Goal: Task Accomplishment & Management: Complete application form

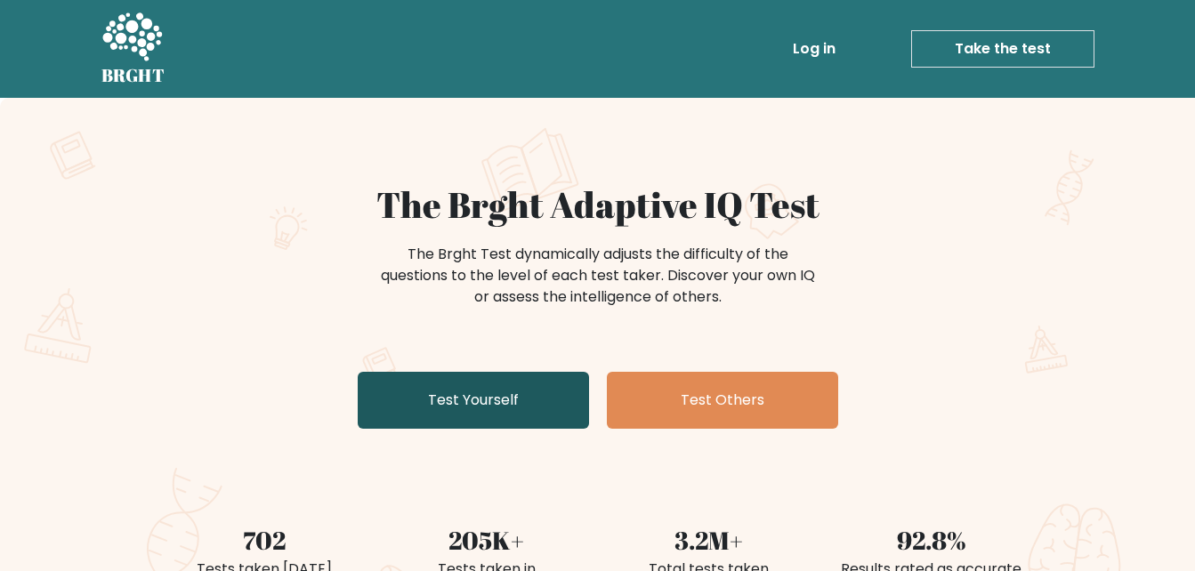
click at [474, 381] on link "Test Yourself" at bounding box center [473, 400] width 231 height 57
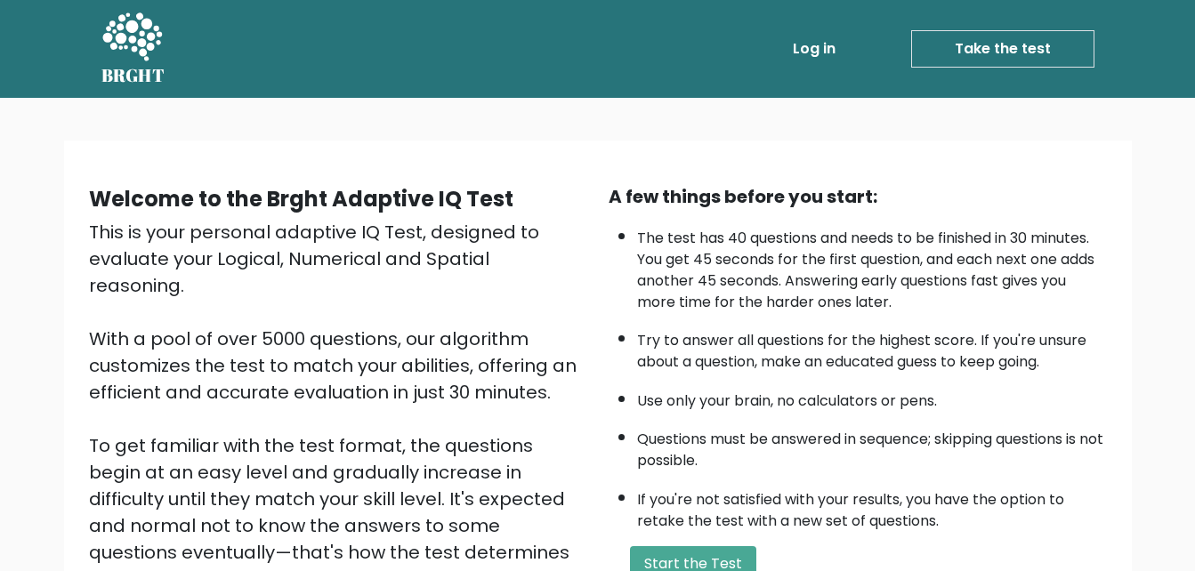
scroll to position [178, 0]
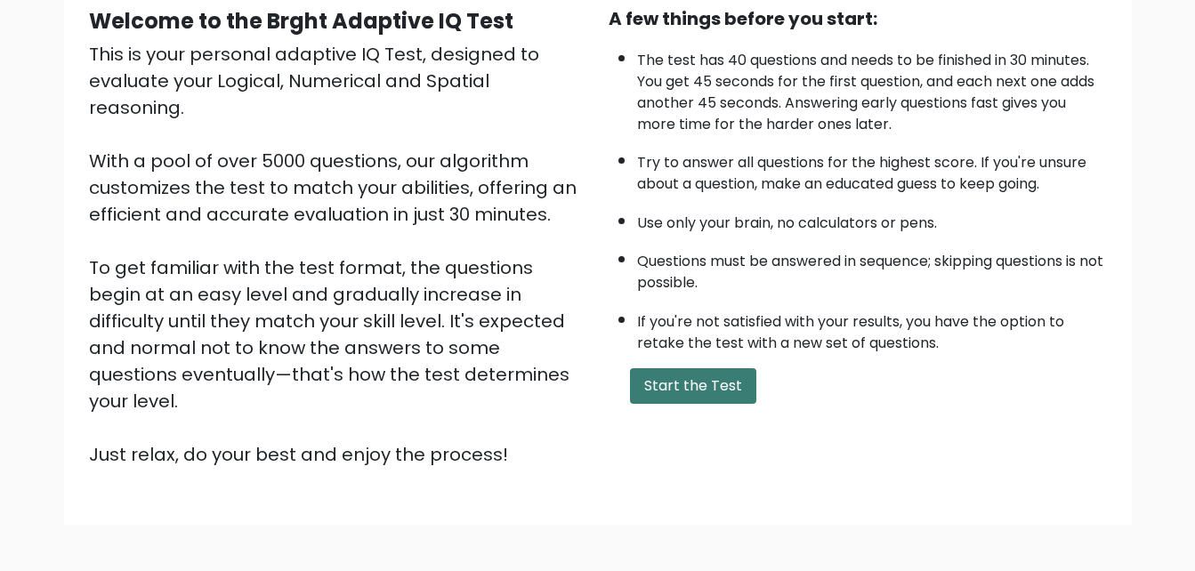
click at [697, 390] on button "Start the Test" at bounding box center [693, 386] width 126 height 36
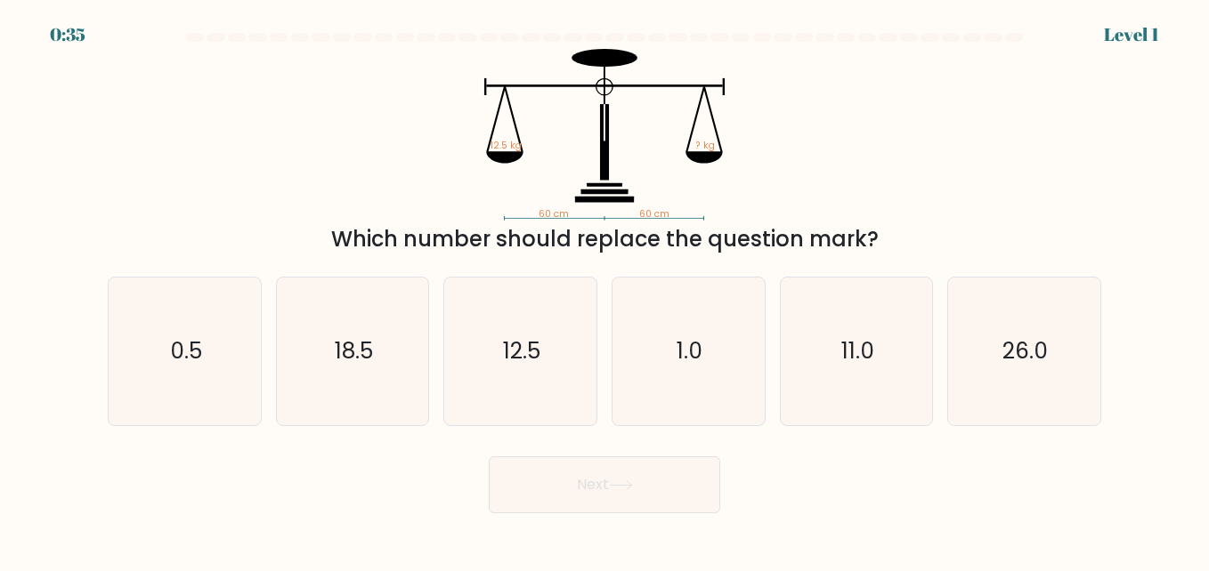
drag, startPoint x: 422, startPoint y: 120, endPoint x: 886, endPoint y: 231, distance: 477.5
click at [886, 231] on div "60 cm 60 cm 12.5 kg ? kg Which number should replace the question mark?" at bounding box center [604, 152] width 1015 height 206
copy div "12.5 kg ? kg Which number should replace the question mark?"
click at [714, 200] on icon "60 cm 60 cm 12.5 kg ? kg" at bounding box center [604, 135] width 534 height 172
drag, startPoint x: 710, startPoint y: 210, endPoint x: 502, endPoint y: 142, distance: 219.3
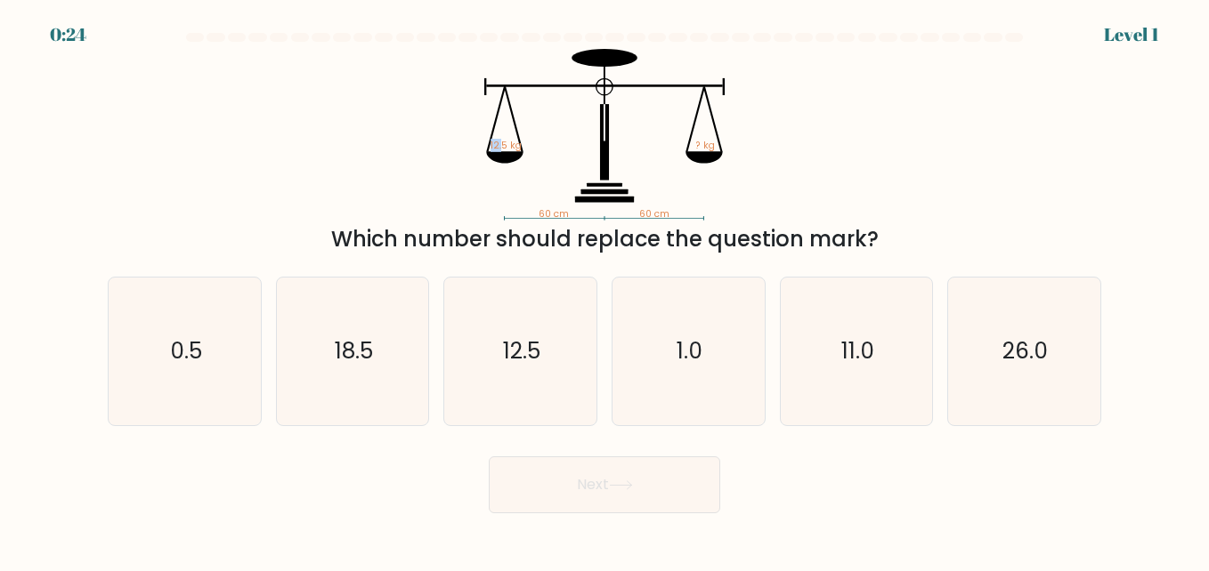
click at [502, 142] on icon "60 cm 60 cm 12.5 kg ? kg" at bounding box center [604, 135] width 534 height 172
drag, startPoint x: 502, startPoint y: 142, endPoint x: 470, endPoint y: 148, distance: 32.6
click at [471, 147] on icon "60 cm 60 cm 12.5 kg ? kg" at bounding box center [604, 135] width 534 height 172
drag, startPoint x: 486, startPoint y: 148, endPoint x: 671, endPoint y: 214, distance: 196.5
click at [668, 213] on icon "60 cm 60 cm 12.5 kg ? kg" at bounding box center [604, 135] width 534 height 172
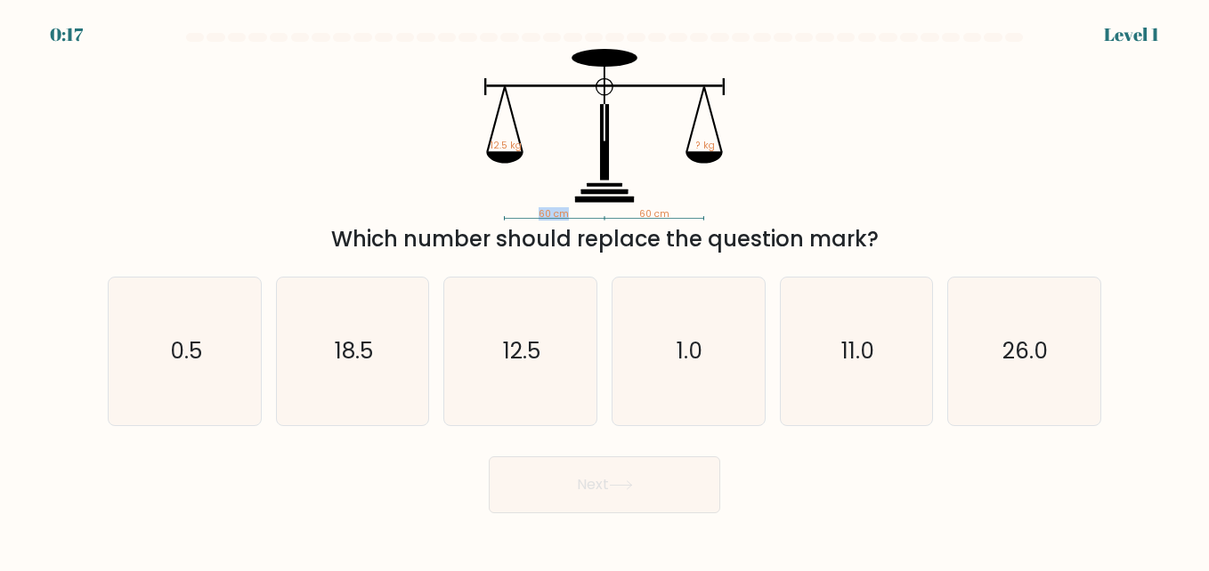
drag, startPoint x: 537, startPoint y: 210, endPoint x: 635, endPoint y: 210, distance: 97.9
click at [635, 210] on icon "60 cm 60 cm 12.5 kg ? kg" at bounding box center [604, 135] width 534 height 172
click at [520, 345] on text "12.5" at bounding box center [521, 351] width 37 height 31
click at [604, 290] on input "c. 12.5" at bounding box center [604, 288] width 1 height 4
radio input "true"
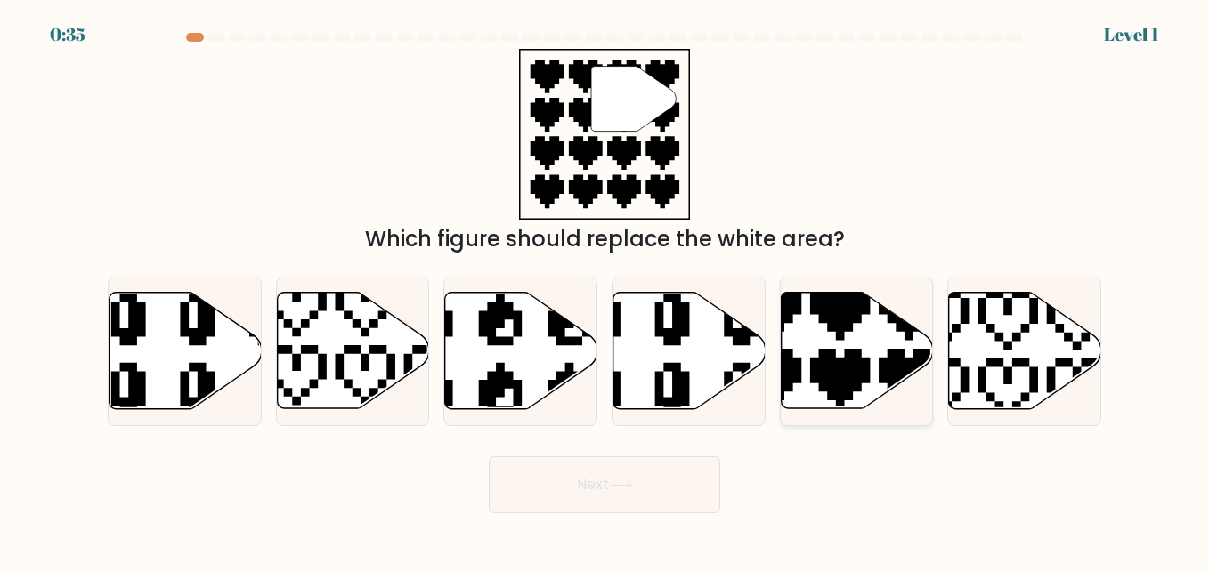
click at [847, 368] on icon at bounding box center [805, 413] width 267 height 267
click at [605, 290] on input "e." at bounding box center [604, 288] width 1 height 4
radio input "true"
click at [619, 488] on icon at bounding box center [621, 486] width 24 height 10
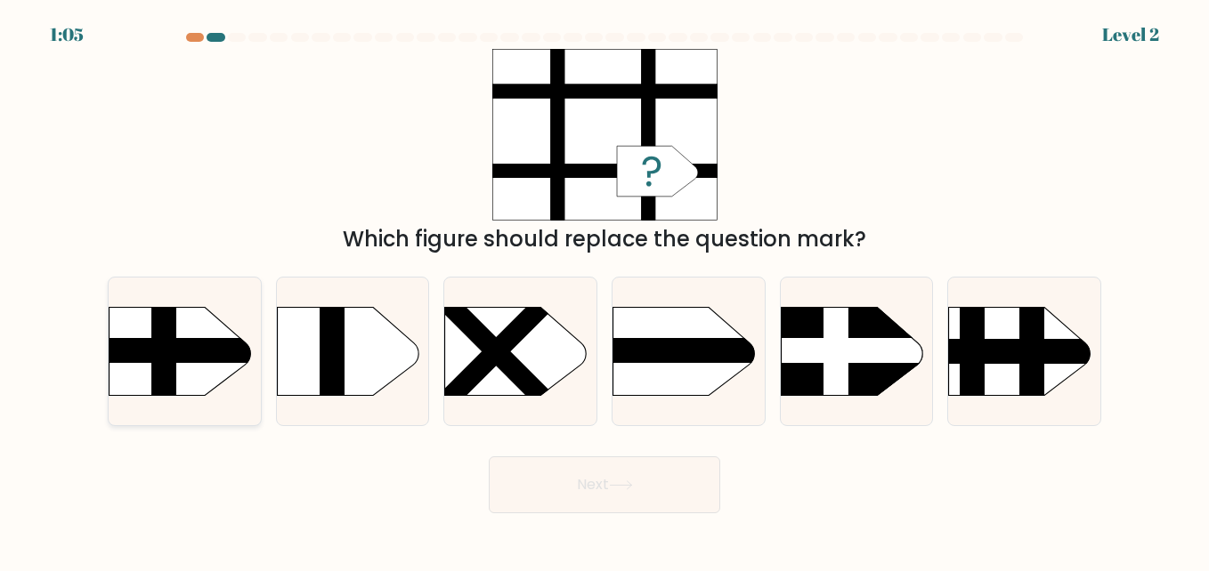
click at [166, 347] on rect at bounding box center [164, 287] width 25 height 302
click at [604, 290] on input "a." at bounding box center [604, 288] width 1 height 4
radio input "true"
click at [635, 478] on button "Next" at bounding box center [604, 485] width 231 height 57
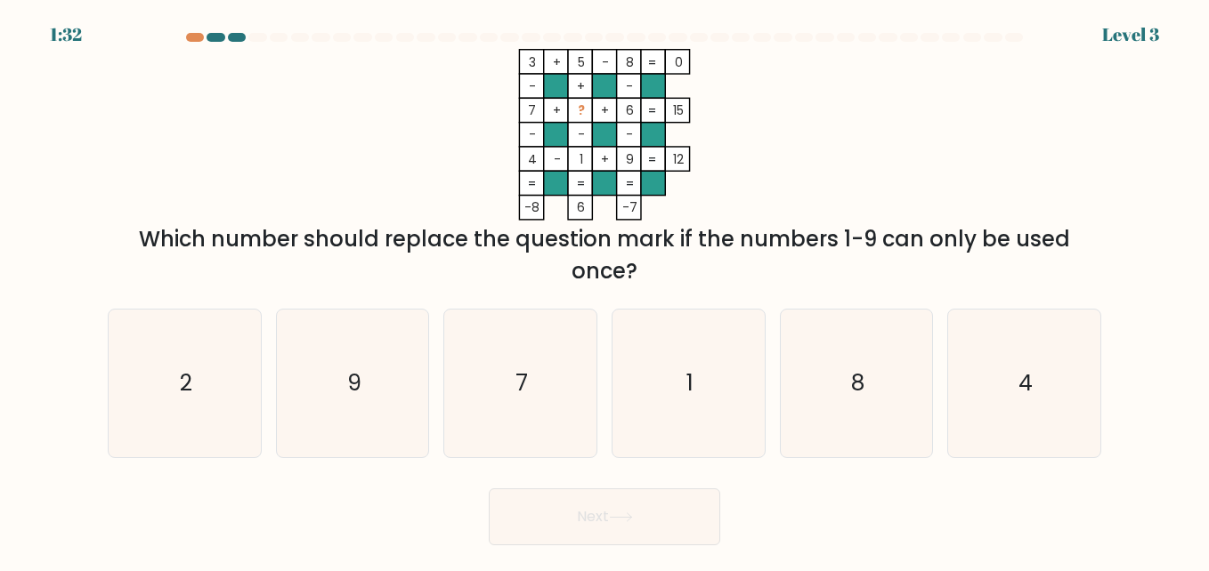
drag, startPoint x: 527, startPoint y: 55, endPoint x: 658, endPoint y: 272, distance: 253.5
click at [658, 272] on div "3 + 5 - 8 0 - + - 7 + ? + 6 15 - - - 4 - 1 + 9 = 12 = = = = -8 6 -7 = Which num…" at bounding box center [604, 168] width 1015 height 239
copy div "3 + 5 - 8 0 - + - 7 + ? + 6 15 - - - 4 - 1 + 9 = 12 = = = = -8 6 -7 = Which num…"
drag, startPoint x: 169, startPoint y: 367, endPoint x: 1042, endPoint y: 364, distance: 873.1
click at [1043, 367] on div "a. 2 b. 9 c. 7 d." at bounding box center [605, 377] width 1008 height 164
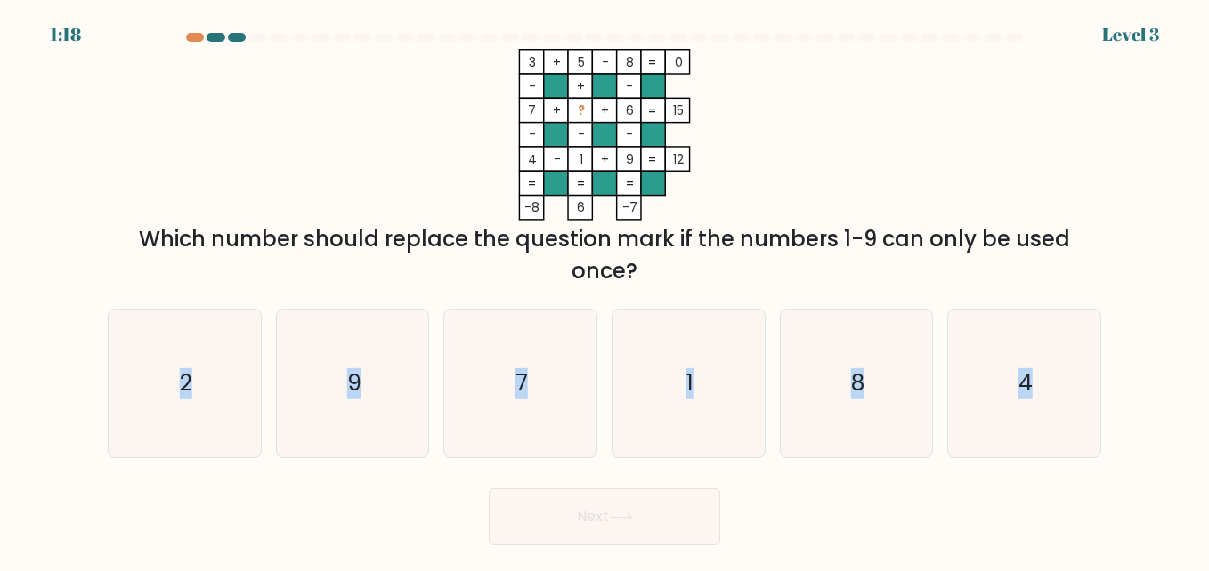
copy div "2 b. 9 c. 7 d. 1 e. 8 f. 4"
click at [813, 197] on icon "3 + 5 - 8 0 - + - 7 + ? + 6 15 - - - 4 - 1 + 9 = 12 = = = = -8 6 -7 =" at bounding box center [604, 135] width 534 height 172
click at [711, 381] on icon "1" at bounding box center [688, 384] width 148 height 148
click at [605, 290] on input "d. 1" at bounding box center [604, 288] width 1 height 4
radio input "true"
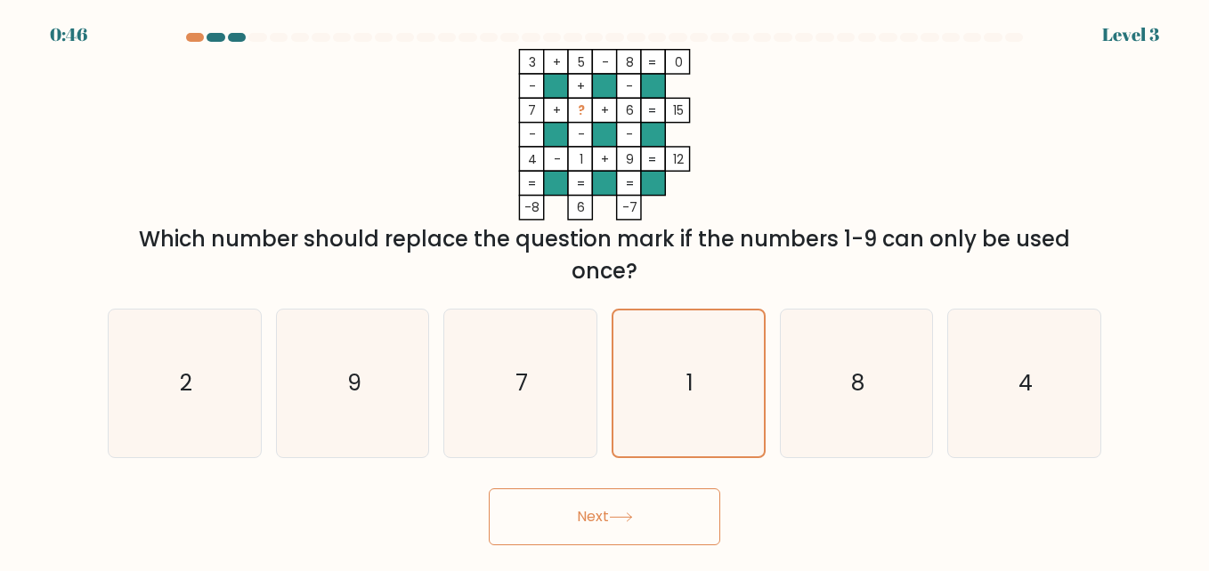
click at [673, 499] on button "Next" at bounding box center [604, 517] width 231 height 57
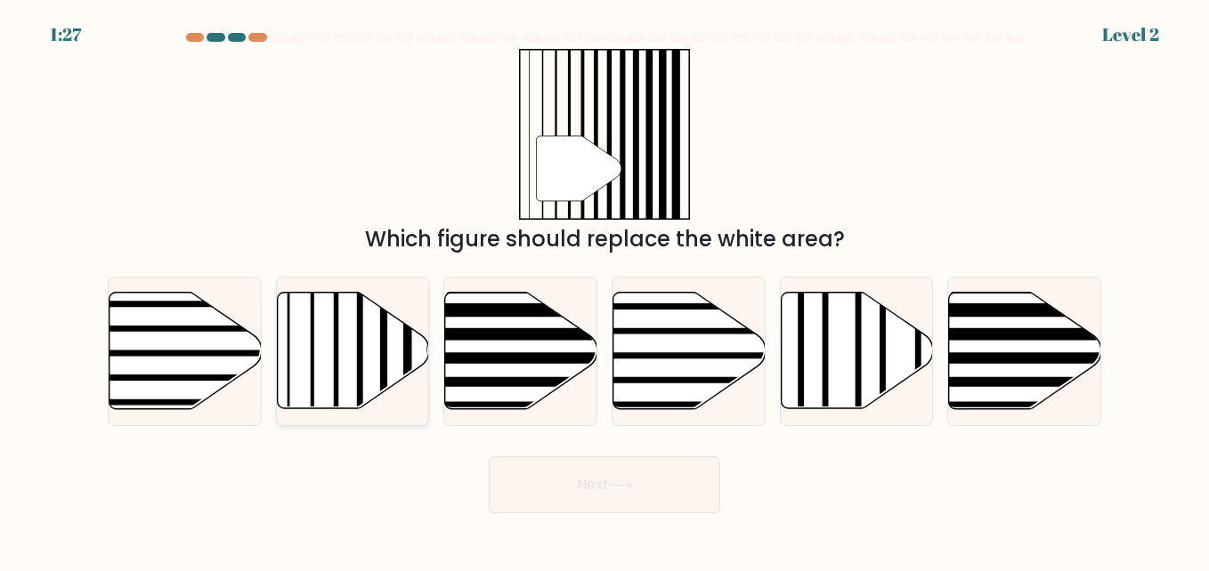
click at [364, 368] on icon at bounding box center [353, 351] width 152 height 117
click at [604, 290] on input "b." at bounding box center [604, 288] width 1 height 4
radio input "true"
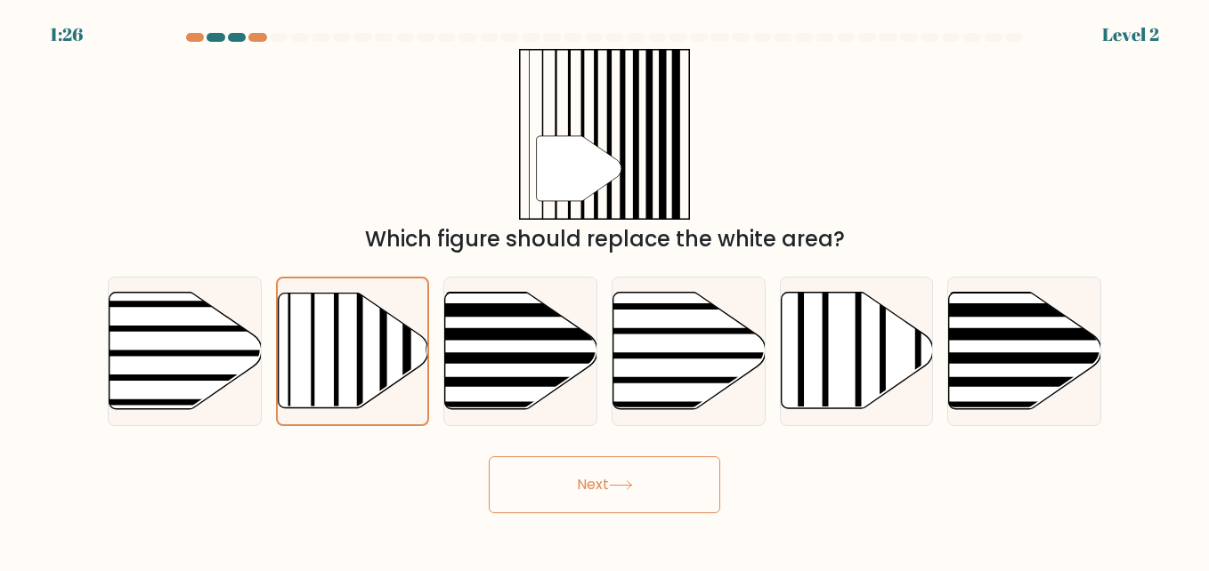
click at [620, 490] on icon at bounding box center [621, 486] width 24 height 10
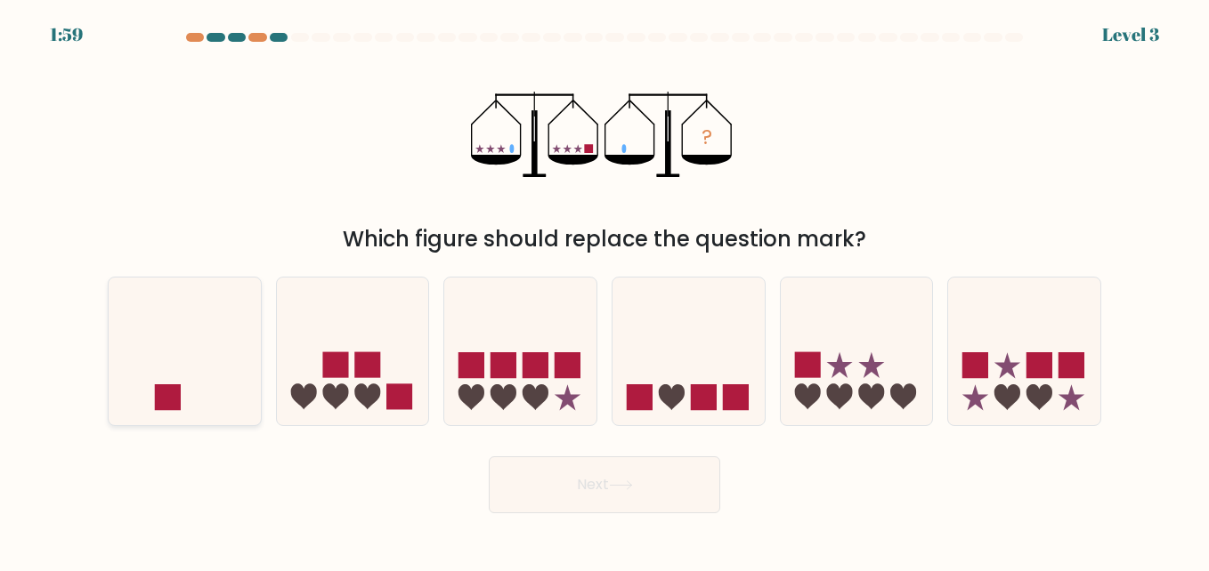
drag, startPoint x: 180, startPoint y: 376, endPoint x: 227, endPoint y: 393, distance: 50.1
click at [179, 376] on icon at bounding box center [185, 350] width 152 height 125
click at [604, 290] on input "a." at bounding box center [604, 288] width 1 height 4
radio input "true"
click at [639, 457] on button "Next" at bounding box center [604, 485] width 231 height 57
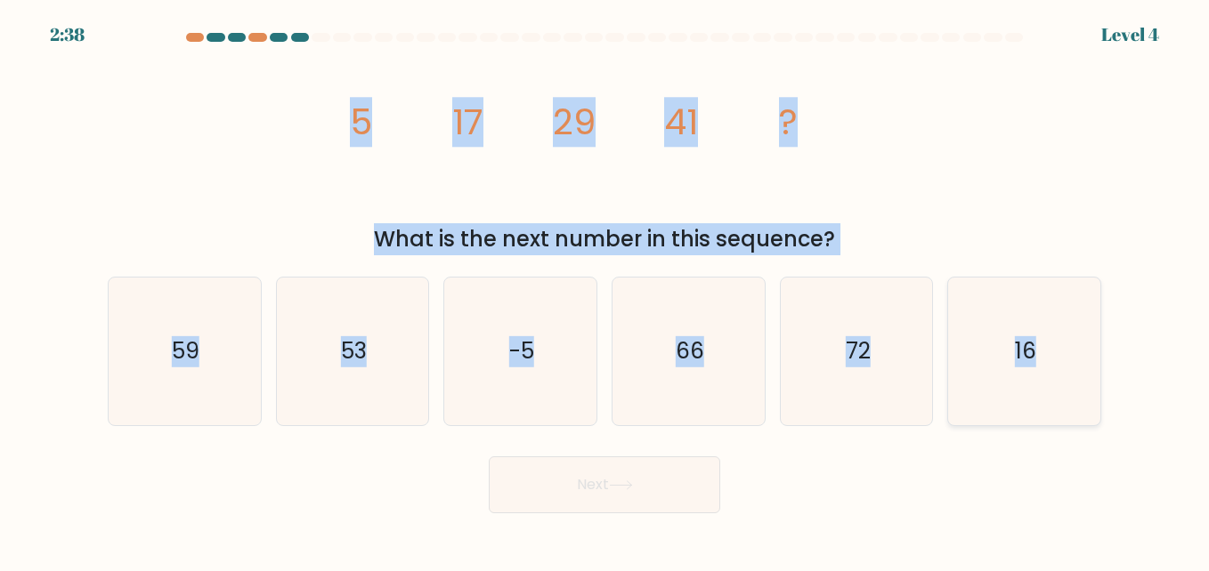
drag, startPoint x: 357, startPoint y: 126, endPoint x: 1045, endPoint y: 343, distance: 721.2
click at [1045, 343] on form at bounding box center [604, 273] width 1209 height 481
copy form "5 17 29 41 ? What is the next number in this sequence? a. 59 b. 53 c. -5 d. 66 …"
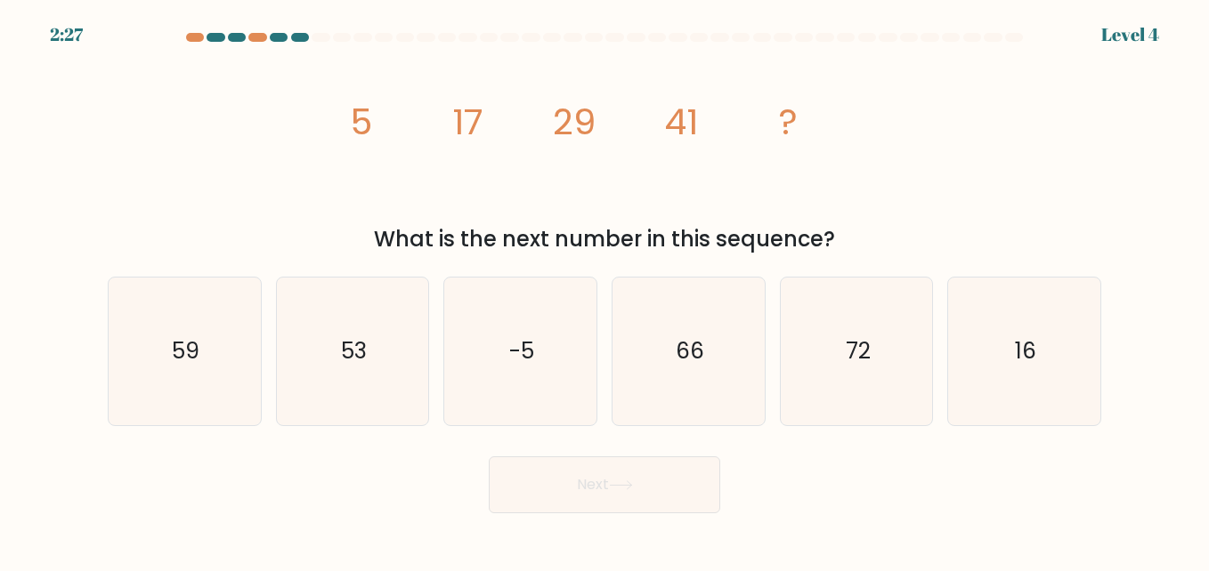
click at [487, 492] on div "Next" at bounding box center [604, 481] width 1015 height 66
click at [376, 350] on icon "53" at bounding box center [353, 352] width 148 height 148
click at [604, 290] on input "b. 53" at bounding box center [604, 288] width 1 height 4
radio input "true"
click at [643, 492] on button "Next" at bounding box center [604, 485] width 231 height 57
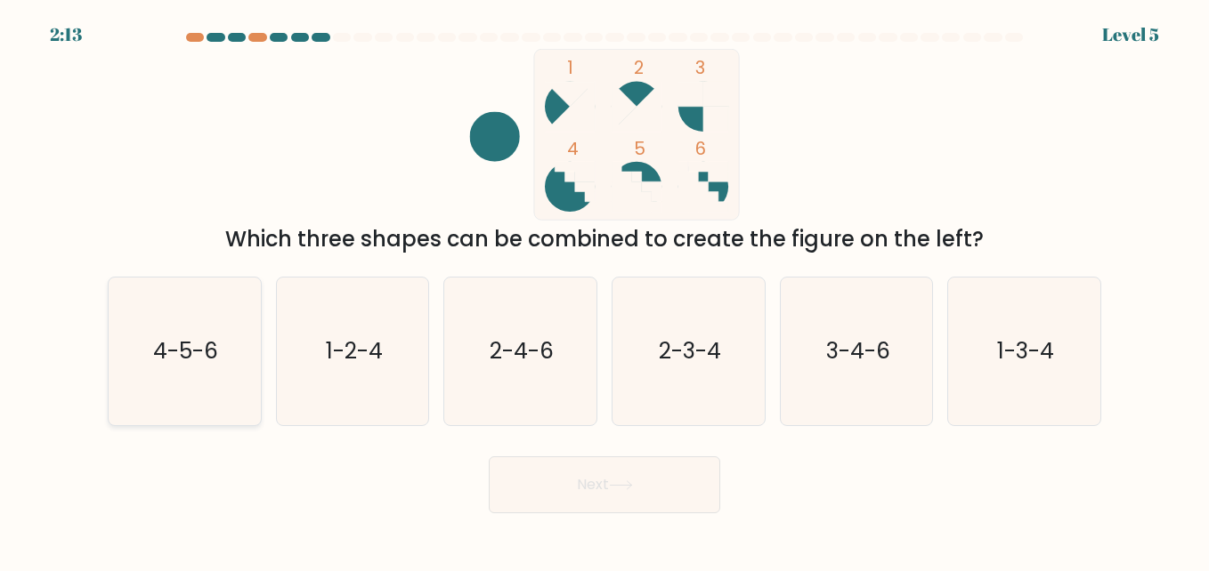
click at [160, 337] on text "4-5-6" at bounding box center [185, 351] width 65 height 31
click at [604, 290] on input "a. 4-5-6" at bounding box center [604, 288] width 1 height 4
radio input "true"
click at [604, 490] on button "Next" at bounding box center [604, 485] width 231 height 57
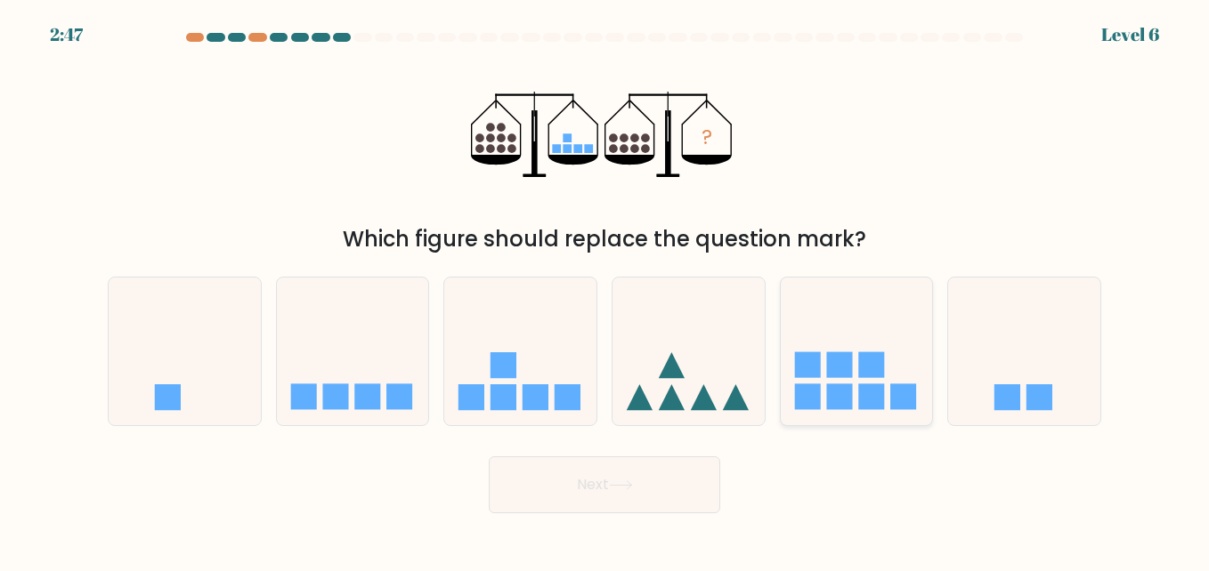
click at [822, 387] on icon at bounding box center [857, 350] width 152 height 125
click at [605, 290] on input "e." at bounding box center [604, 288] width 1 height 4
radio input "true"
click at [635, 473] on button "Next" at bounding box center [604, 485] width 231 height 57
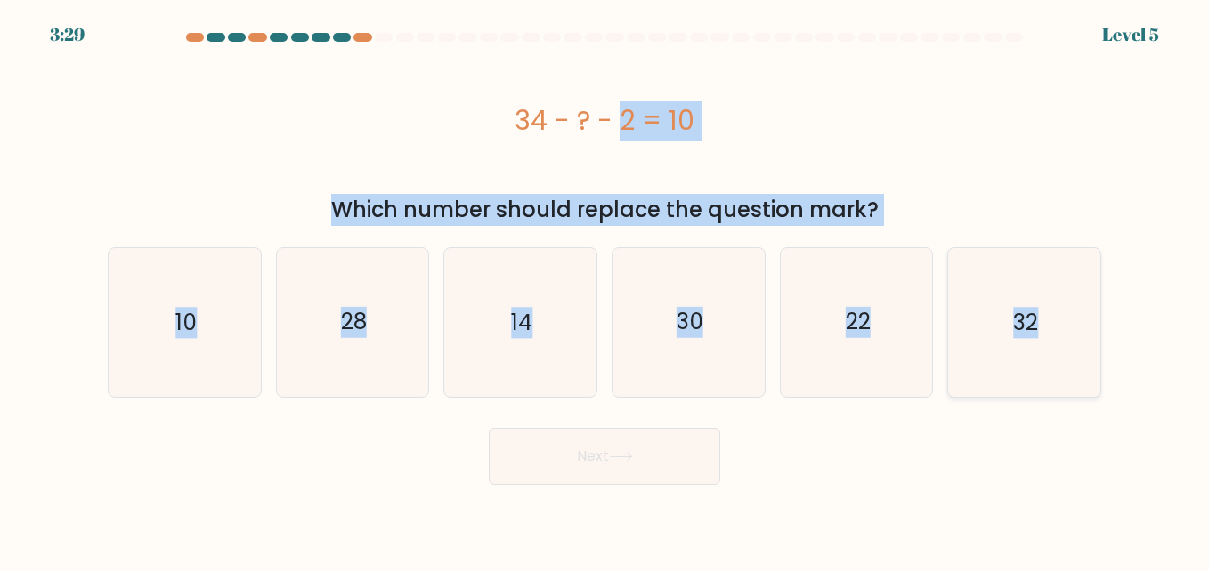
drag, startPoint x: 520, startPoint y: 124, endPoint x: 1054, endPoint y: 310, distance: 565.5
click at [1054, 310] on form "a." at bounding box center [604, 259] width 1209 height 452
copy form "34 - ? - 2 = 10 Which number should replace the question mark? a. 10 b. 28 c. 1…"
click at [861, 335] on text "22" at bounding box center [858, 322] width 25 height 31
click at [605, 290] on input "e. 22" at bounding box center [604, 288] width 1 height 4
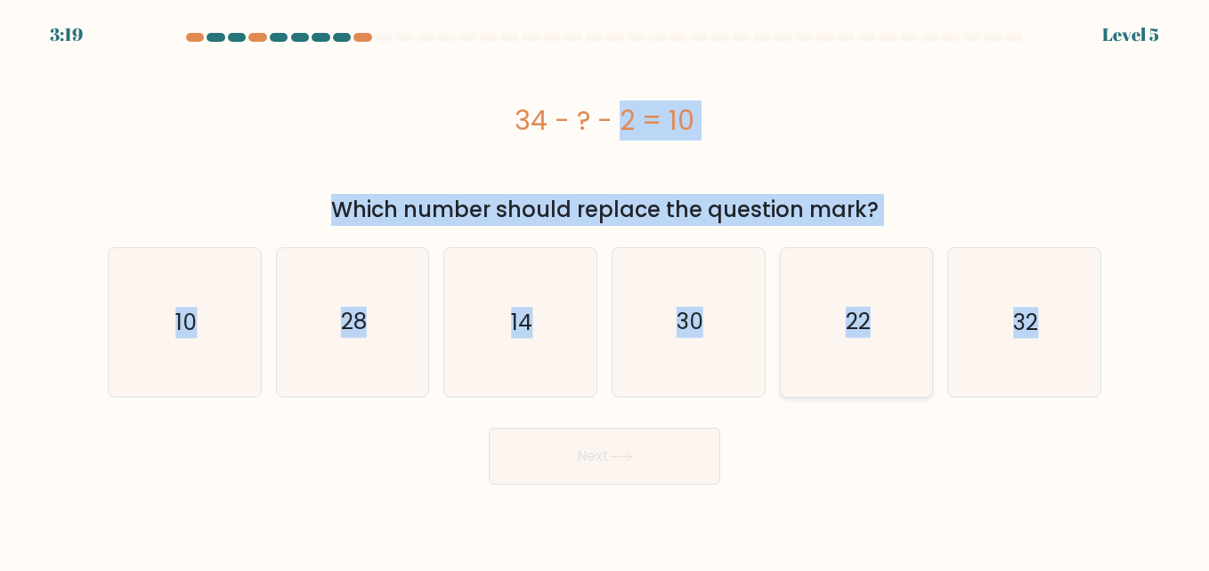
radio input "true"
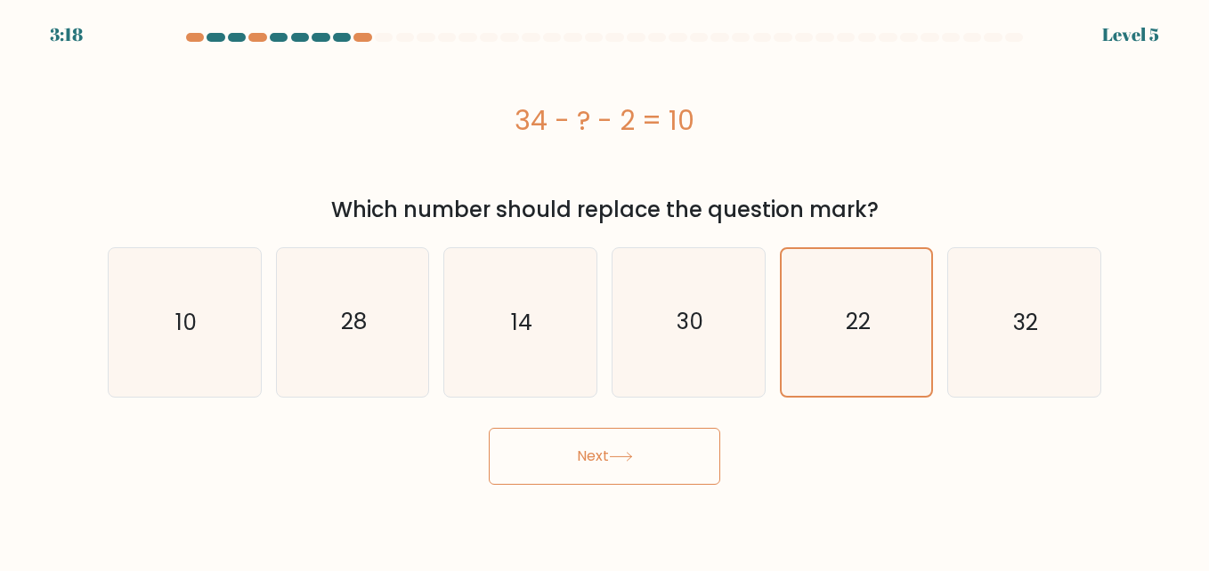
click at [627, 460] on icon at bounding box center [621, 457] width 24 height 10
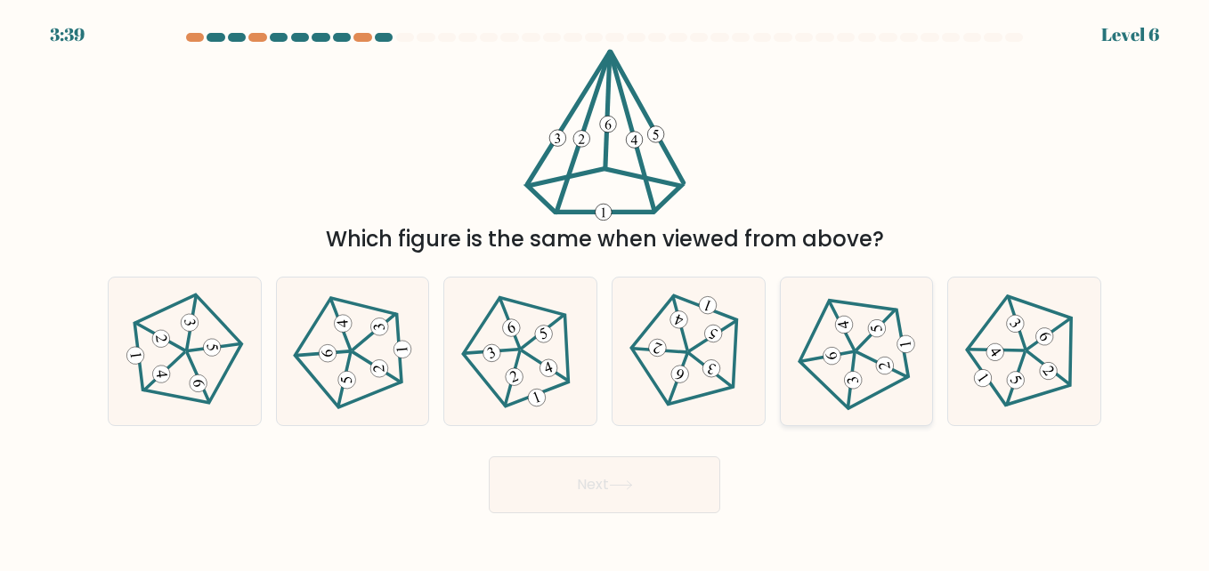
click at [858, 353] on 142 at bounding box center [881, 364] width 50 height 40
click at [605, 290] on input "e." at bounding box center [604, 288] width 1 height 4
radio input "true"
click at [625, 473] on button "Next" at bounding box center [604, 485] width 231 height 57
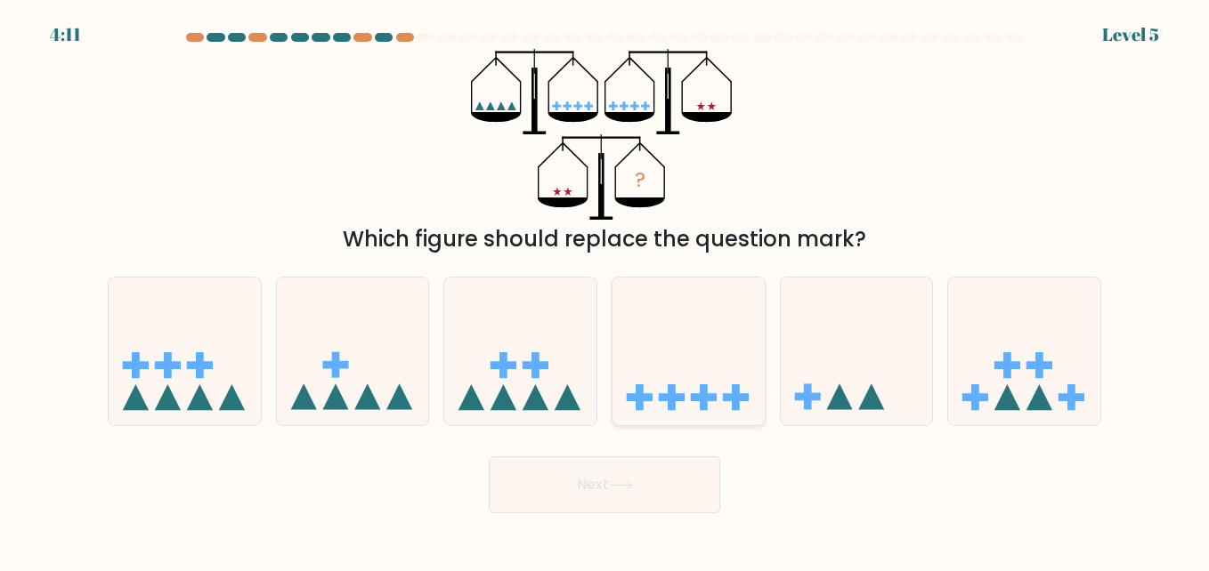
click at [708, 387] on icon at bounding box center [688, 350] width 152 height 125
click at [605, 290] on input "d." at bounding box center [604, 288] width 1 height 4
radio input "true"
click at [620, 474] on button "Next" at bounding box center [604, 485] width 231 height 57
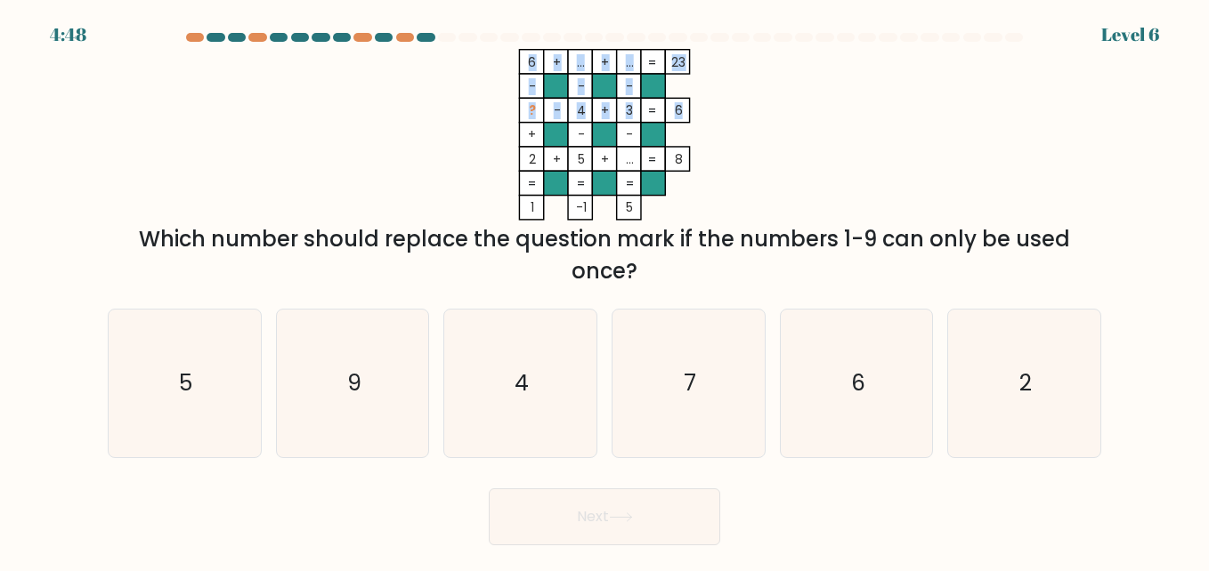
drag, startPoint x: 520, startPoint y: 113, endPoint x: 681, endPoint y: 111, distance: 161.1
click at [681, 111] on icon "6 + ... + ... 23 - - - ? - 4 + 3 6 + - - 2 + 5 + ... = 8 = = = = 1 -1 5 =" at bounding box center [604, 135] width 534 height 172
drag, startPoint x: 681, startPoint y: 111, endPoint x: 735, endPoint y: 125, distance: 56.1
click at [735, 125] on icon "6 + ... + ... 23 - - - ? - 4 + 3 6 + - - 2 + 5 + ... = 8 = = = = 1 -1 5 =" at bounding box center [604, 135] width 534 height 172
drag, startPoint x: 681, startPoint y: 109, endPoint x: 526, endPoint y: 113, distance: 154.9
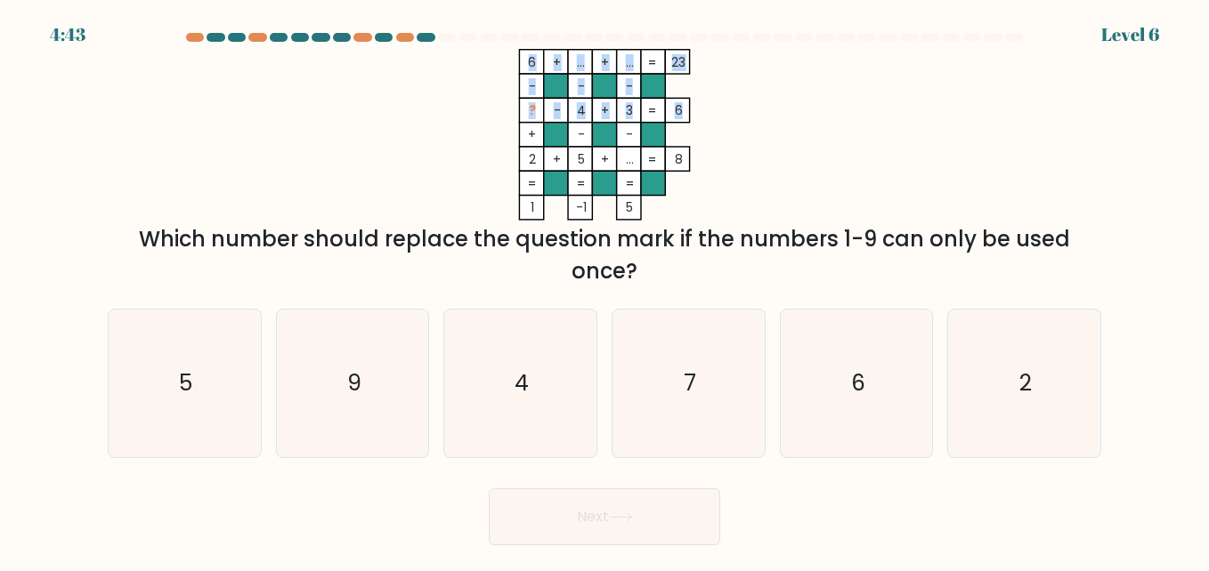
click at [526, 113] on icon "6 + ... + ... 23 - - - ? - 4 + 3 6 + - - 2 + 5 + ... = 8 = = = = 1 -1 5 =" at bounding box center [604, 135] width 534 height 172
drag, startPoint x: 526, startPoint y: 113, endPoint x: 451, endPoint y: 132, distance: 77.1
click at [451, 132] on icon "6 + ... + ... 23 - - - ? - 4 + 3 6 + - - 2 + 5 + ... = 8 = = = = 1 -1 5 =" at bounding box center [604, 135] width 534 height 172
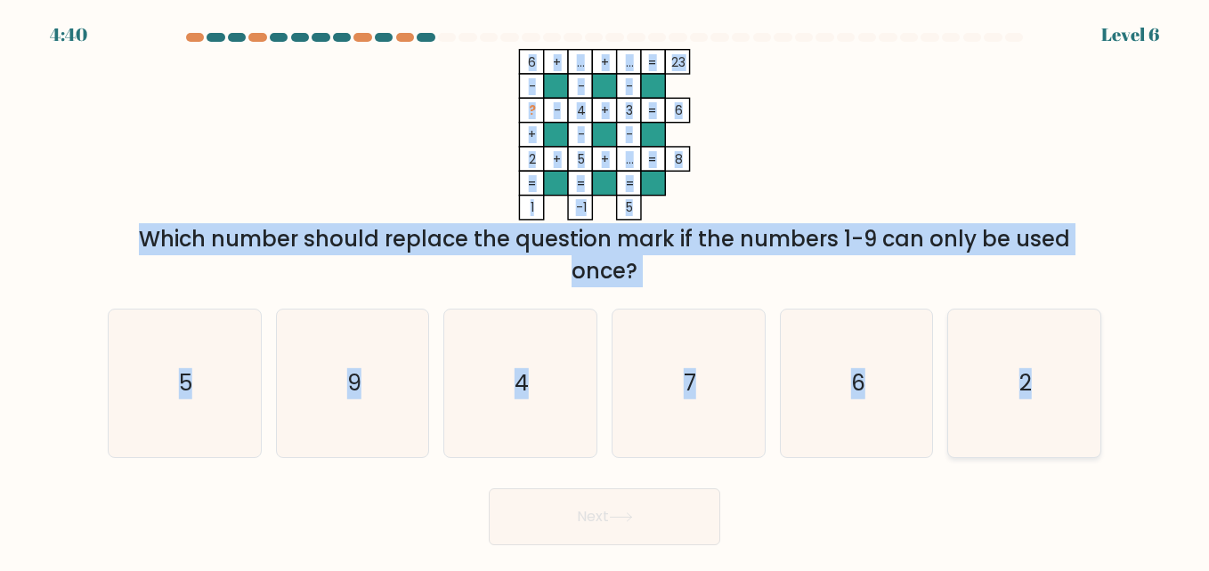
drag, startPoint x: 529, startPoint y: 61, endPoint x: 1037, endPoint y: 372, distance: 596.1
click at [1037, 372] on form at bounding box center [604, 289] width 1209 height 513
copy form "6 + ... + ... 23 - - - ? - 4 + 3 6 + - - 2 + 5 + ... = 8 = = = = 1 -1 5 = Which…"
click at [741, 112] on icon "6 + ... + ... 23 - - - ? - 4 + 3 6 + - - 2 + 5 + ... = 8 = = = = 1 -1 5 =" at bounding box center [604, 135] width 534 height 172
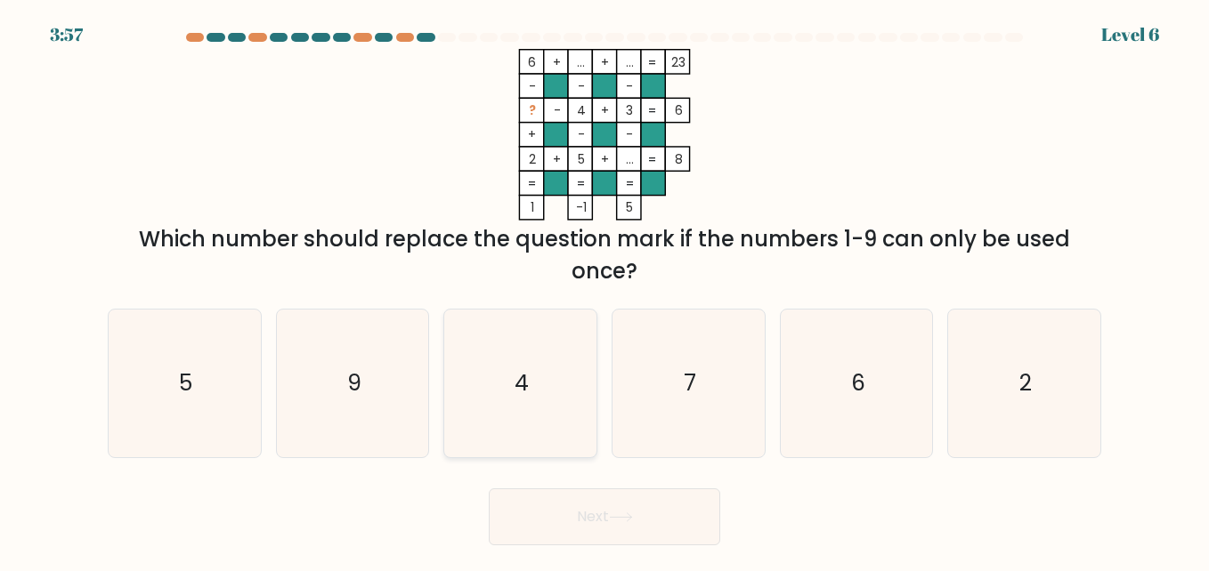
click at [530, 360] on icon "4" at bounding box center [520, 384] width 148 height 148
click at [604, 290] on input "c. 4" at bounding box center [604, 288] width 1 height 4
radio input "true"
drag, startPoint x: 641, startPoint y: 495, endPoint x: 640, endPoint y: 504, distance: 8.9
click at [641, 500] on button "Next" at bounding box center [604, 517] width 231 height 57
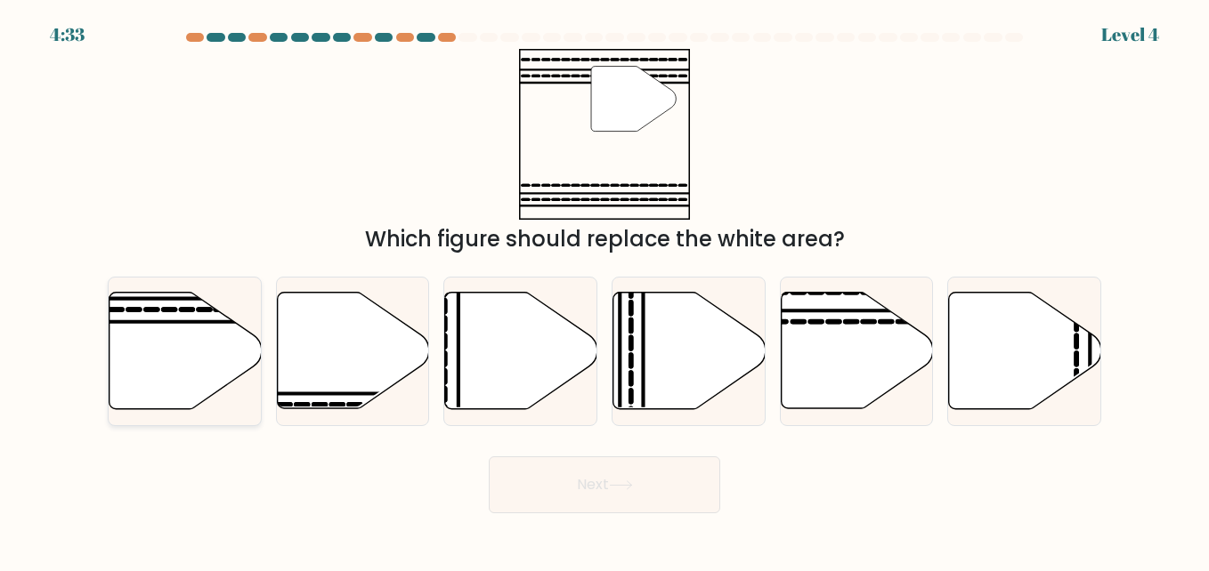
click at [184, 357] on icon at bounding box center [185, 351] width 152 height 117
click at [604, 290] on input "a." at bounding box center [604, 288] width 1 height 4
radio input "true"
click at [614, 489] on icon at bounding box center [621, 486] width 24 height 10
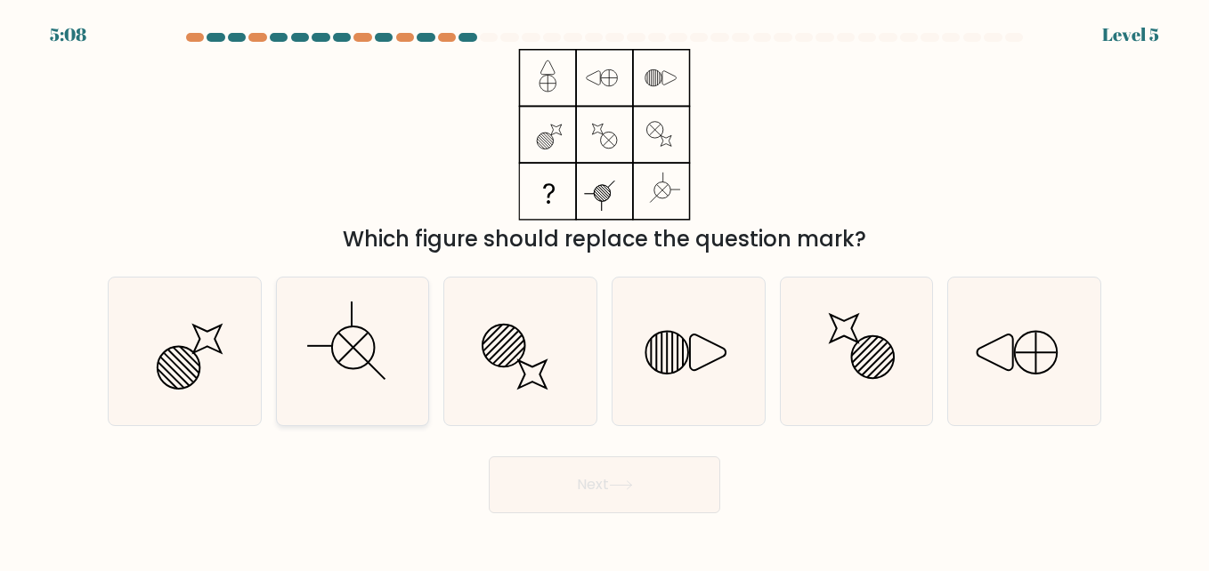
click at [387, 325] on icon at bounding box center [353, 352] width 148 height 148
click at [604, 290] on input "b." at bounding box center [604, 288] width 1 height 4
radio input "true"
drag, startPoint x: 649, startPoint y: 465, endPoint x: 643, endPoint y: 473, distance: 9.6
click at [648, 466] on button "Next" at bounding box center [604, 485] width 231 height 57
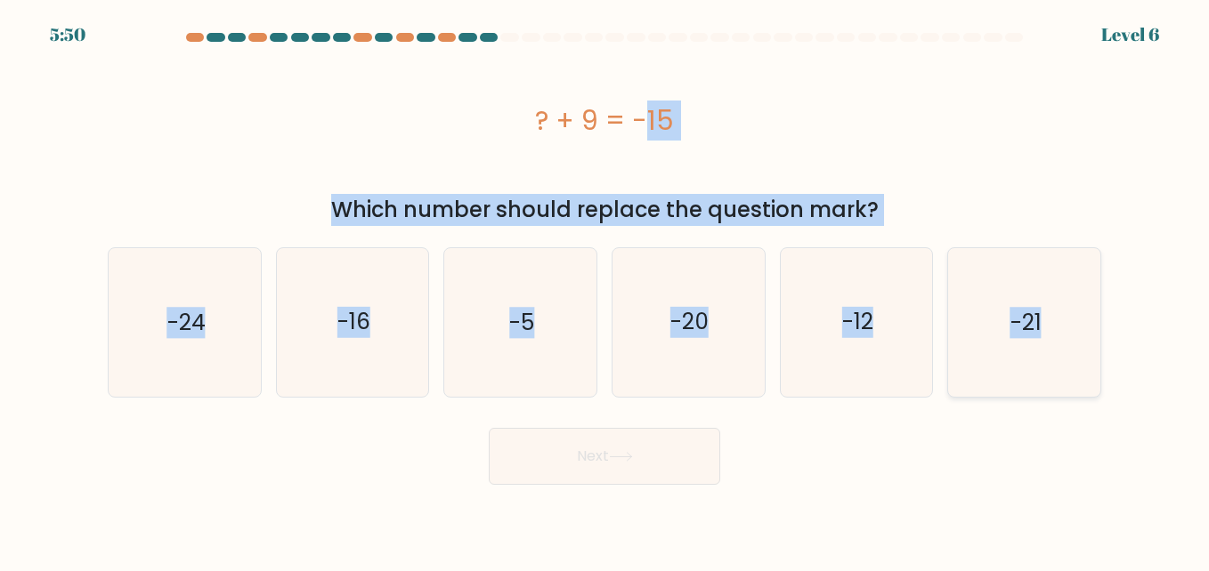
drag, startPoint x: 528, startPoint y: 125, endPoint x: 1079, endPoint y: 312, distance: 582.1
click at [1079, 312] on form "a." at bounding box center [604, 259] width 1209 height 452
copy form "? + 9 = -15 Which number should replace the question mark? a. -24 b. -16 c. -5 …"
click at [246, 330] on icon "-24" at bounding box center [184, 322] width 148 height 148
click at [604, 290] on input "a. -24" at bounding box center [604, 288] width 1 height 4
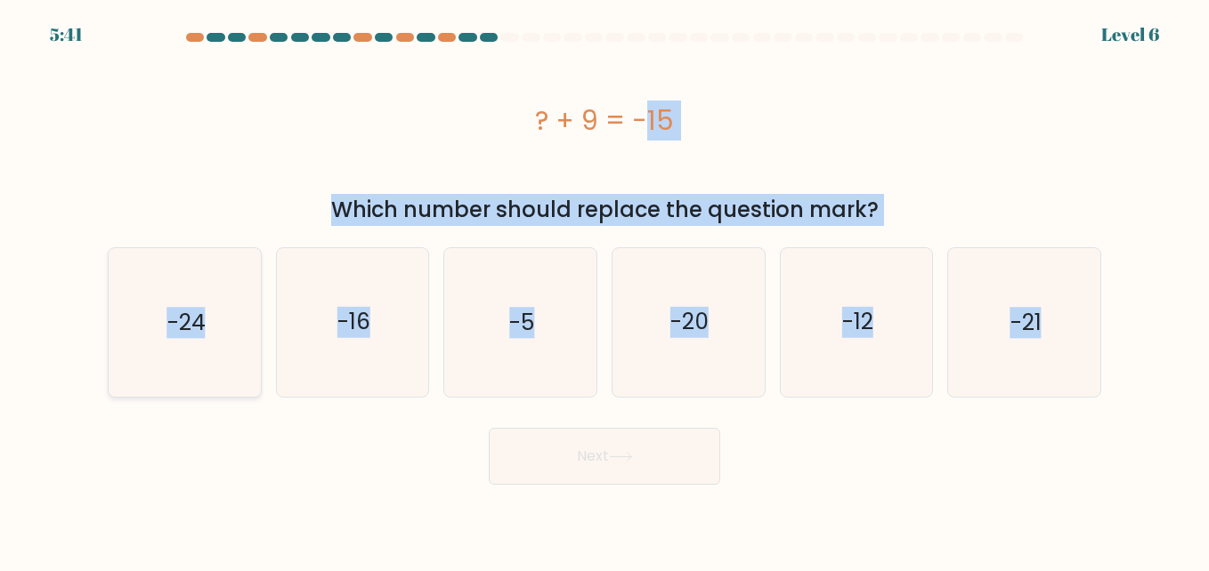
radio input "true"
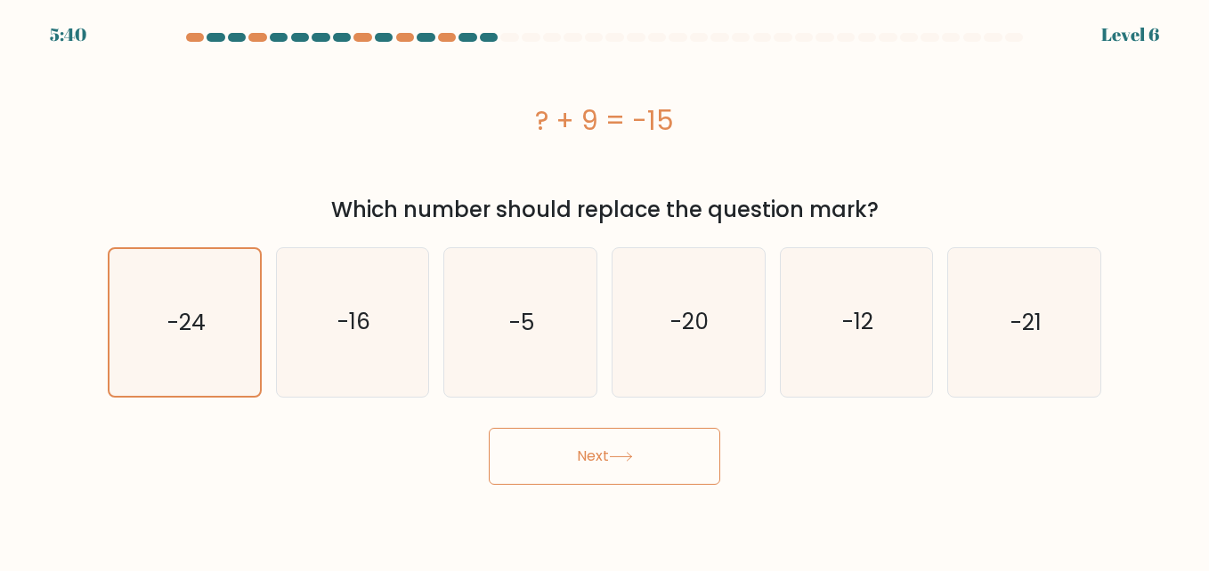
click at [613, 469] on button "Next" at bounding box center [604, 456] width 231 height 57
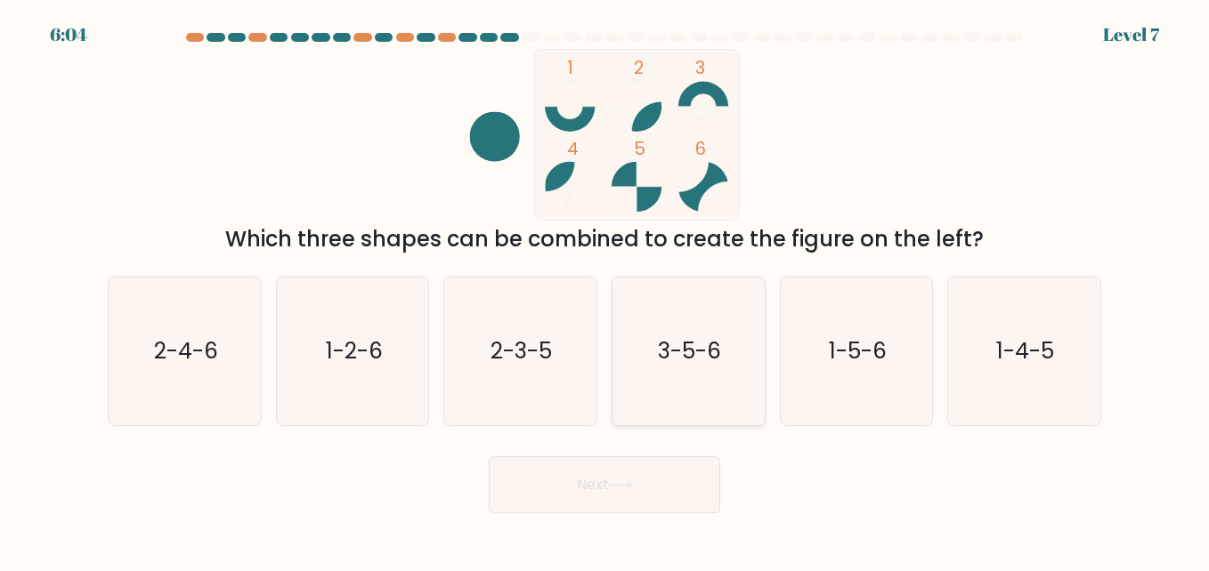
click at [670, 358] on text "3-5-6" at bounding box center [689, 351] width 63 height 31
click at [605, 290] on input "d. 3-5-6" at bounding box center [604, 288] width 1 height 4
radio input "true"
click at [631, 473] on button "Next" at bounding box center [604, 485] width 231 height 57
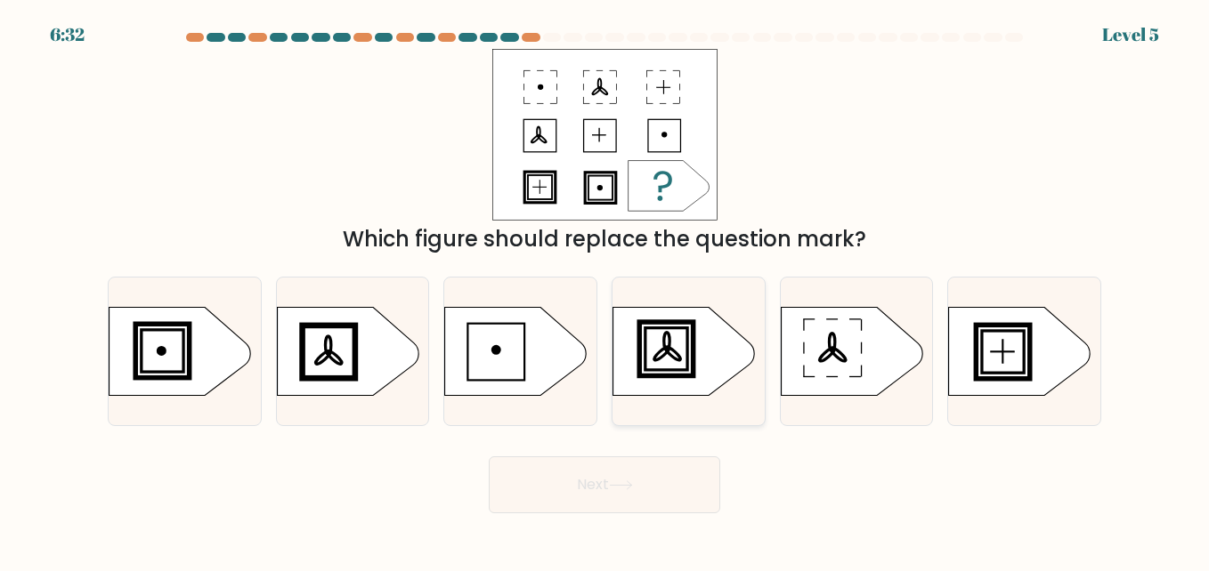
click at [704, 340] on icon at bounding box center [684, 351] width 142 height 89
click at [605, 290] on input "d." at bounding box center [604, 288] width 1 height 4
radio input "true"
click at [627, 474] on button "Next" at bounding box center [604, 485] width 231 height 57
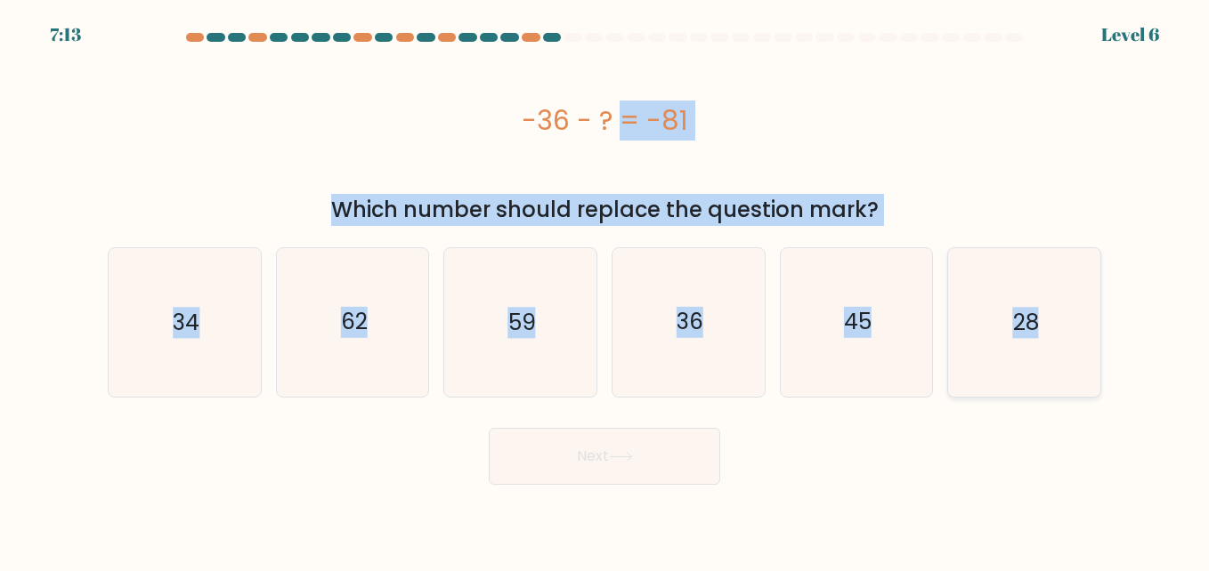
drag, startPoint x: 523, startPoint y: 122, endPoint x: 1043, endPoint y: 290, distance: 546.3
click at [1043, 290] on form "a." at bounding box center [604, 259] width 1209 height 452
copy form "-36 - ? = -81 Which number should replace the question mark? a. 34 b. 62 c. 59 …"
click at [862, 322] on text "45" at bounding box center [858, 322] width 28 height 31
click at [605, 290] on input "e. 45" at bounding box center [604, 288] width 1 height 4
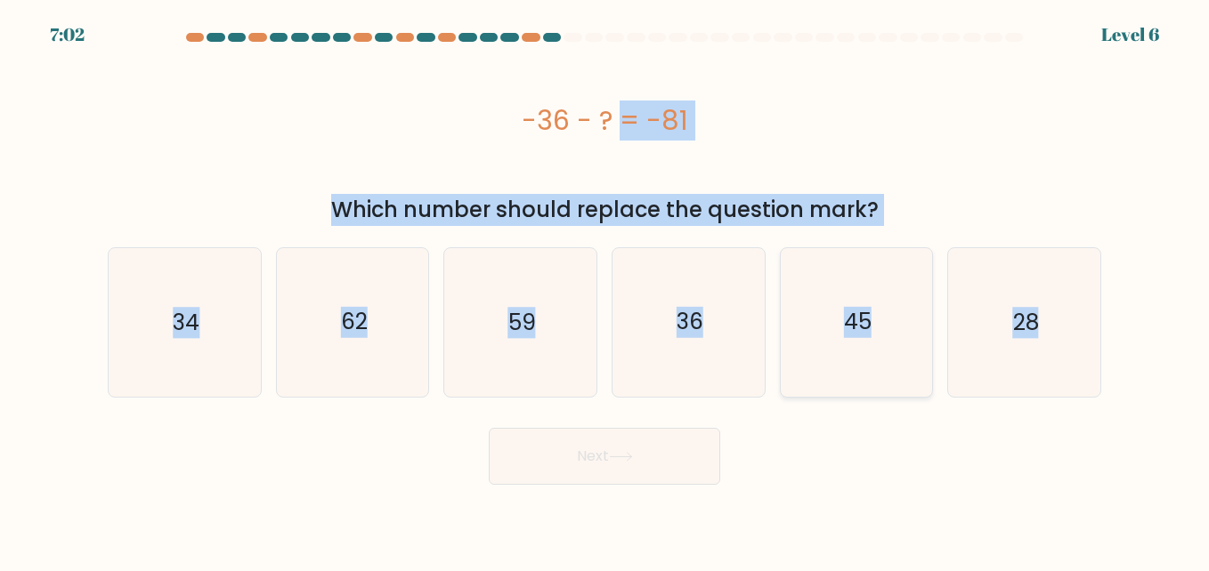
radio input "true"
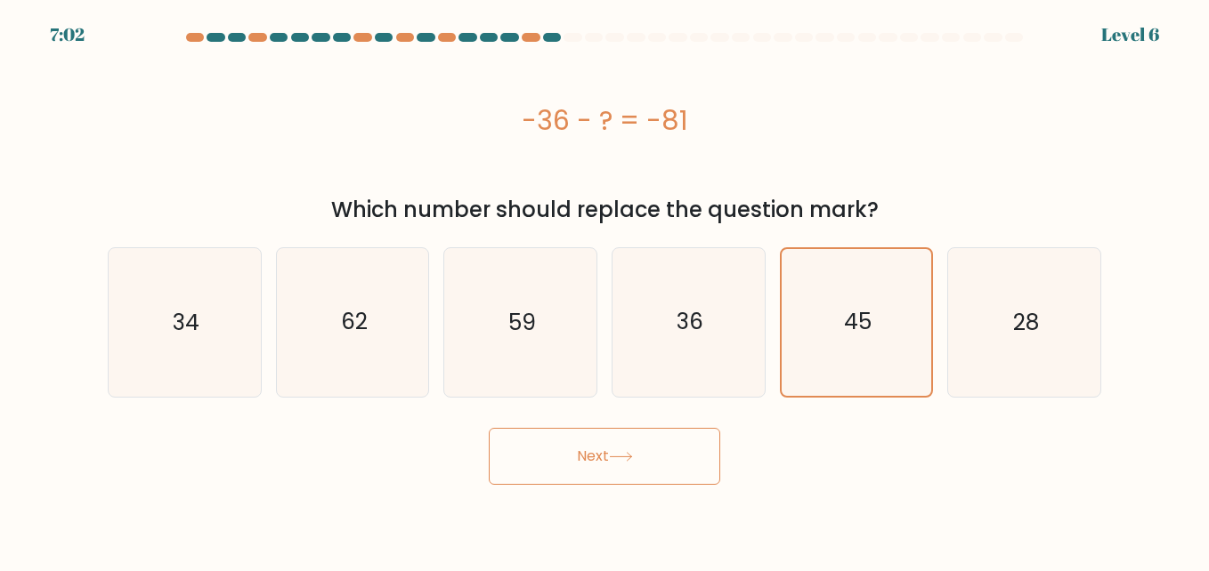
click at [649, 460] on button "Next" at bounding box center [604, 456] width 231 height 57
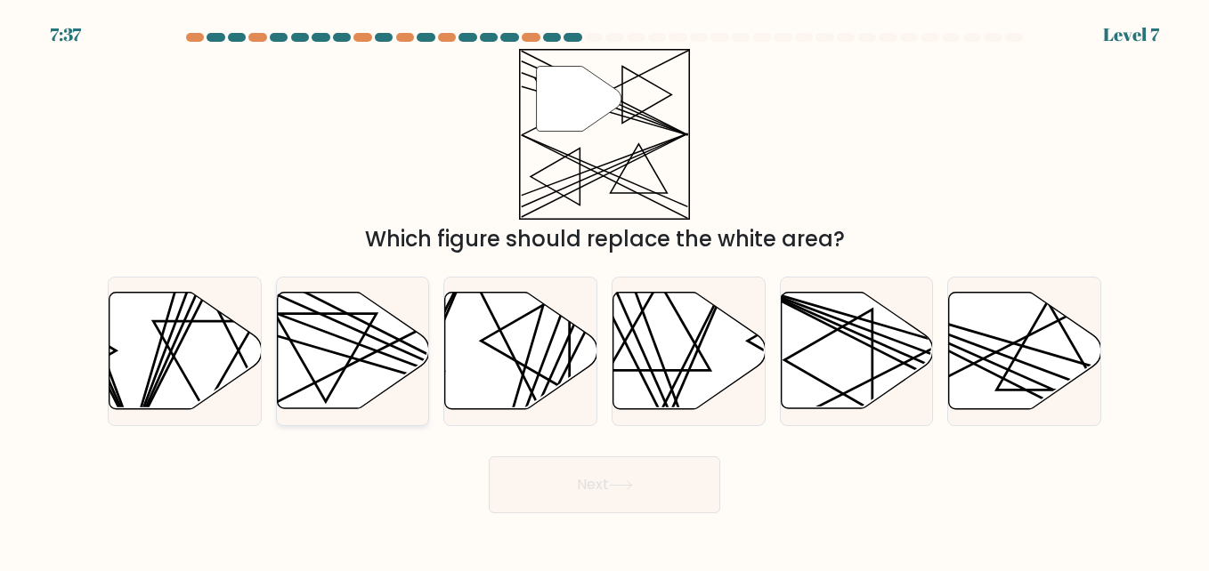
click at [361, 359] on line at bounding box center [401, 339] width 301 height 153
click at [604, 290] on input "b." at bounding box center [604, 288] width 1 height 4
radio input "true"
drag, startPoint x: 687, startPoint y: 454, endPoint x: 678, endPoint y: 466, distance: 15.3
click at [684, 457] on div "Next" at bounding box center [604, 481] width 1015 height 66
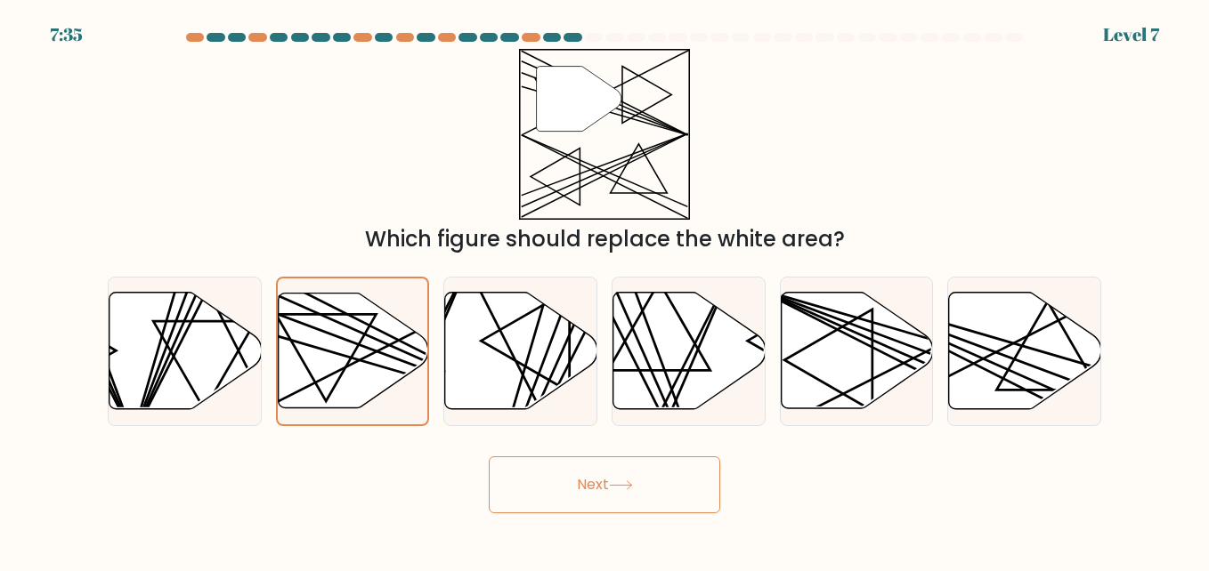
click at [622, 479] on button "Next" at bounding box center [604, 485] width 231 height 57
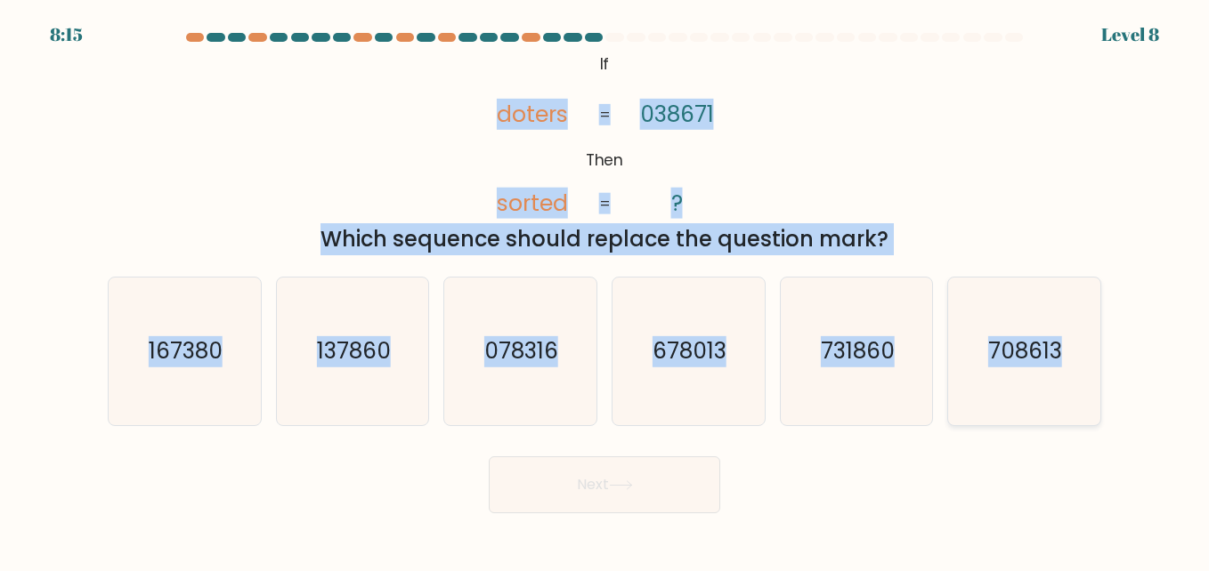
drag, startPoint x: 501, startPoint y: 116, endPoint x: 1072, endPoint y: 352, distance: 617.3
click at [1071, 352] on form "If ?" at bounding box center [604, 273] width 1209 height 481
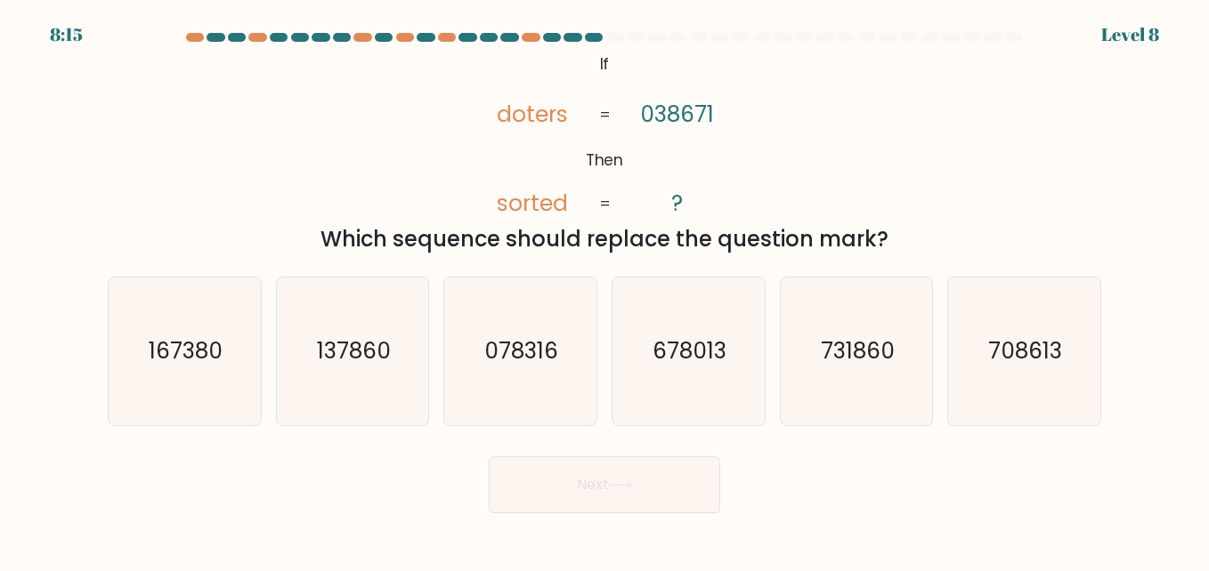
click at [573, 59] on icon "@import url('https://fonts.googleapis.com/css?family=Abril+Fatface:400,100,100i…" at bounding box center [604, 135] width 279 height 172
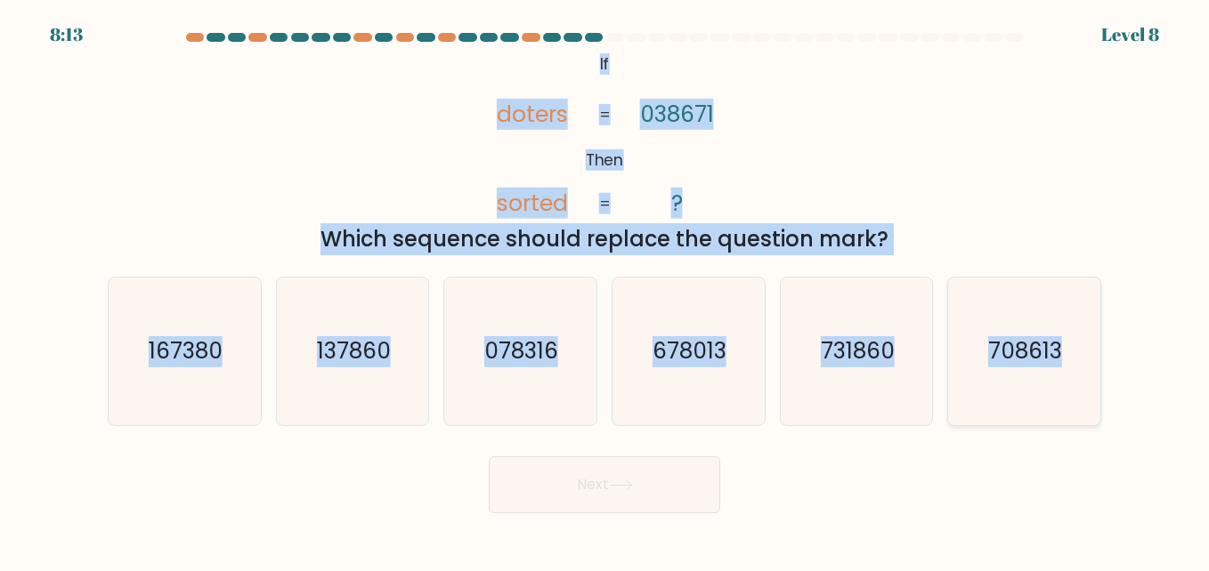
drag, startPoint x: 591, startPoint y: 67, endPoint x: 1027, endPoint y: 336, distance: 512.8
click at [1027, 336] on form "If ?" at bounding box center [604, 273] width 1209 height 481
copy form "If Then doters sorted 038671 ? = = Which sequence should replace the question m…"
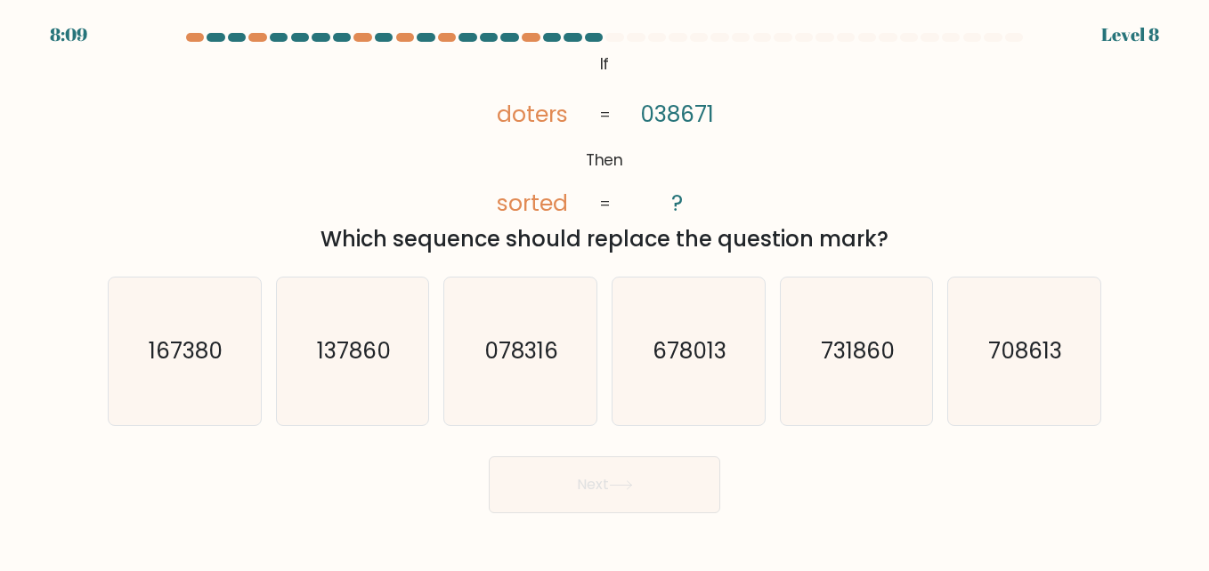
click at [565, 437] on form "If ?" at bounding box center [604, 273] width 1209 height 481
click at [360, 372] on icon "137860" at bounding box center [353, 352] width 148 height 148
click at [604, 290] on input "b. 137860" at bounding box center [604, 288] width 1 height 4
radio input "true"
drag, startPoint x: 598, startPoint y: 435, endPoint x: 600, endPoint y: 449, distance: 13.5
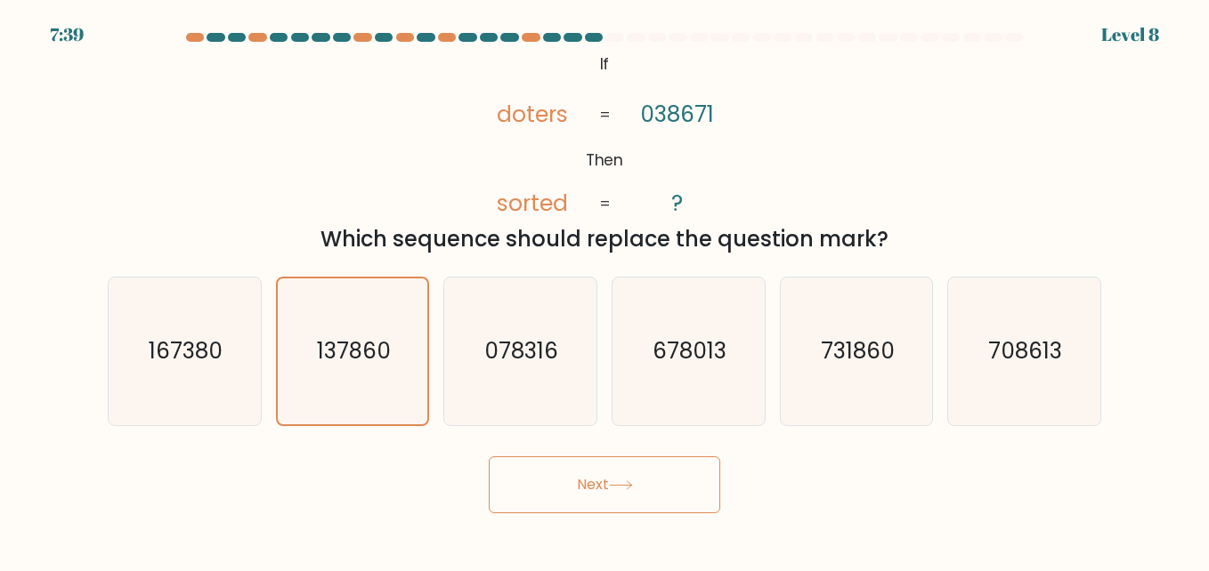
click at [598, 438] on form "If ?" at bounding box center [604, 273] width 1209 height 481
click at [602, 457] on button "Next" at bounding box center [604, 485] width 231 height 57
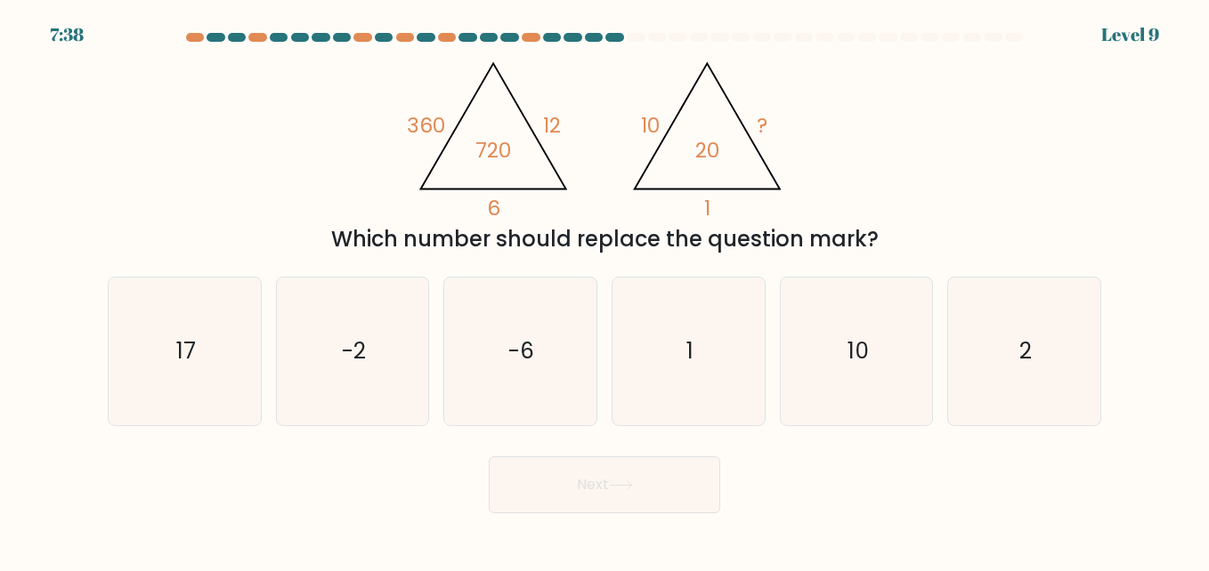
click at [603, 478] on button "Next" at bounding box center [604, 485] width 231 height 57
click at [897, 162] on div "@import url('https://fonts.googleapis.com/css?family=Abril+Fatface:400,100,100i…" at bounding box center [604, 152] width 1015 height 206
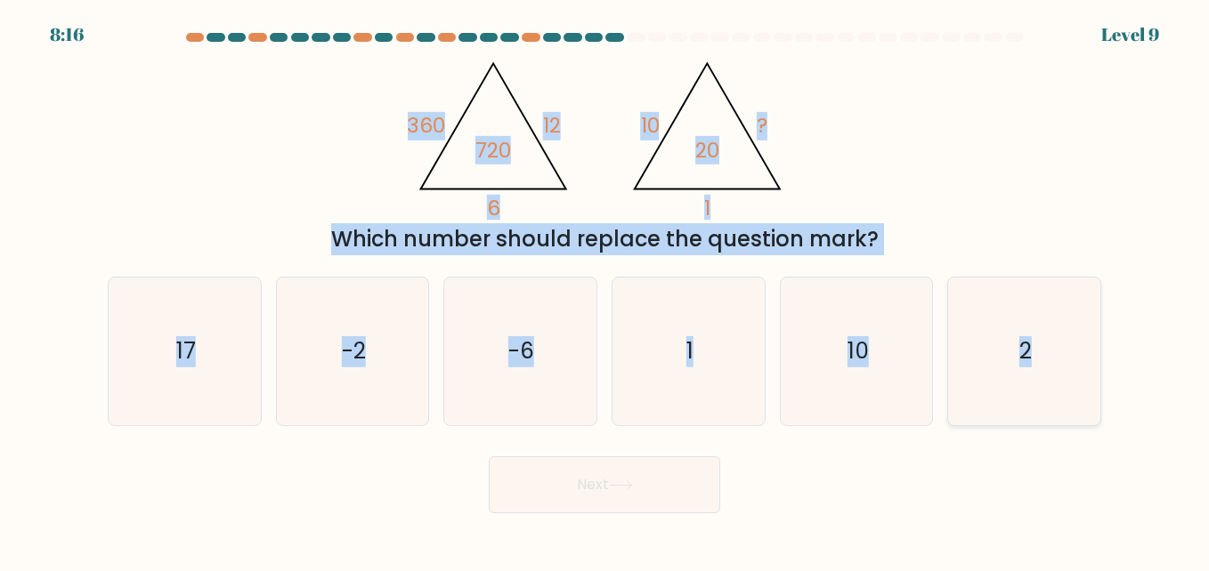
drag, startPoint x: 768, startPoint y: 166, endPoint x: 1046, endPoint y: 352, distance: 334.7
click at [1046, 352] on form at bounding box center [604, 273] width 1209 height 481
copy form "360 12 6 720 @import url('https://fonts.googleapis.com/css?family=Abril+Fatface…"
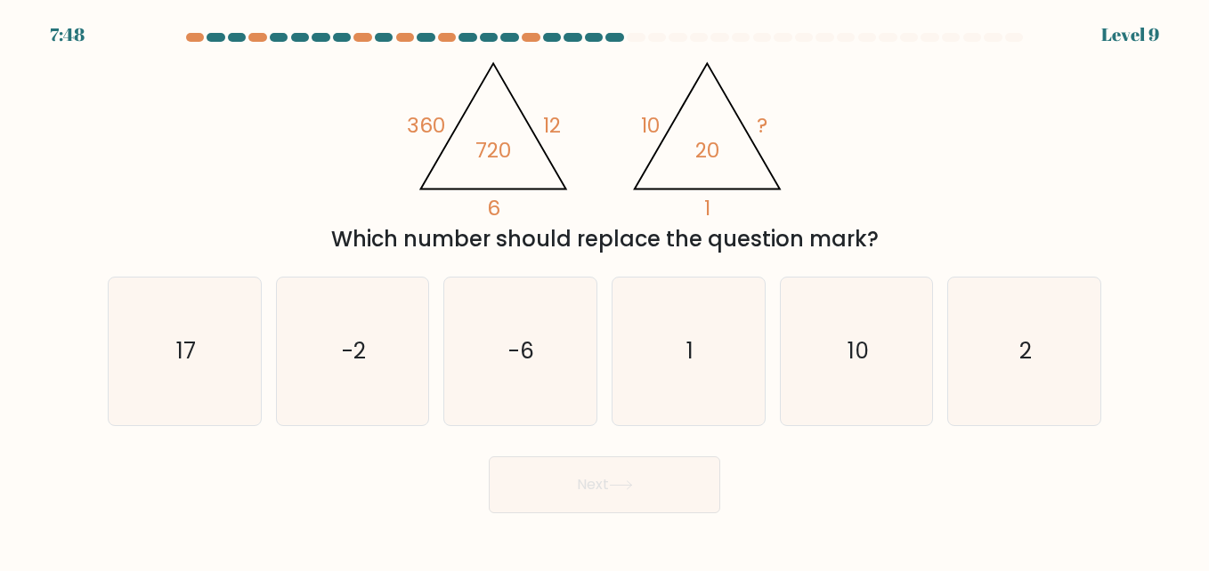
click at [318, 433] on form at bounding box center [604, 273] width 1209 height 481
click at [983, 329] on icon "2" at bounding box center [1024, 352] width 148 height 148
click at [605, 290] on input "f. 2" at bounding box center [604, 288] width 1 height 4
radio input "true"
click at [630, 490] on icon at bounding box center [621, 486] width 24 height 10
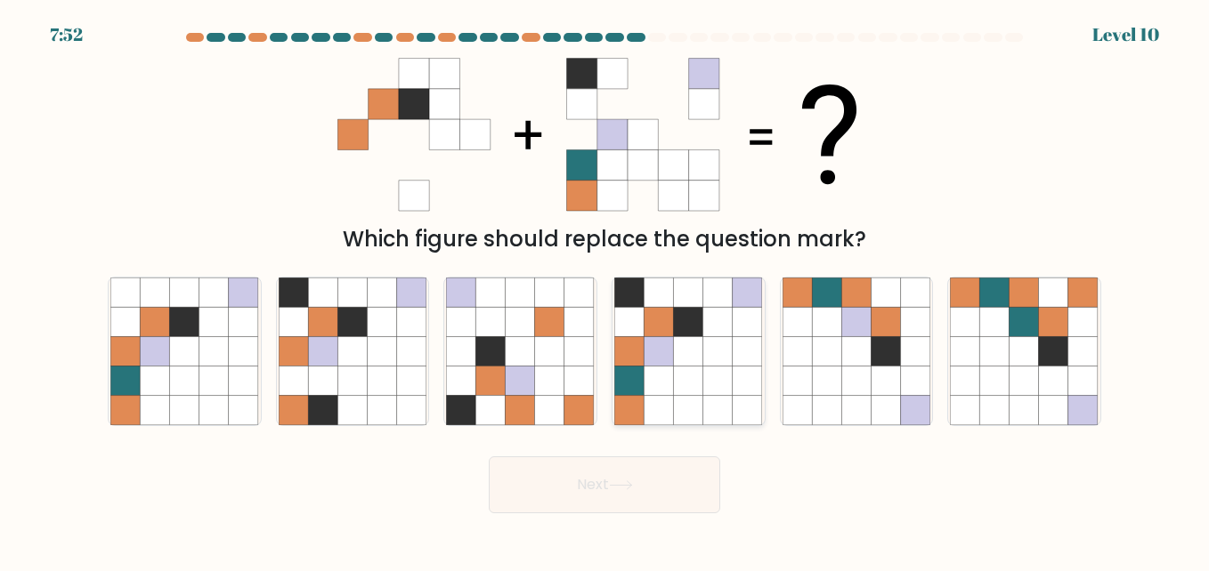
click at [732, 344] on icon at bounding box center [717, 350] width 29 height 29
click at [605, 290] on input "d." at bounding box center [604, 288] width 1 height 4
radio input "true"
click at [644, 475] on button "Next" at bounding box center [604, 485] width 231 height 57
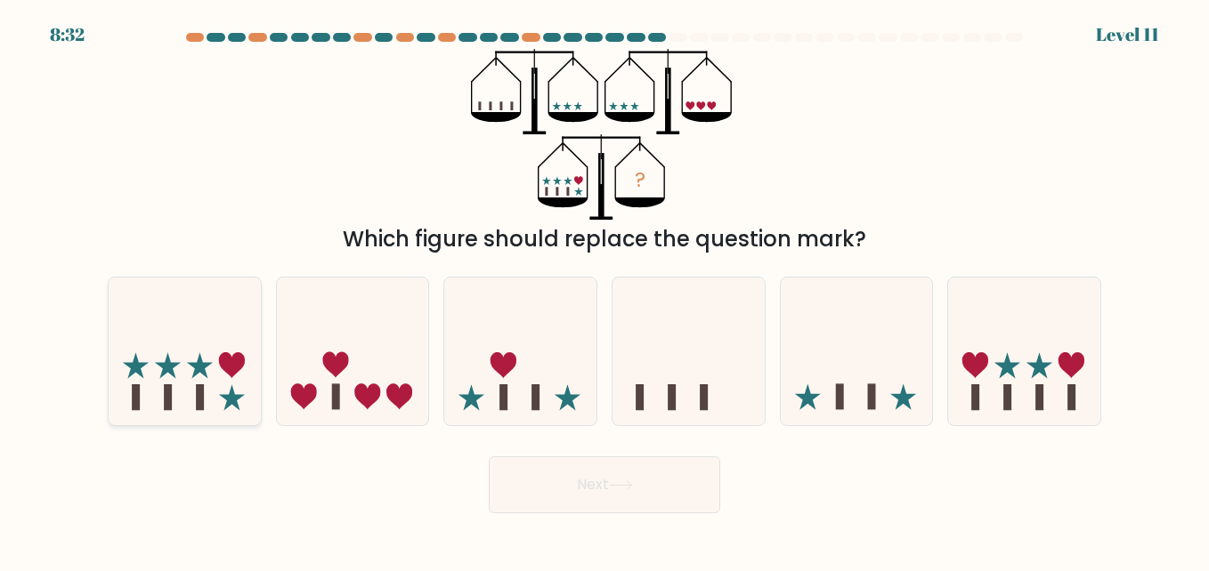
click at [214, 388] on icon at bounding box center [185, 350] width 152 height 125
click at [604, 290] on input "a." at bounding box center [604, 288] width 1 height 4
radio input "true"
click at [592, 490] on button "Next" at bounding box center [604, 485] width 231 height 57
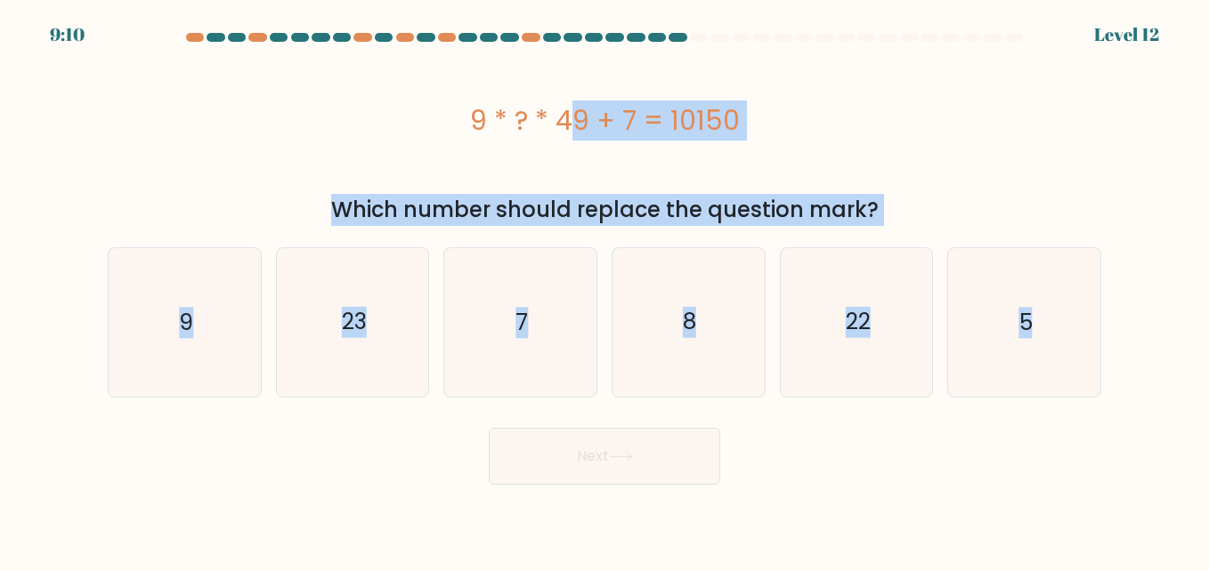
drag, startPoint x: 457, startPoint y: 111, endPoint x: 1102, endPoint y: 328, distance: 680.8
click at [1102, 328] on form "a. 9" at bounding box center [604, 259] width 1209 height 452
copy form "9 * ? * 49 + 7 = 10150 Which number should replace the question mark? a. 9 b. 2…"
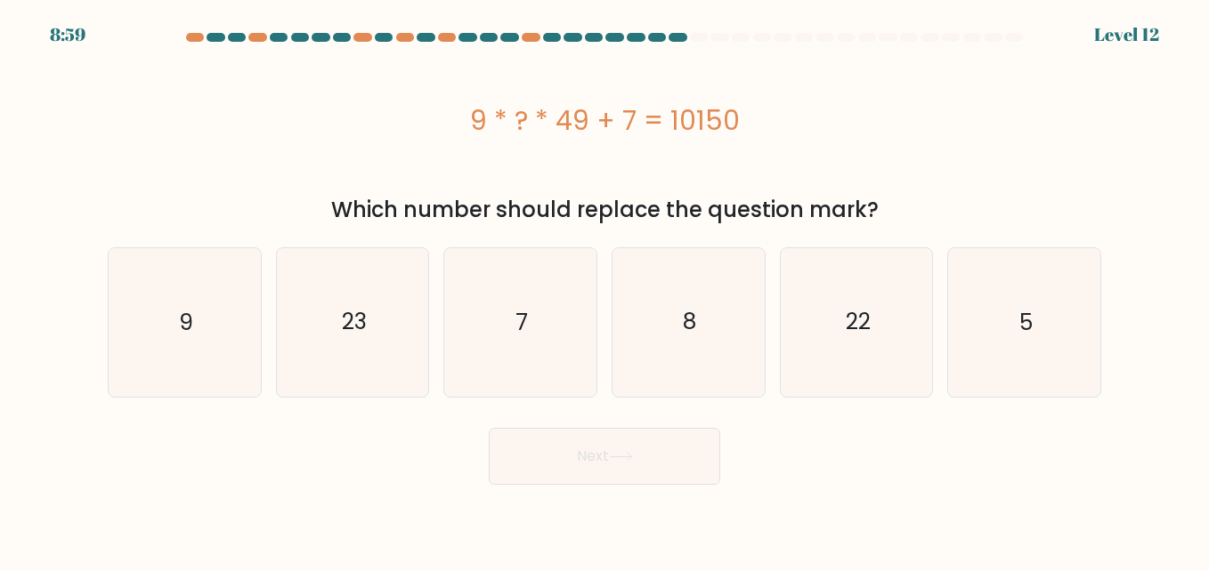
click at [802, 439] on div "Next" at bounding box center [604, 452] width 1015 height 66
click at [342, 344] on icon "23" at bounding box center [353, 322] width 148 height 148
click at [604, 290] on input "b. 23" at bounding box center [604, 288] width 1 height 4
radio input "true"
click at [554, 443] on button "Next" at bounding box center [604, 456] width 231 height 57
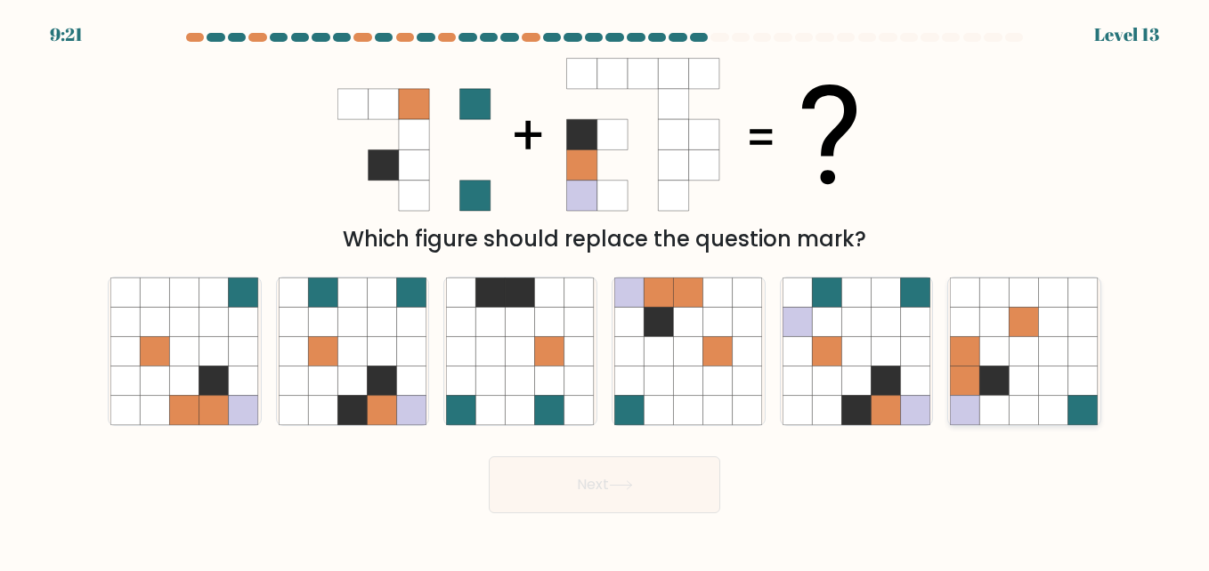
click at [1057, 392] on icon at bounding box center [1053, 381] width 29 height 29
click at [605, 290] on input "f." at bounding box center [604, 288] width 1 height 4
radio input "true"
click at [643, 486] on button "Next" at bounding box center [604, 485] width 231 height 57
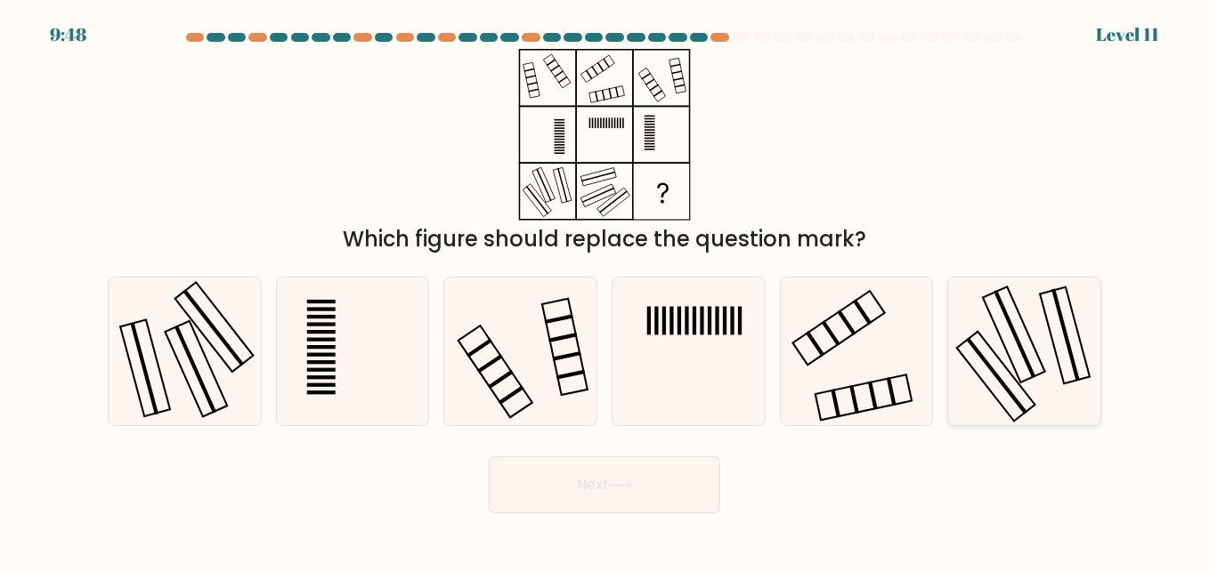
click at [1002, 377] on icon at bounding box center [1024, 352] width 148 height 148
click at [605, 290] on input "f." at bounding box center [604, 288] width 1 height 4
radio input "true"
click at [631, 483] on icon at bounding box center [620, 486] width 21 height 8
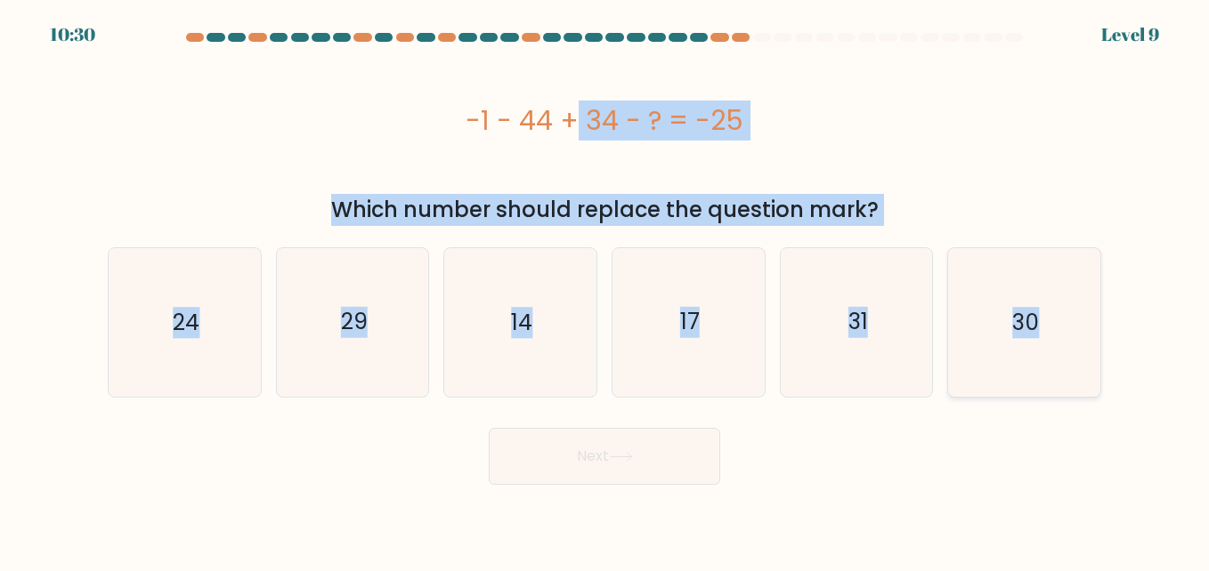
drag, startPoint x: 467, startPoint y: 112, endPoint x: 1051, endPoint y: 300, distance: 613.3
click at [1051, 300] on form "a." at bounding box center [604, 259] width 1209 height 452
click at [513, 325] on text "14" at bounding box center [521, 322] width 21 height 31
click at [604, 290] on input "c. 14" at bounding box center [604, 288] width 1 height 4
radio input "true"
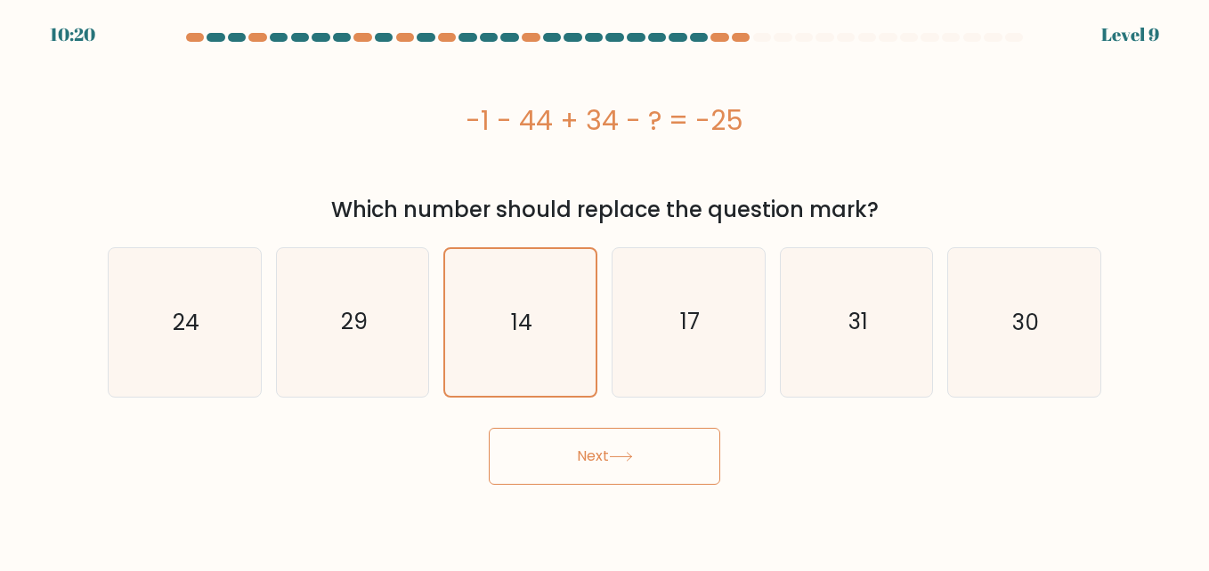
click at [595, 452] on button "Next" at bounding box center [604, 456] width 231 height 57
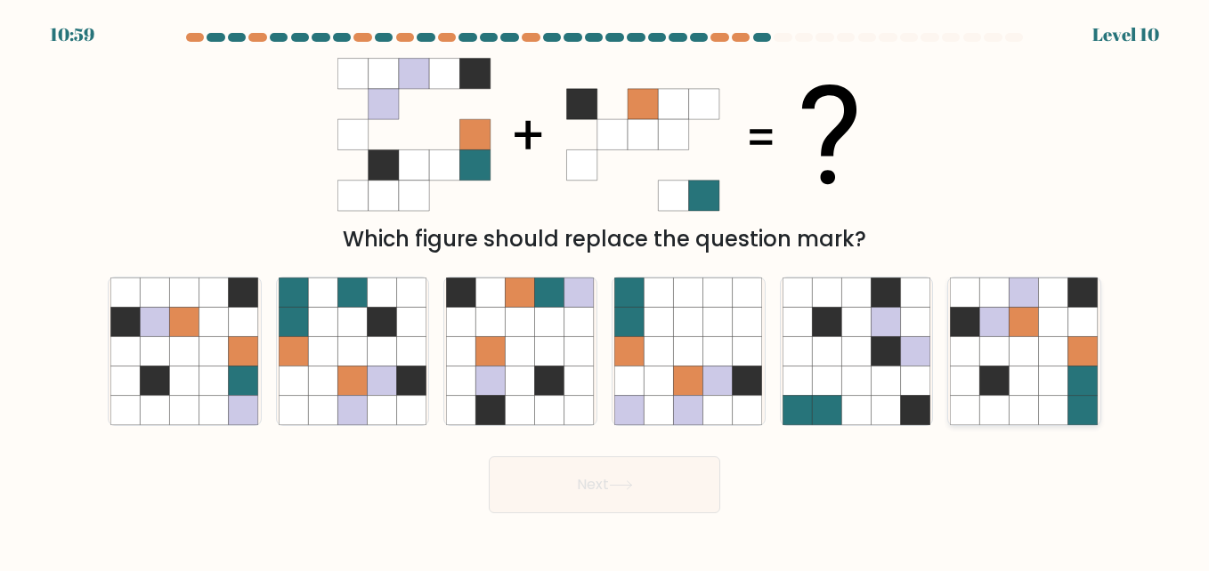
click at [1019, 312] on icon at bounding box center [1023, 321] width 29 height 29
click at [605, 290] on input "f." at bounding box center [604, 288] width 1 height 4
radio input "true"
click at [572, 486] on button "Next" at bounding box center [604, 485] width 231 height 57
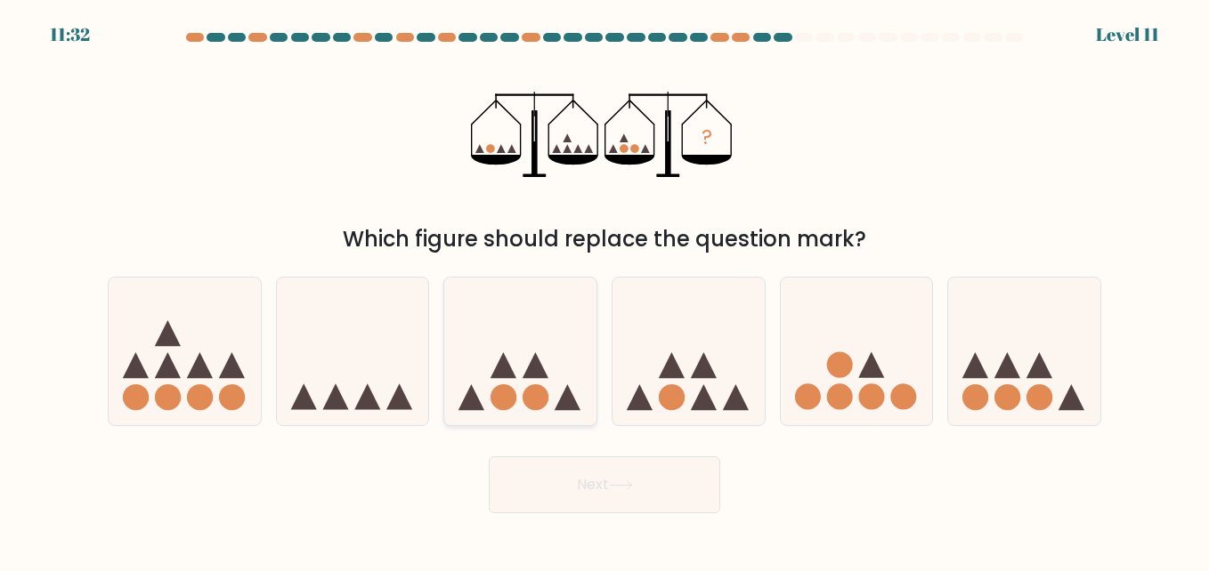
click at [567, 398] on icon at bounding box center [567, 397] width 26 height 26
click at [604, 290] on input "c." at bounding box center [604, 288] width 1 height 4
radio input "true"
click at [601, 486] on button "Next" at bounding box center [604, 485] width 231 height 57
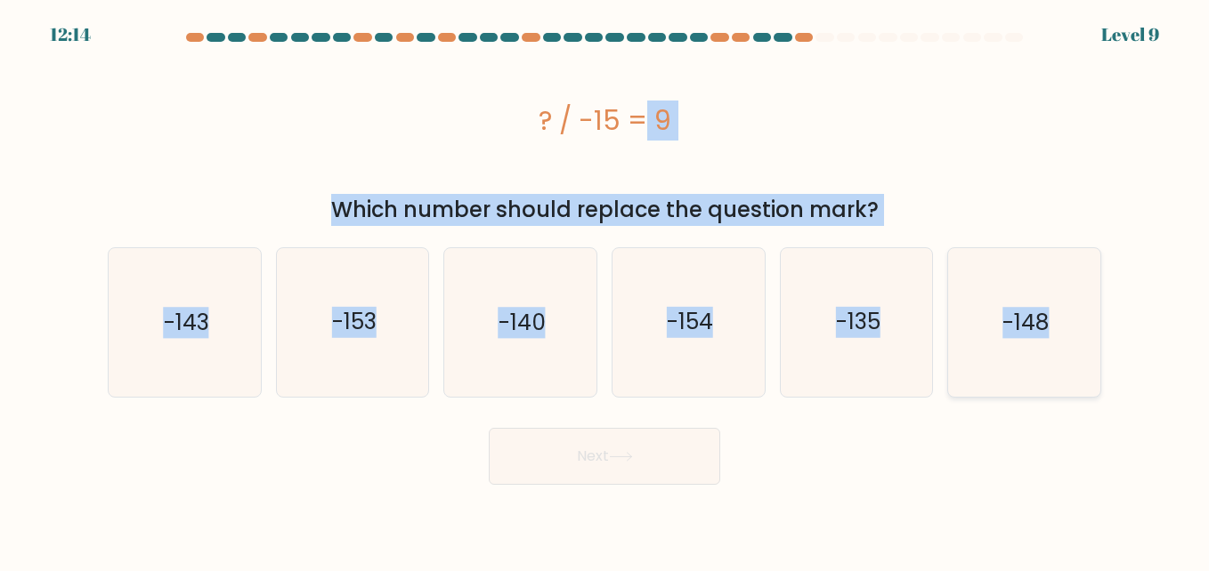
drag, startPoint x: 533, startPoint y: 120, endPoint x: 1077, endPoint y: 356, distance: 592.8
click at [1077, 356] on form "a." at bounding box center [604, 259] width 1209 height 452
click at [860, 350] on icon "-135" at bounding box center [856, 322] width 148 height 148
click at [605, 290] on input "e. -135" at bounding box center [604, 288] width 1 height 4
radio input "true"
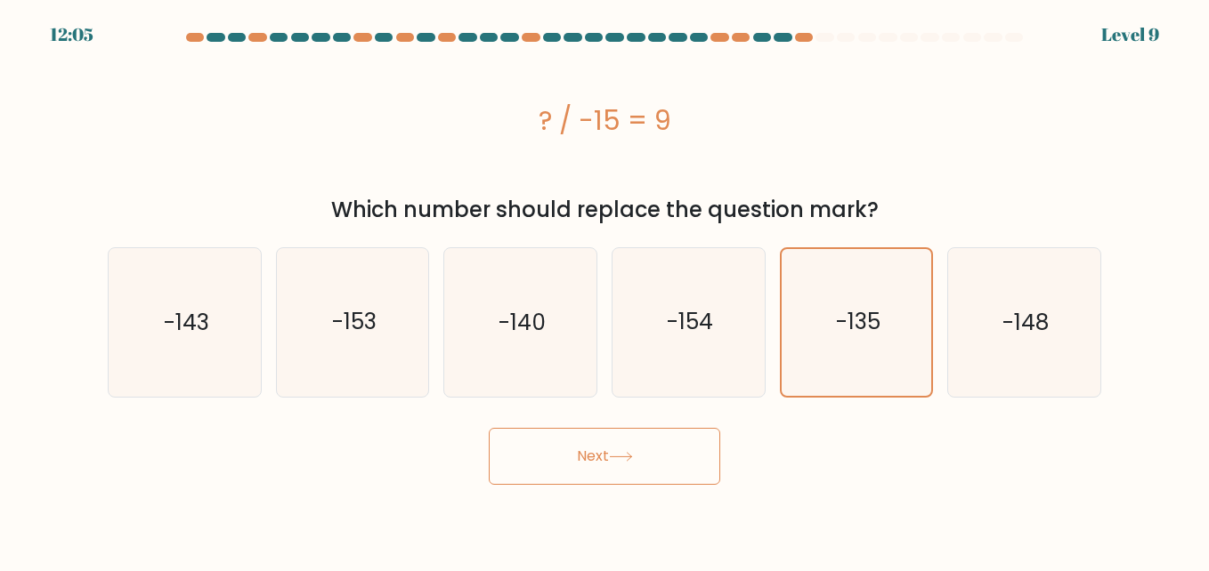
click at [656, 443] on button "Next" at bounding box center [604, 456] width 231 height 57
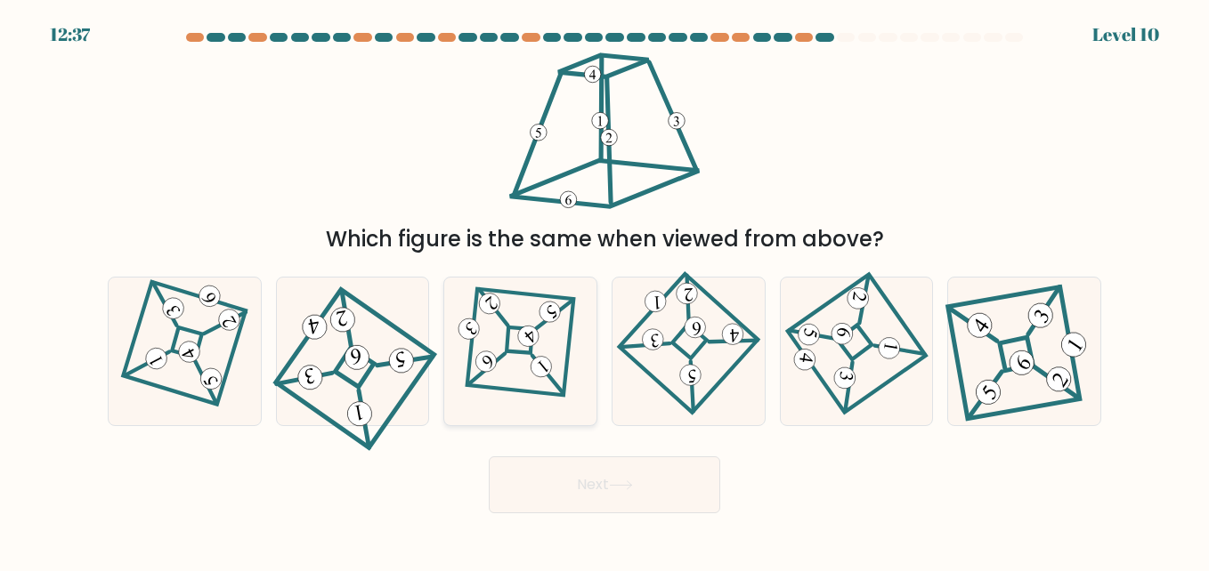
click at [553, 376] on icon at bounding box center [520, 351] width 101 height 118
click at [604, 290] on input "c." at bounding box center [604, 288] width 1 height 4
radio input "true"
click at [640, 468] on button "Next" at bounding box center [604, 485] width 231 height 57
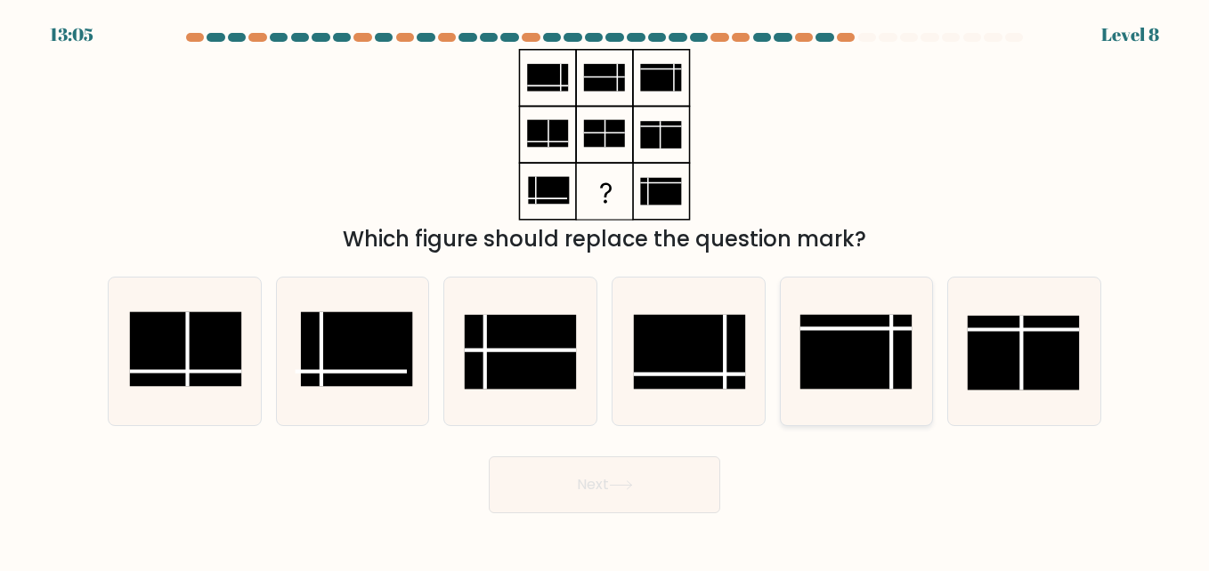
click at [840, 356] on rect at bounding box center [856, 352] width 112 height 75
click at [605, 290] on input "e." at bounding box center [604, 288] width 1 height 4
radio input "true"
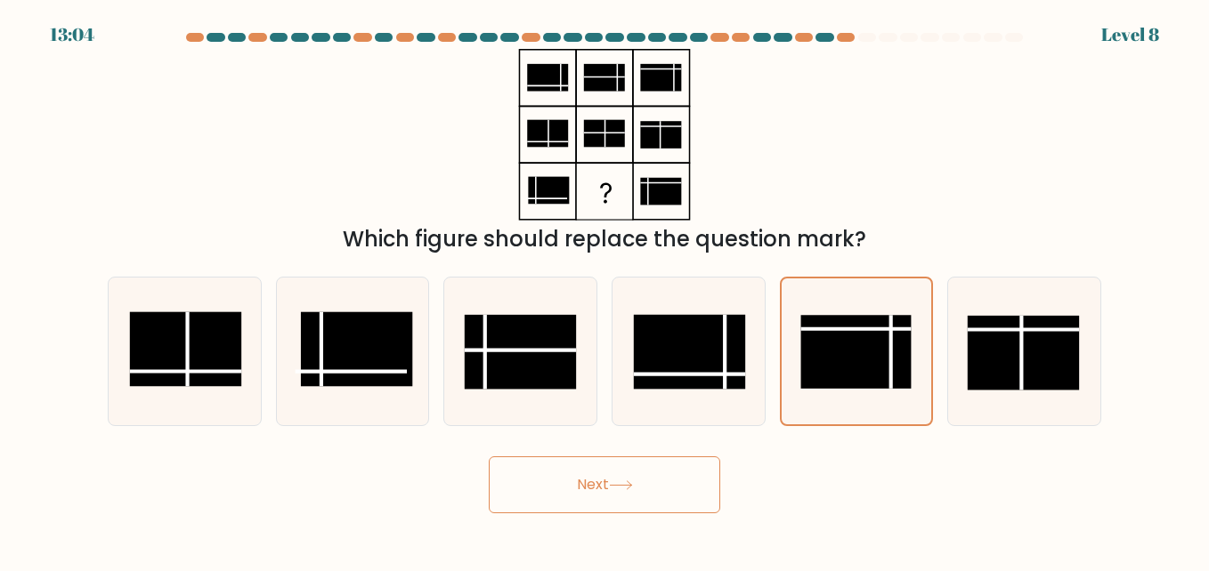
click at [663, 462] on button "Next" at bounding box center [604, 485] width 231 height 57
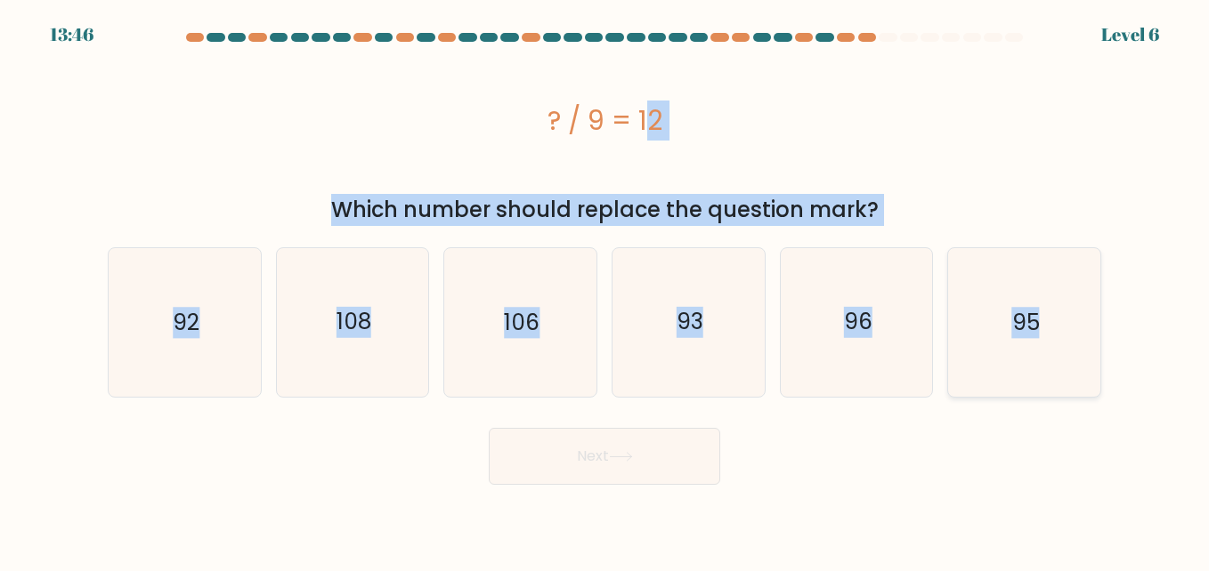
drag, startPoint x: 527, startPoint y: 117, endPoint x: 1051, endPoint y: 320, distance: 562.1
click at [1051, 320] on form "a." at bounding box center [604, 259] width 1209 height 452
click at [336, 327] on text "108" at bounding box center [353, 322] width 35 height 31
click at [604, 290] on input "b. 108" at bounding box center [604, 288] width 1 height 4
radio input "true"
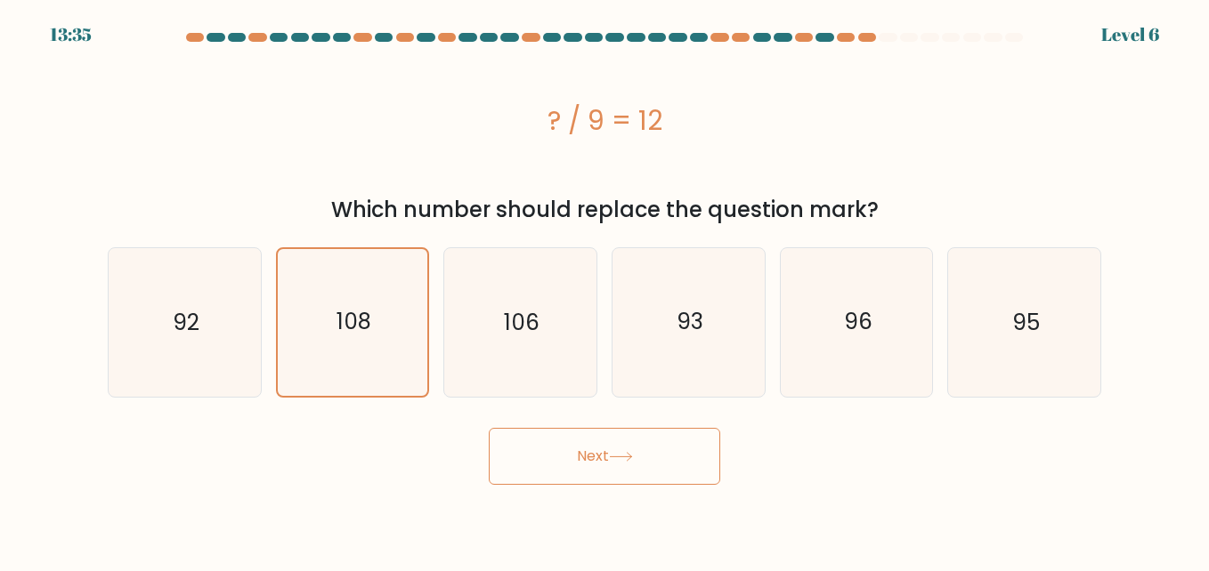
click at [541, 432] on button "Next" at bounding box center [604, 456] width 231 height 57
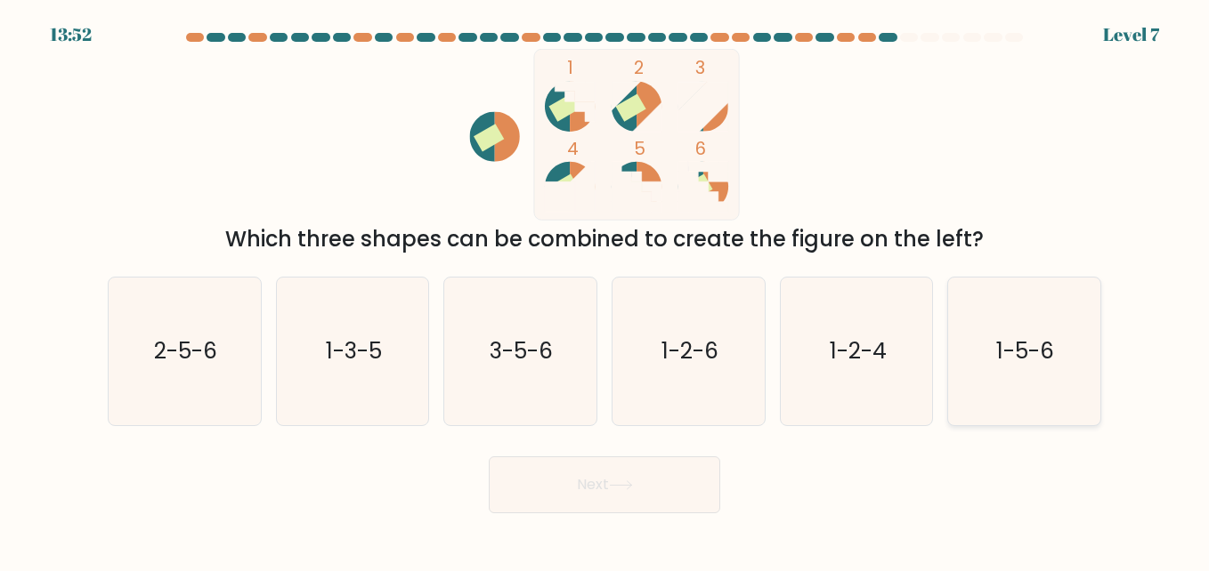
click at [979, 334] on icon "1-5-6" at bounding box center [1024, 352] width 148 height 148
click at [605, 290] on input "f. 1-5-6" at bounding box center [604, 288] width 1 height 4
radio input "true"
click at [649, 473] on button "Next" at bounding box center [604, 485] width 231 height 57
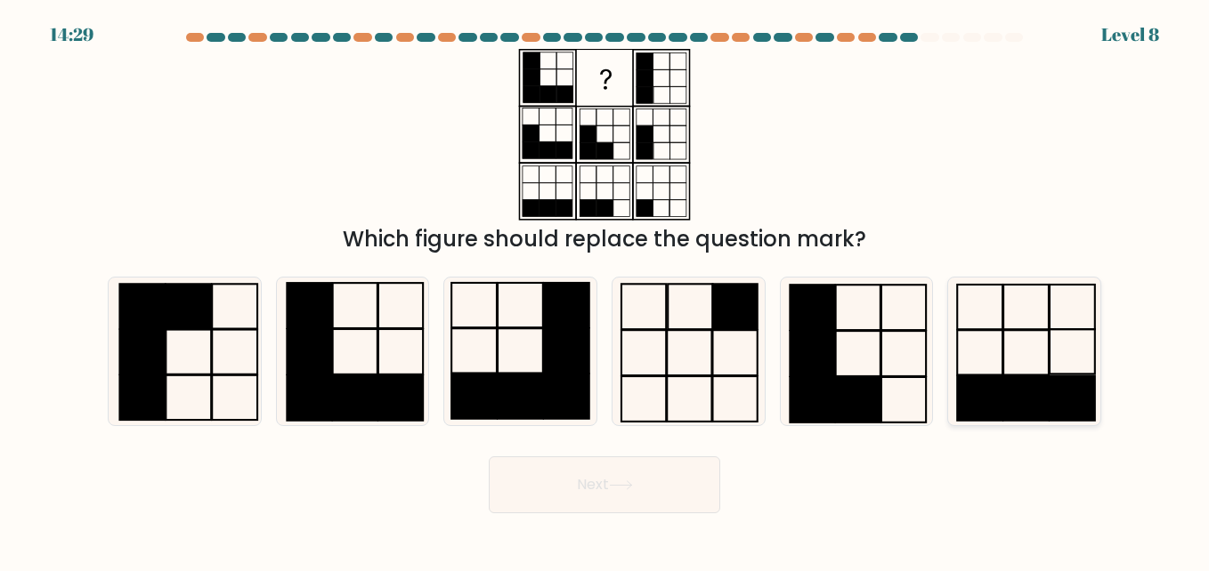
click at [1009, 367] on icon at bounding box center [1024, 352] width 148 height 148
click at [605, 290] on input "f." at bounding box center [604, 288] width 1 height 4
radio input "true"
click at [643, 481] on button "Next" at bounding box center [604, 485] width 231 height 57
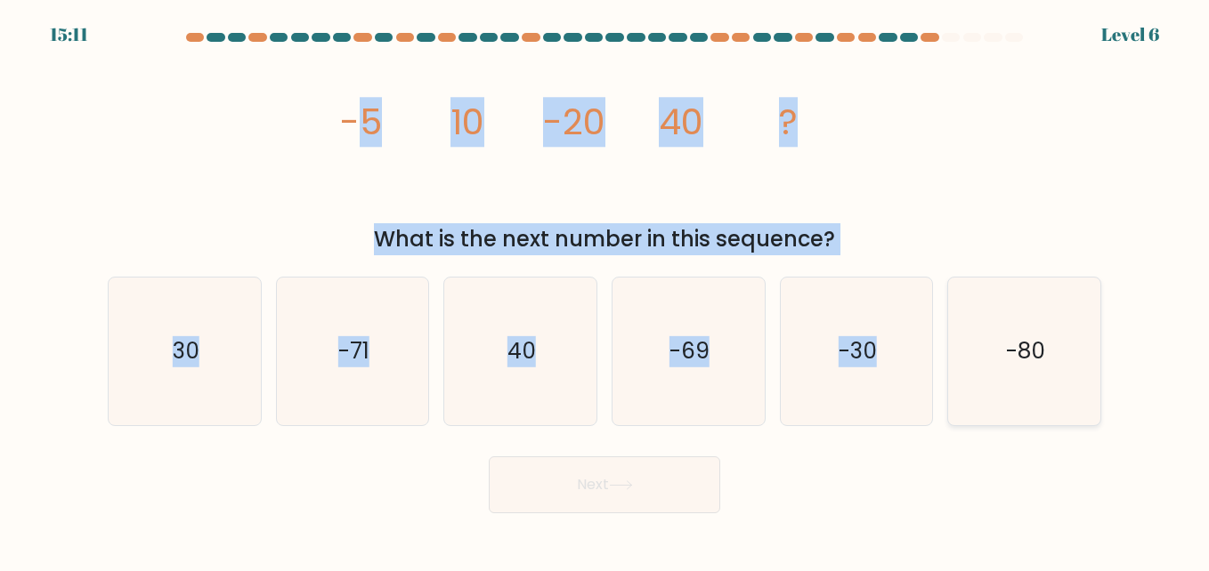
drag, startPoint x: 350, startPoint y: 108, endPoint x: 1003, endPoint y: 281, distance: 675.9
click at [1003, 281] on form at bounding box center [604, 273] width 1209 height 481
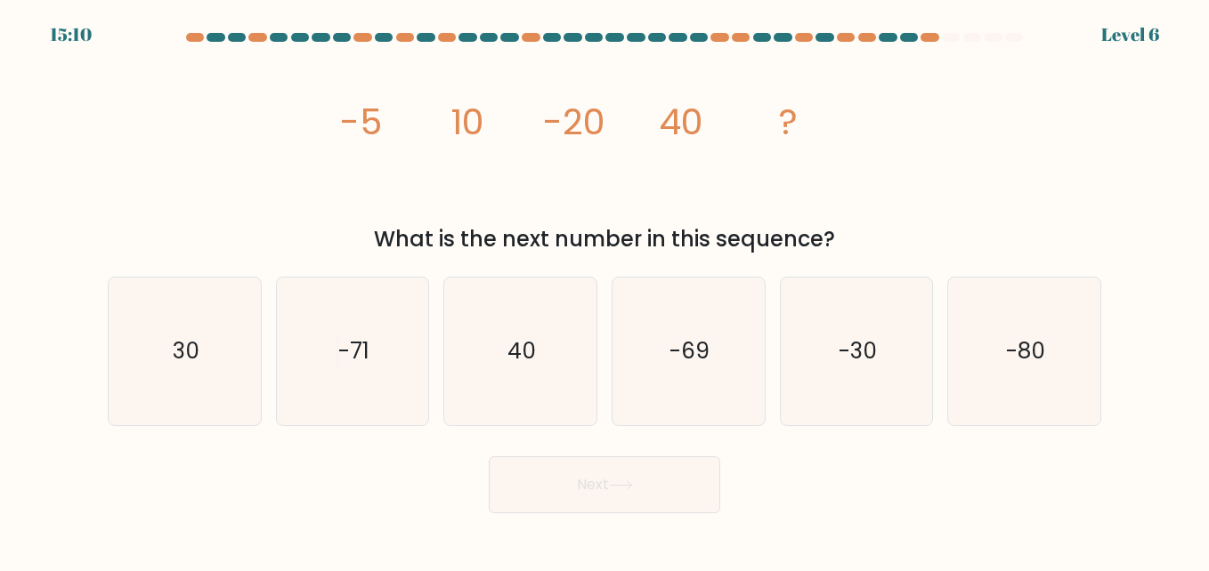
click at [328, 130] on div "image/svg+xml -5 10 -20 40 ? What is the next number in this sequence?" at bounding box center [604, 152] width 1015 height 206
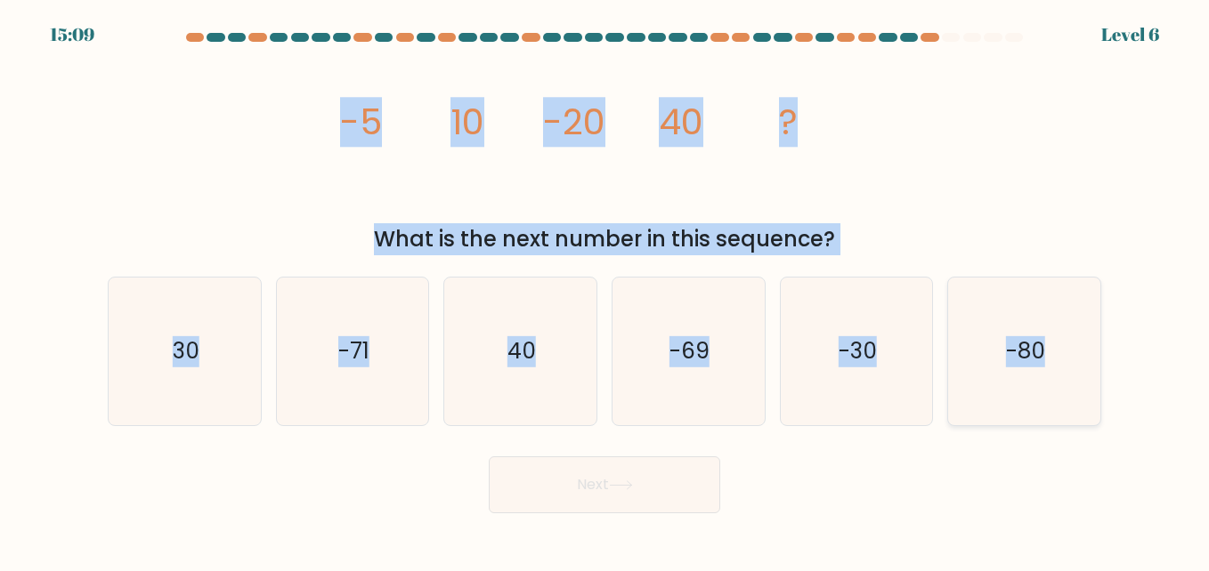
drag, startPoint x: 293, startPoint y: 120, endPoint x: 1052, endPoint y: 358, distance: 795.5
click at [1052, 358] on form at bounding box center [604, 273] width 1209 height 481
click at [983, 364] on icon "-80" at bounding box center [1024, 352] width 148 height 148
click at [605, 290] on input "f. -80" at bounding box center [604, 288] width 1 height 4
radio input "true"
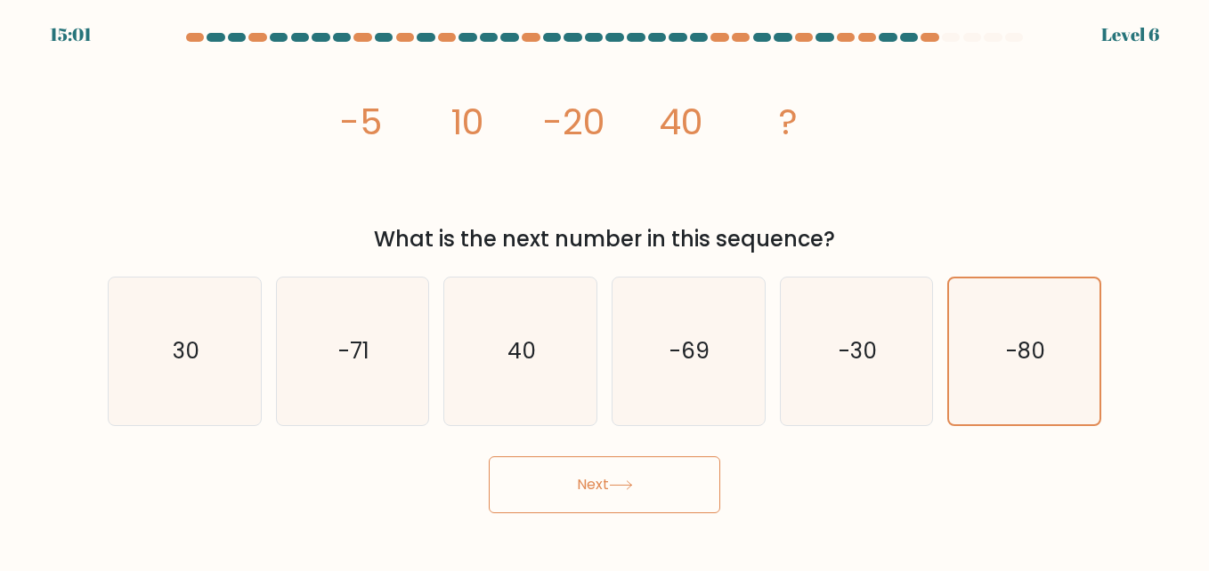
click at [595, 495] on button "Next" at bounding box center [604, 485] width 231 height 57
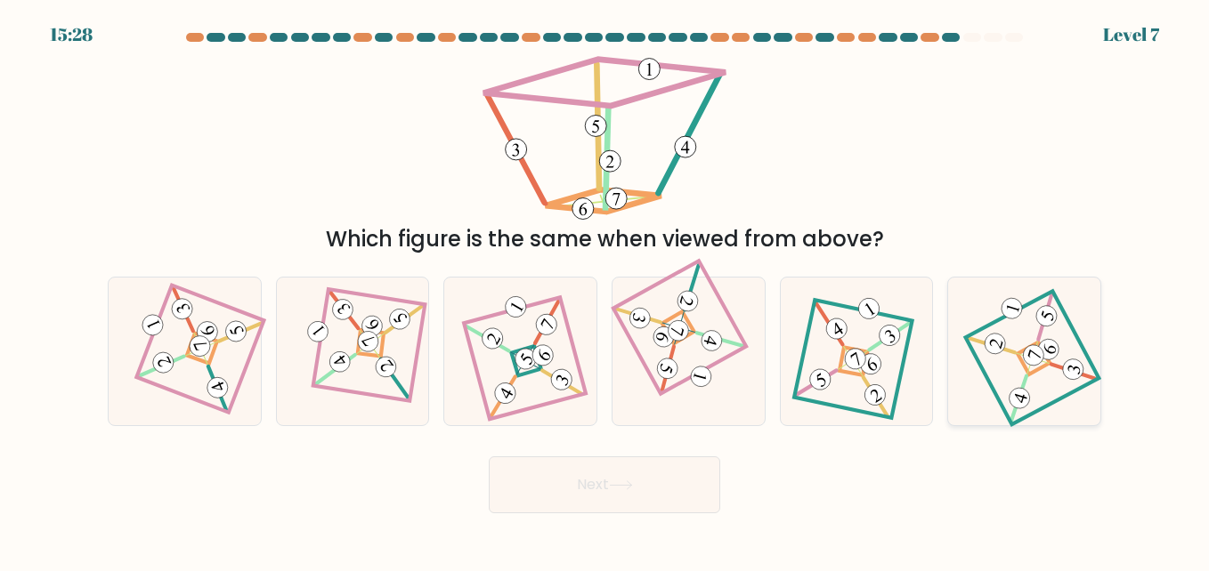
click at [1014, 363] on icon at bounding box center [1023, 351] width 101 height 118
click at [605, 290] on input "f." at bounding box center [604, 288] width 1 height 4
radio input "true"
click at [633, 481] on icon at bounding box center [621, 486] width 24 height 10
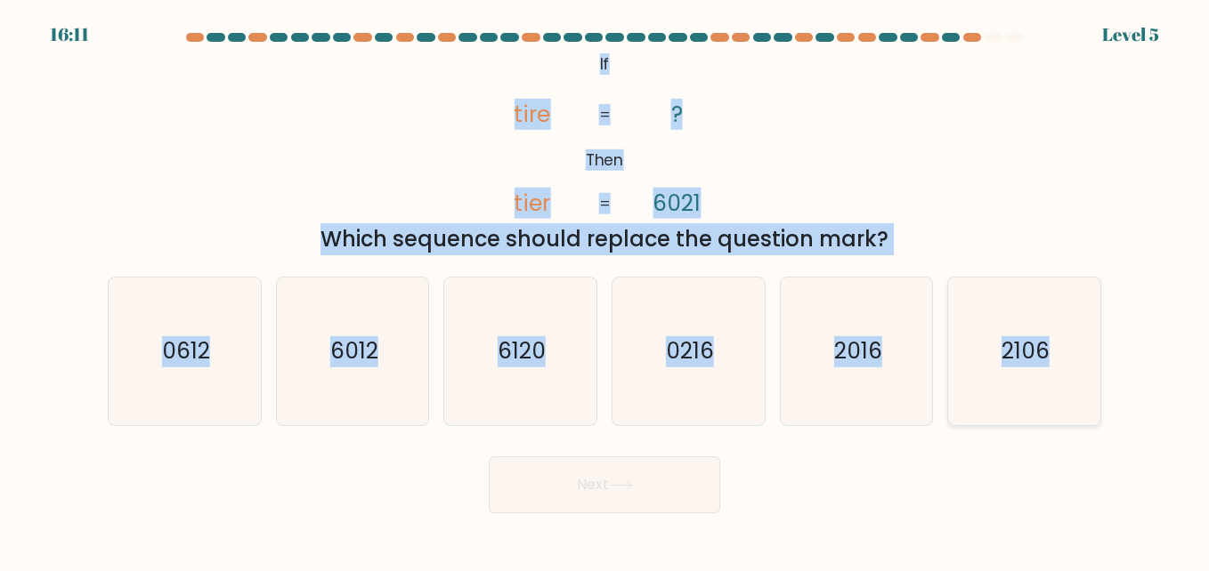
drag, startPoint x: 584, startPoint y: 60, endPoint x: 1086, endPoint y: 348, distance: 578.9
click at [1086, 348] on form "If ?" at bounding box center [604, 273] width 1209 height 481
click at [329, 353] on icon "6012" at bounding box center [353, 352] width 148 height 148
click at [604, 290] on input "b. 6012" at bounding box center [604, 288] width 1 height 4
radio input "true"
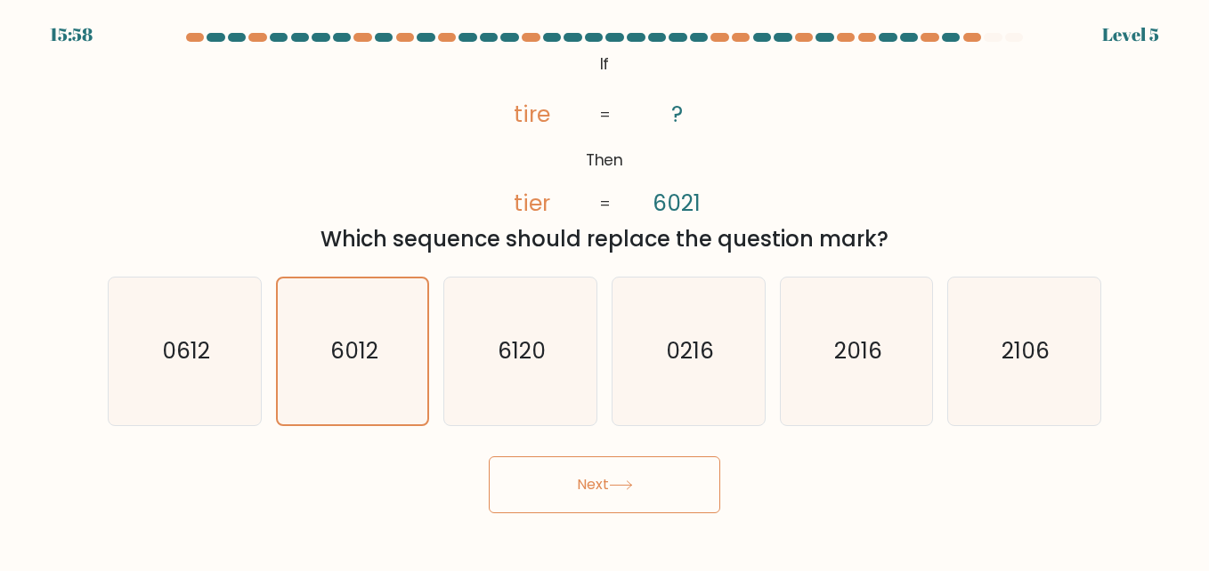
click at [633, 490] on icon at bounding box center [621, 486] width 24 height 10
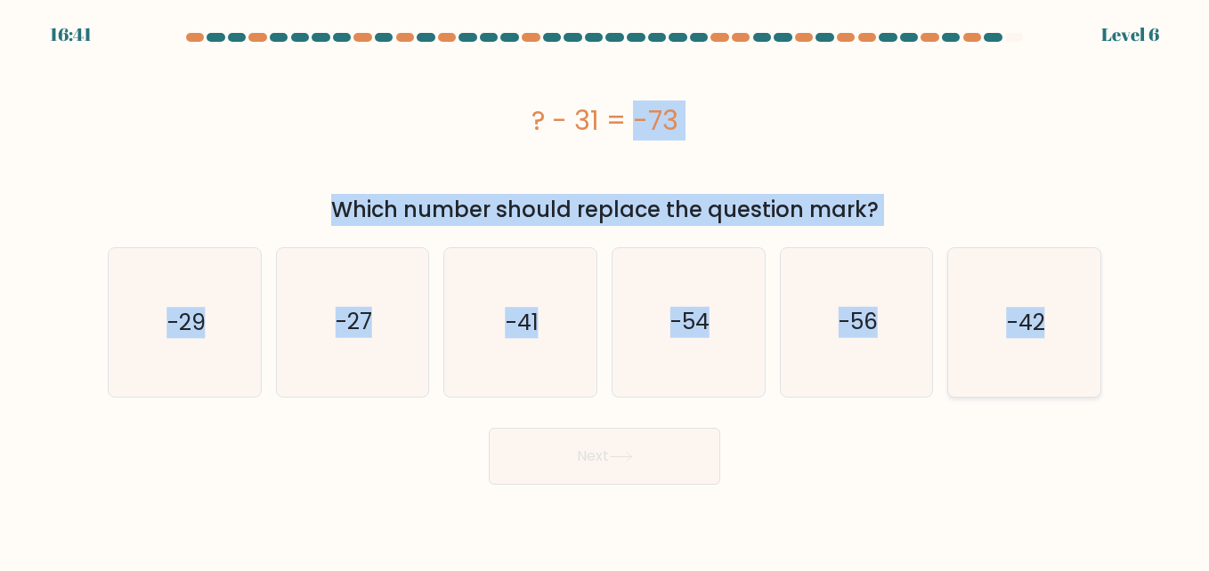
drag, startPoint x: 498, startPoint y: 121, endPoint x: 1060, endPoint y: 328, distance: 598.7
click at [1059, 329] on form "a." at bounding box center [604, 259] width 1209 height 452
click at [979, 328] on icon "-42" at bounding box center [1024, 322] width 148 height 148
click at [605, 290] on input "f. -42" at bounding box center [604, 288] width 1 height 4
radio input "true"
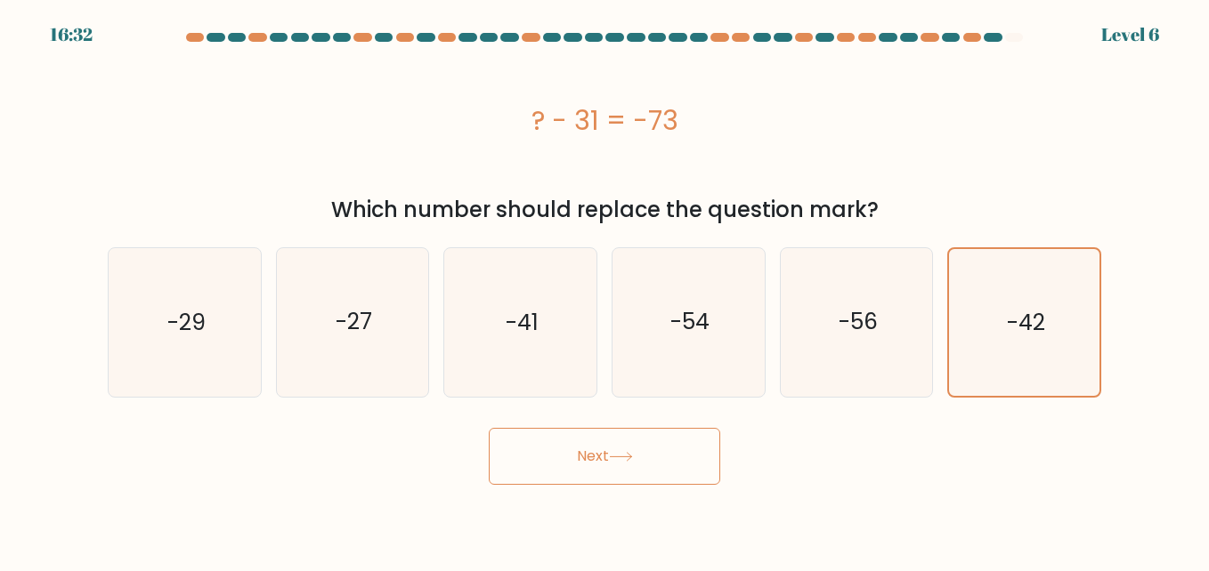
click at [630, 455] on icon at bounding box center [621, 457] width 24 height 10
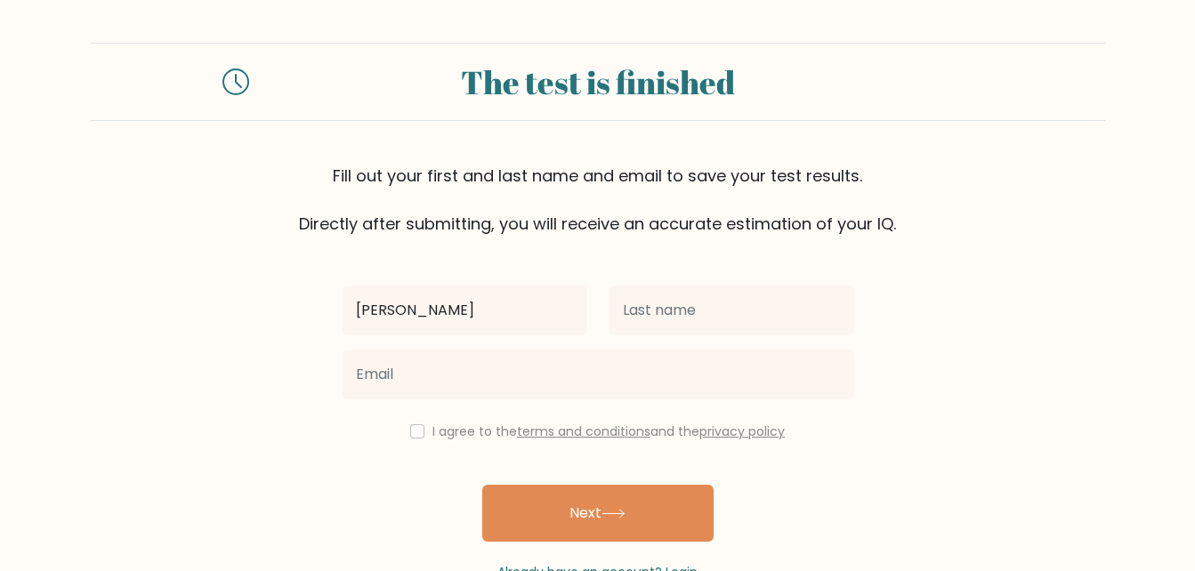
type input "[PERSON_NAME]"
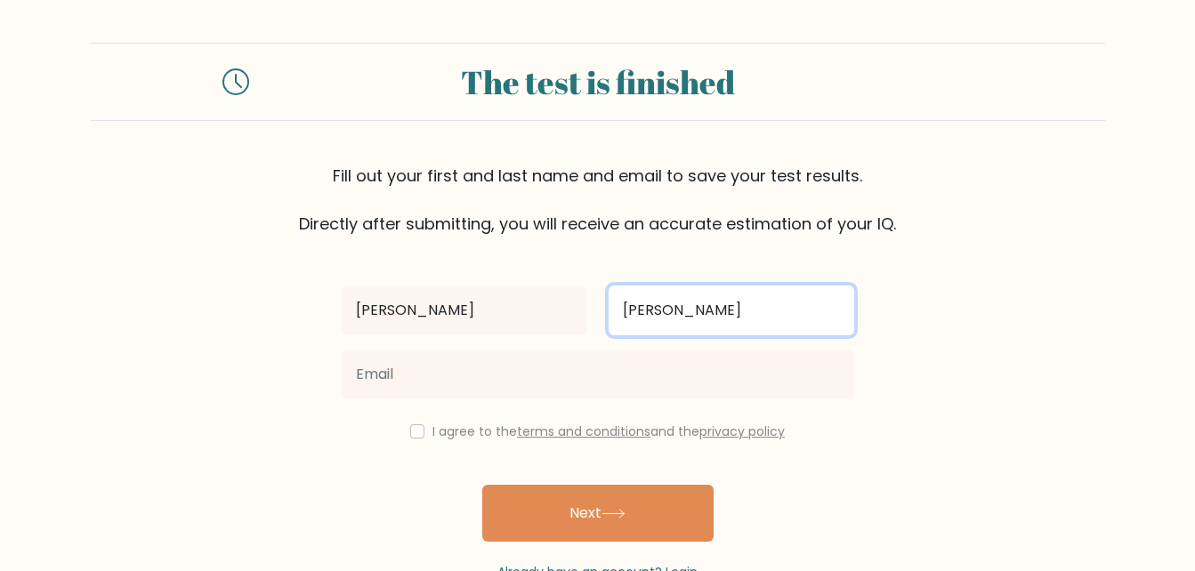
type input "[PERSON_NAME]"
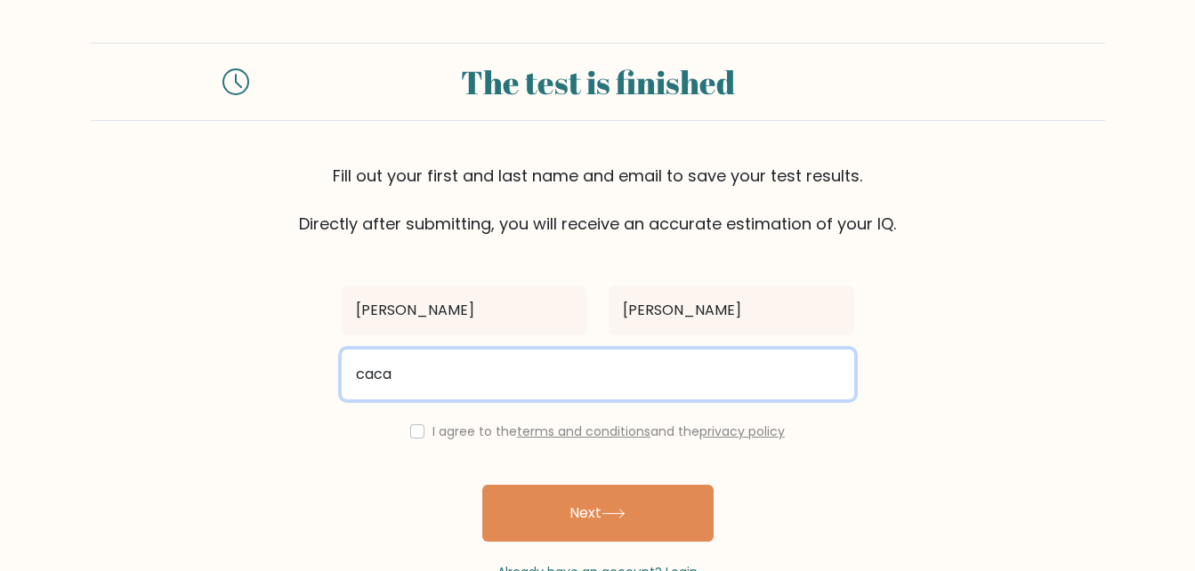
type input "[EMAIL_ADDRESS][DOMAIN_NAME]"
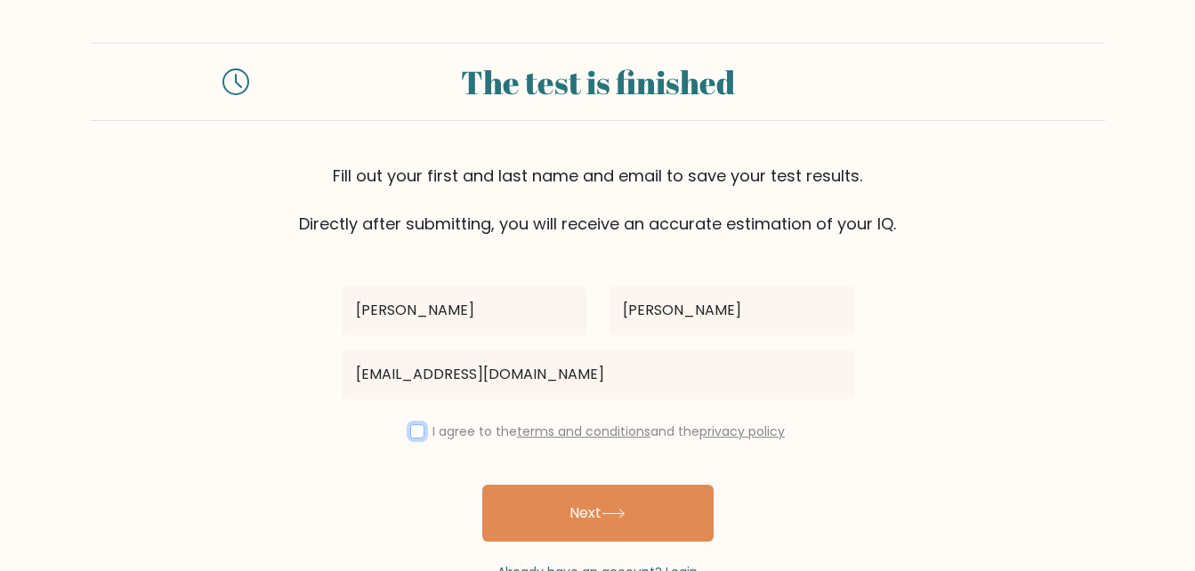
click at [421, 426] on input "checkbox" at bounding box center [417, 432] width 14 height 14
checkbox input "true"
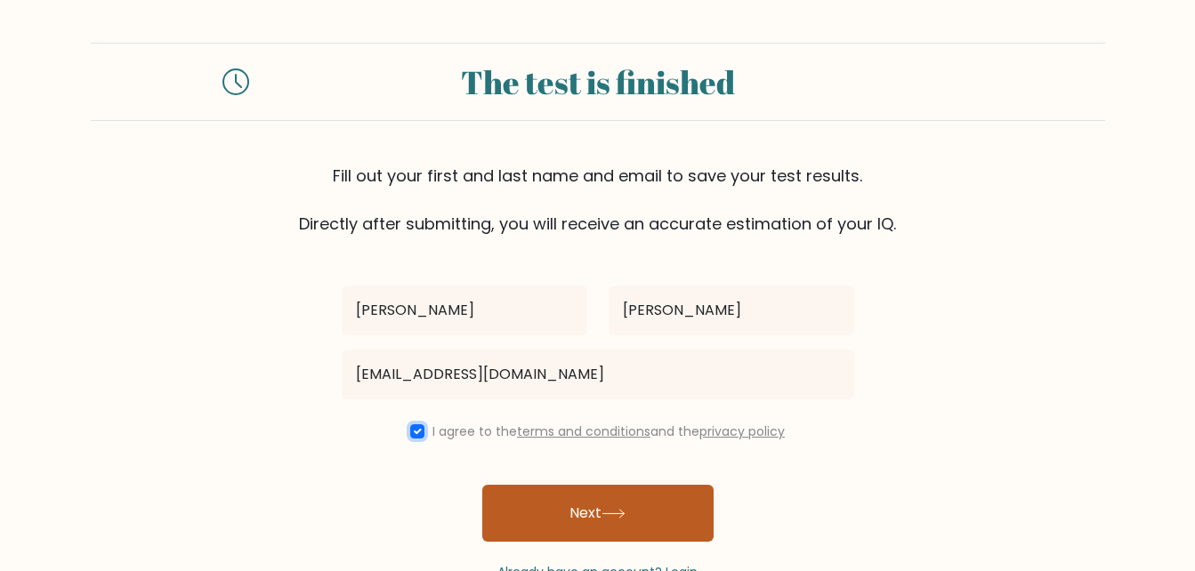
scroll to position [53, 0]
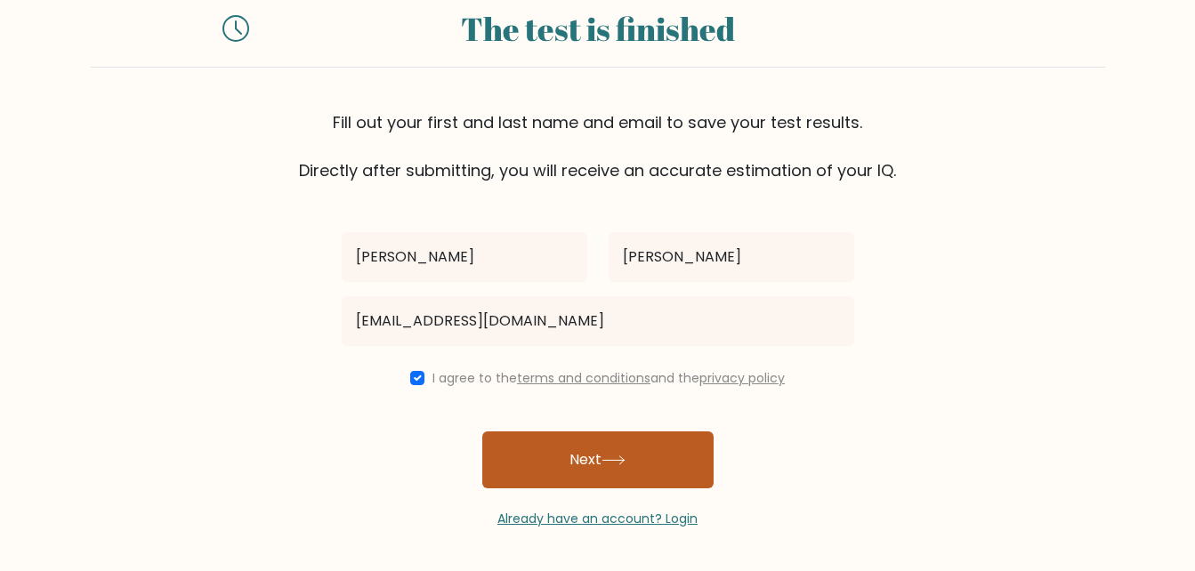
click at [626, 441] on button "Next" at bounding box center [597, 460] width 231 height 57
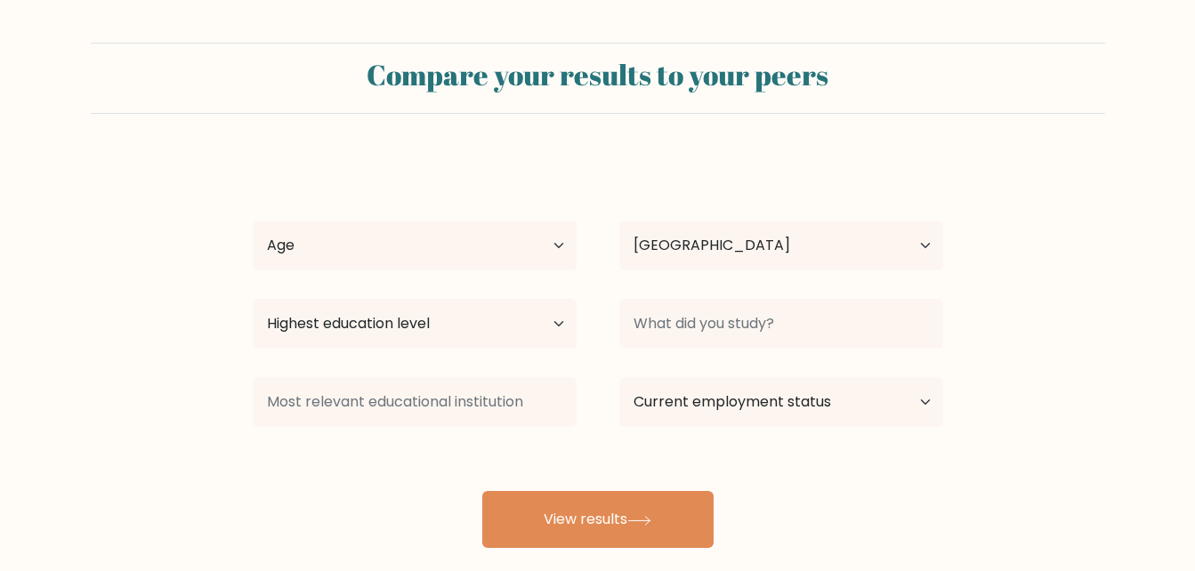
select select "PH"
click at [428, 256] on select "Age Under 18 years old 18-24 years old 25-34 years old 35-44 years old 45-54 ye…" at bounding box center [415, 246] width 324 height 50
select select "25_34"
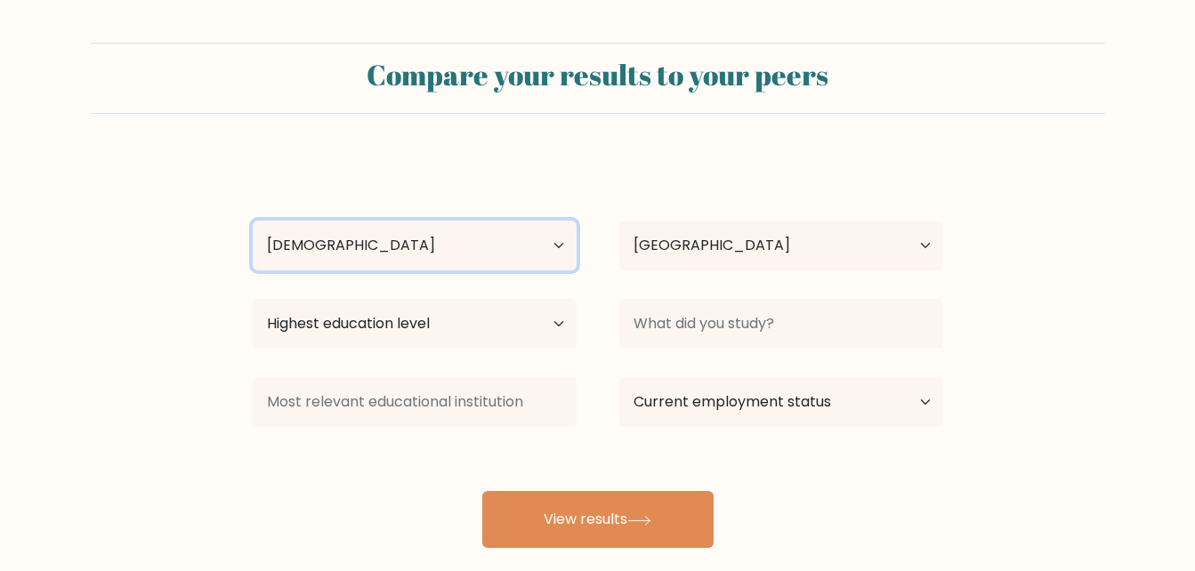
click at [253, 221] on select "Age Under 18 years old 18-24 years old 25-34 years old 35-44 years old 45-54 ye…" at bounding box center [415, 246] width 324 height 50
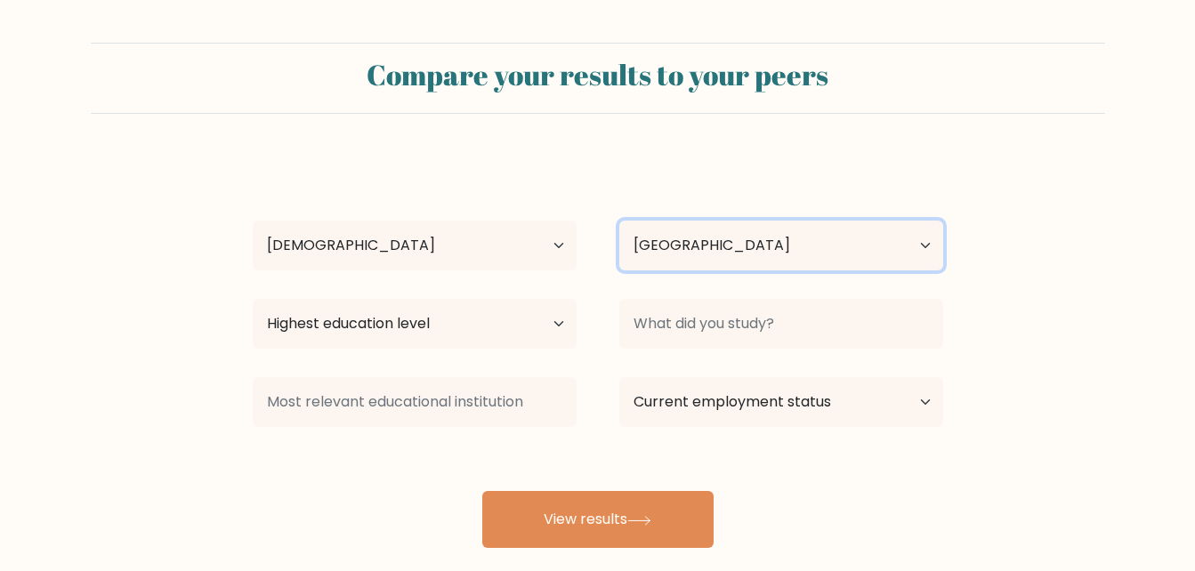
click at [692, 251] on select "Country Afghanistan Albania Algeria American Samoa Andorra Angola Anguilla Anta…" at bounding box center [781, 246] width 324 height 50
click at [694, 251] on select "Country Afghanistan Albania Algeria American Samoa Andorra Angola Anguilla Anta…" at bounding box center [781, 246] width 324 height 50
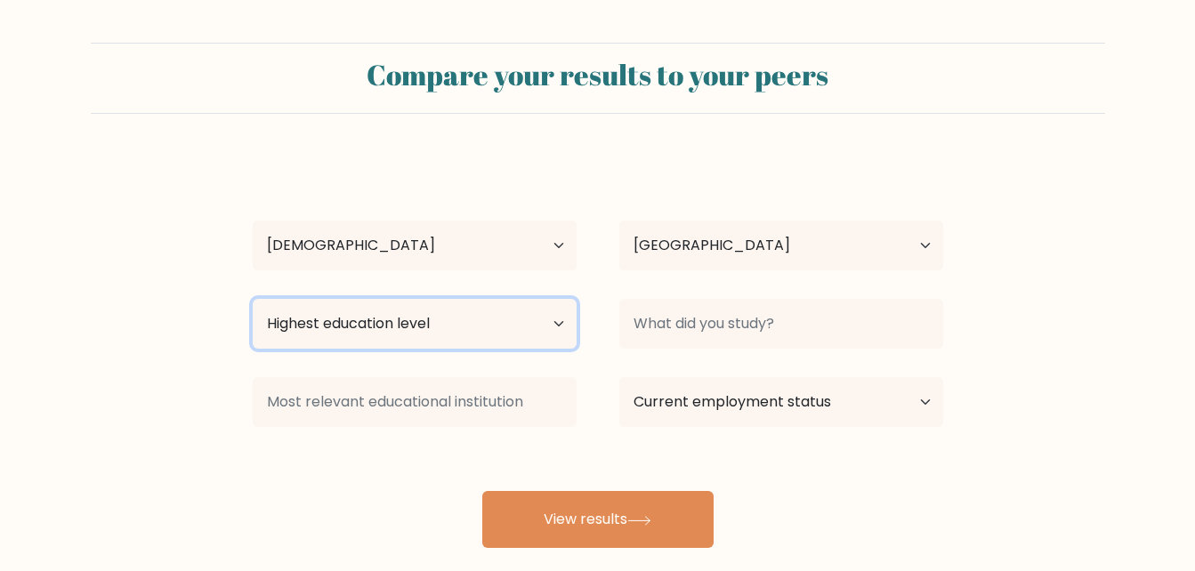
click at [502, 312] on select "Highest education level No schooling Primary Lower Secondary Upper Secondary Oc…" at bounding box center [415, 324] width 324 height 50
select select "bachelors_degree"
click at [253, 299] on select "Highest education level No schooling Primary Lower Secondary Upper Secondary Oc…" at bounding box center [415, 324] width 324 height 50
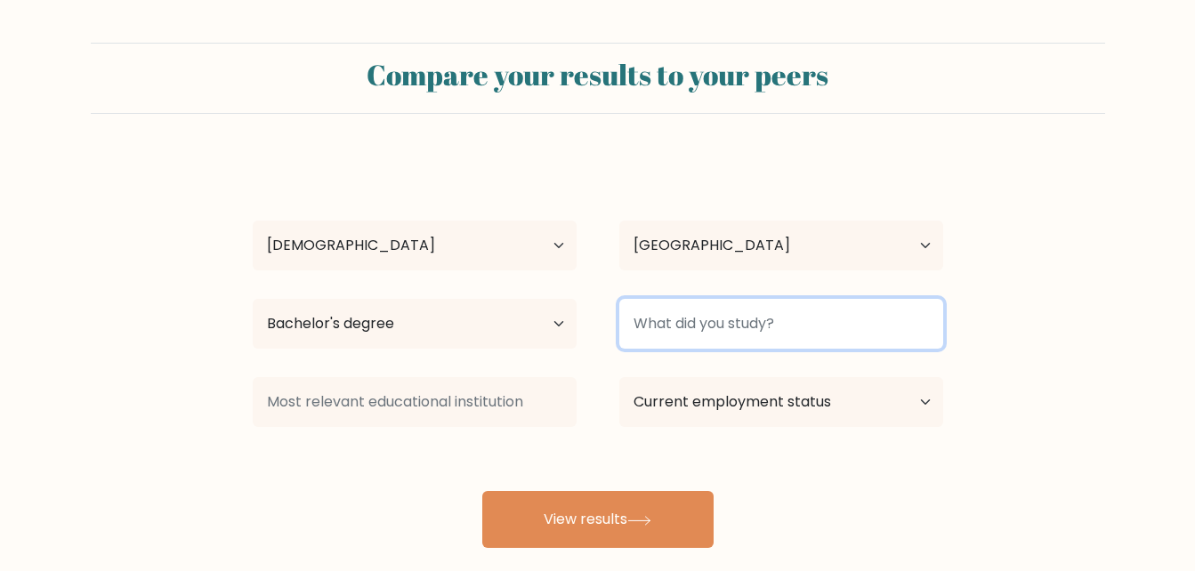
click at [740, 335] on input at bounding box center [781, 324] width 324 height 50
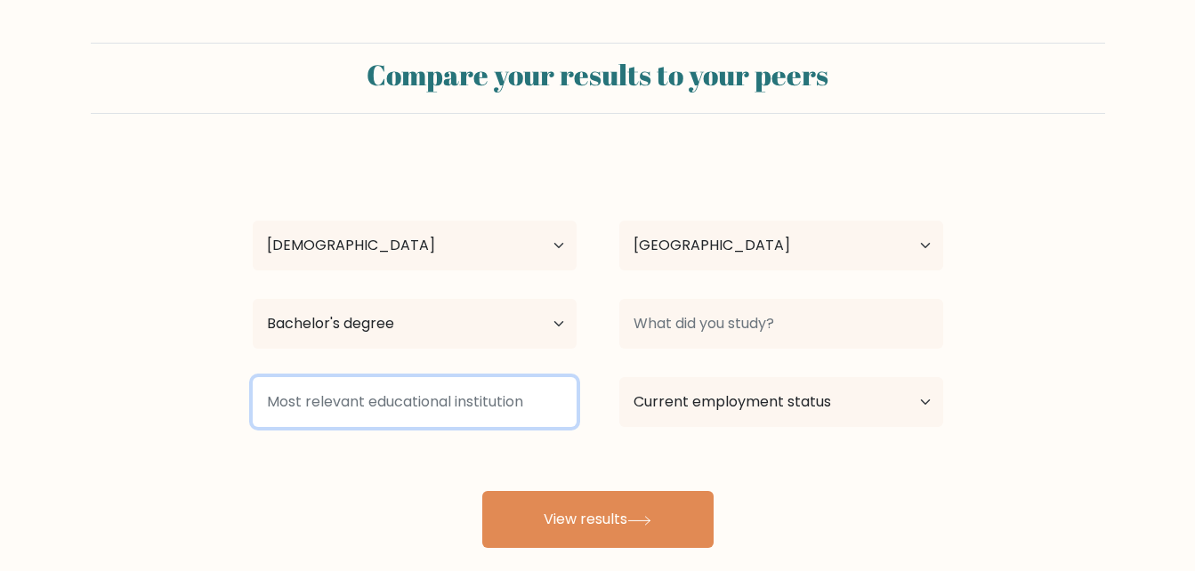
click at [514, 395] on input at bounding box center [415, 402] width 324 height 50
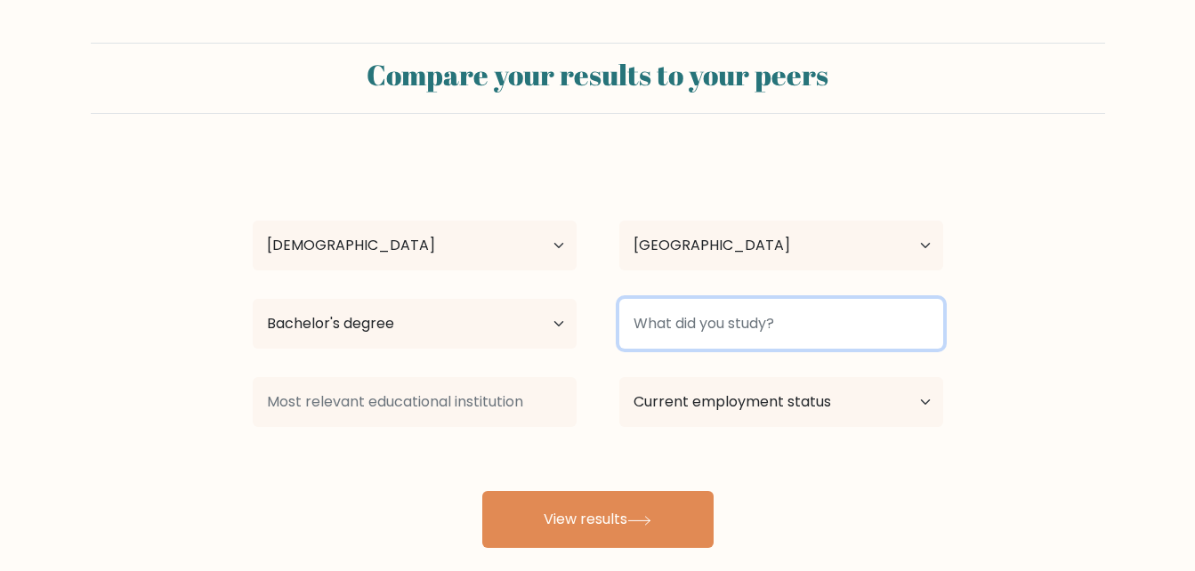
click at [773, 314] on input at bounding box center [781, 324] width 324 height 50
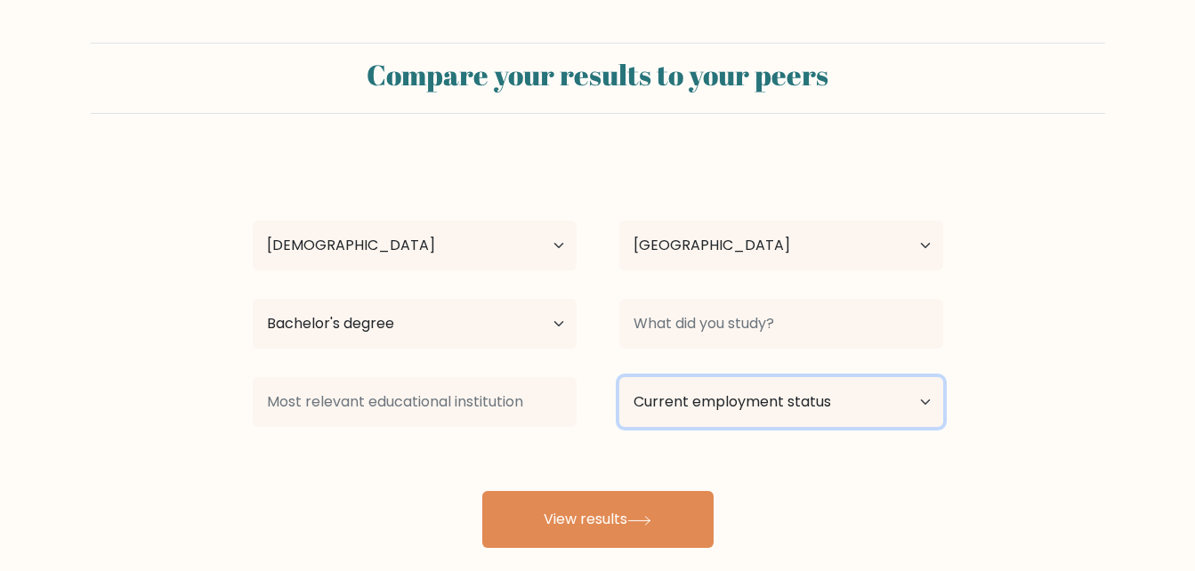
click at [776, 401] on select "Current employment status Employed Student Retired Other / prefer not to answer" at bounding box center [781, 402] width 324 height 50
click at [991, 376] on form "Compare your results to your peers Carl Ivan Rosario Age Under 18 years old 18-…" at bounding box center [597, 296] width 1195 height 506
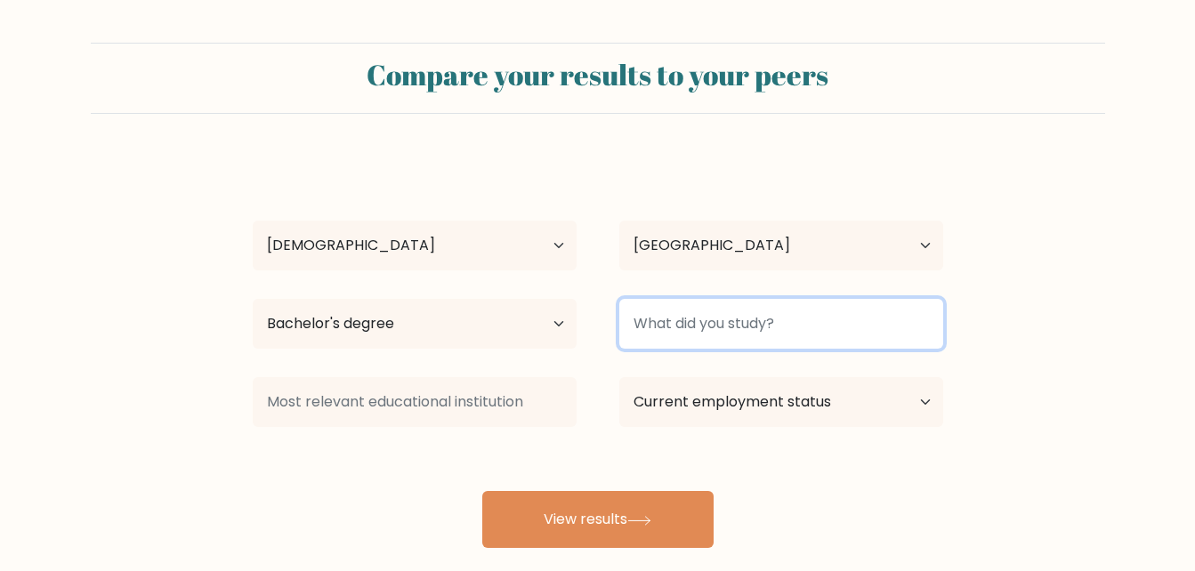
click at [707, 317] on input at bounding box center [781, 324] width 324 height 50
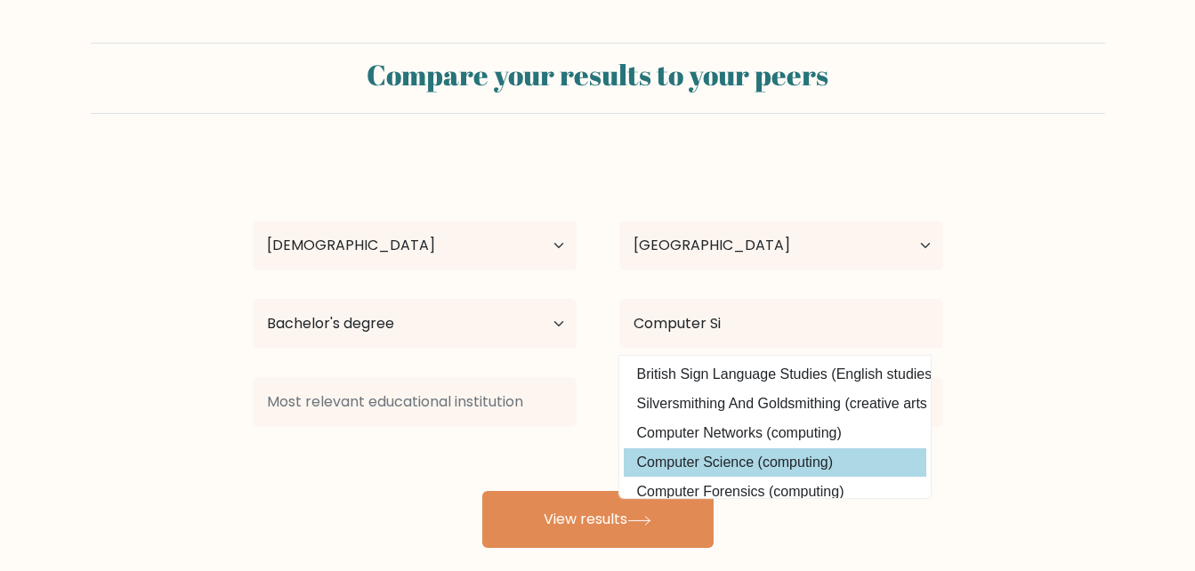
click at [794, 462] on option "Computer Science (computing)" at bounding box center [775, 463] width 303 height 28
type input "Computer Science"
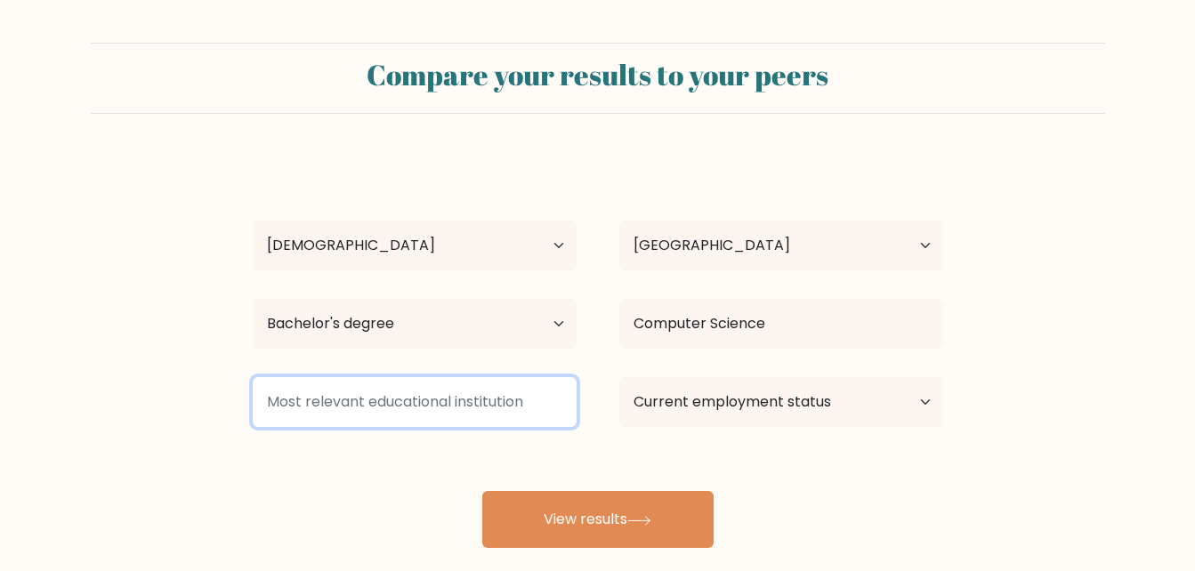
click at [479, 403] on input at bounding box center [415, 402] width 324 height 50
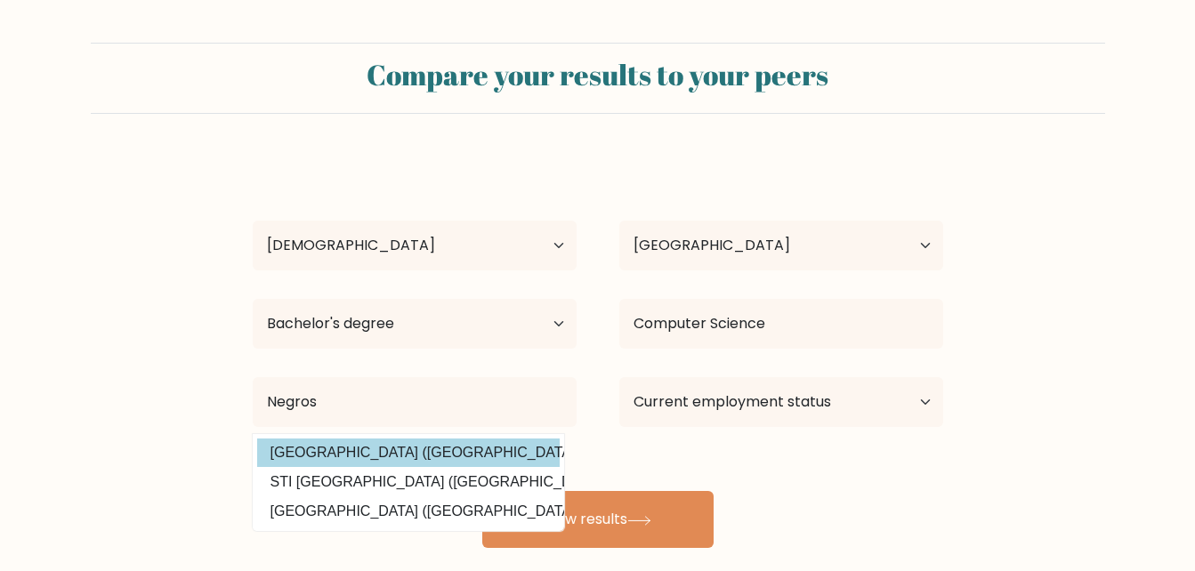
click at [465, 456] on option "Negros Oriental State University (Philippines)" at bounding box center [408, 453] width 303 height 28
type input "[GEOGRAPHIC_DATA]"
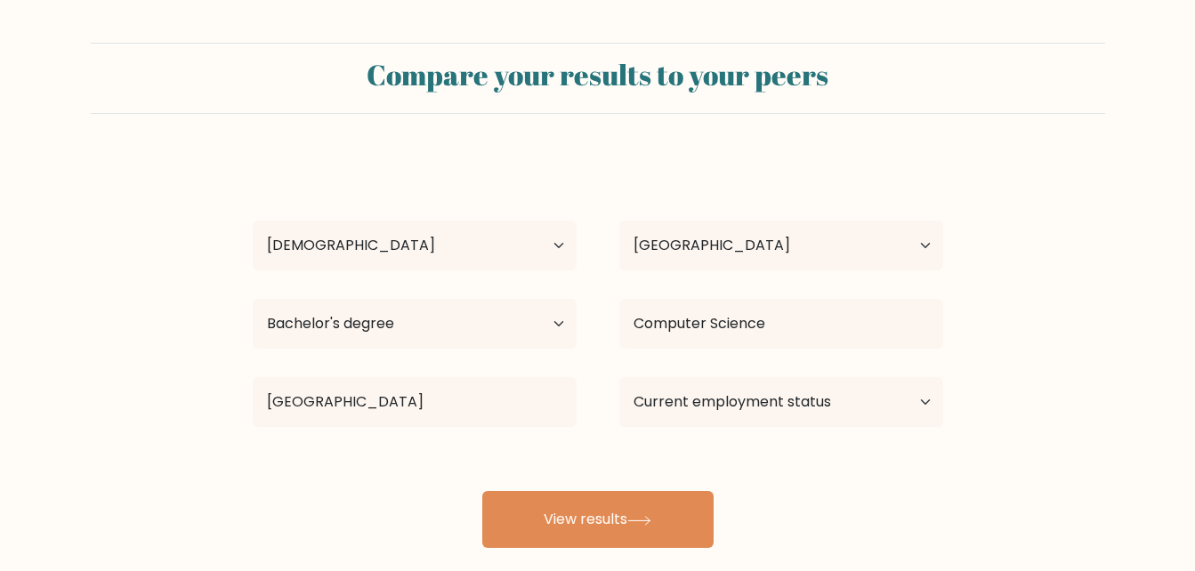
scroll to position [89, 0]
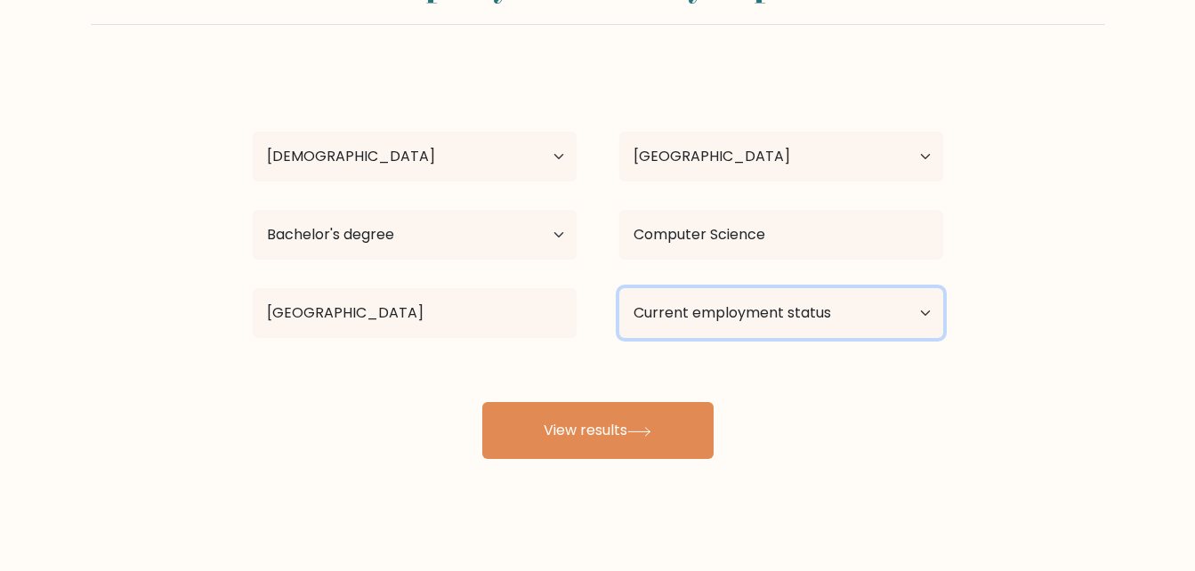
click at [890, 322] on select "Current employment status Employed Student Retired Other / prefer not to answer" at bounding box center [781, 313] width 324 height 50
click at [771, 291] on select "Current employment status Employed Student Retired Other / prefer not to answer" at bounding box center [781, 313] width 324 height 50
select select "other"
click at [619, 288] on select "Current employment status Employed Student Retired Other / prefer not to answer" at bounding box center [781, 313] width 324 height 50
click at [716, 317] on select "Current employment status Employed Student Retired Other / prefer not to answer" at bounding box center [781, 313] width 324 height 50
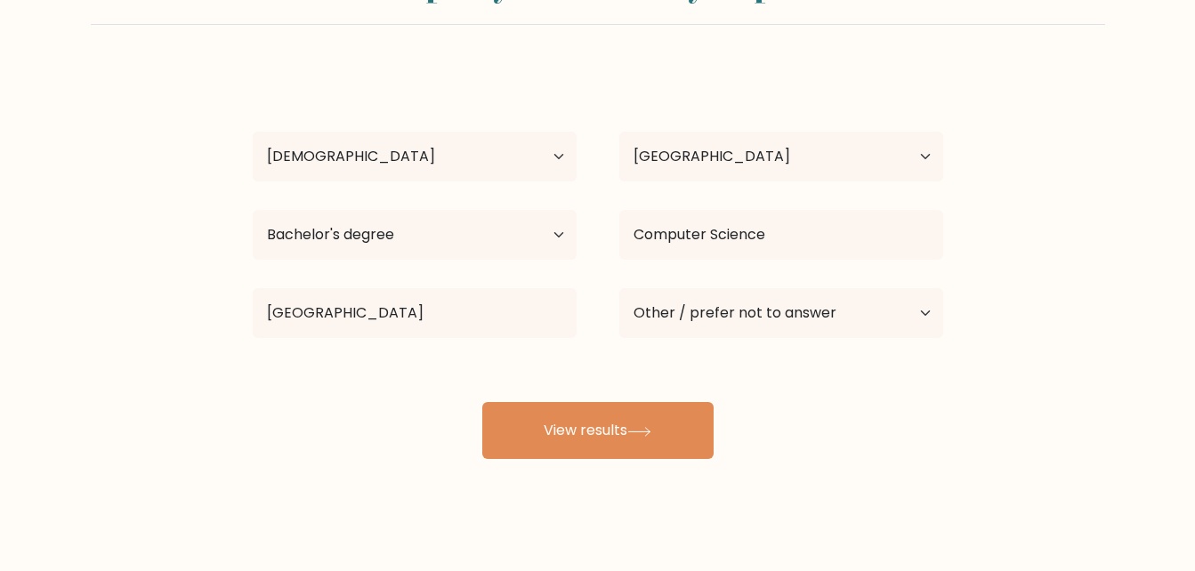
click at [1029, 352] on form "Compare your results to your peers Carl Ivan Rosario Age Under 18 years old 18-…" at bounding box center [597, 207] width 1195 height 506
click at [752, 330] on select "Current employment status Employed Student Retired Other / prefer not to answer" at bounding box center [781, 313] width 324 height 50
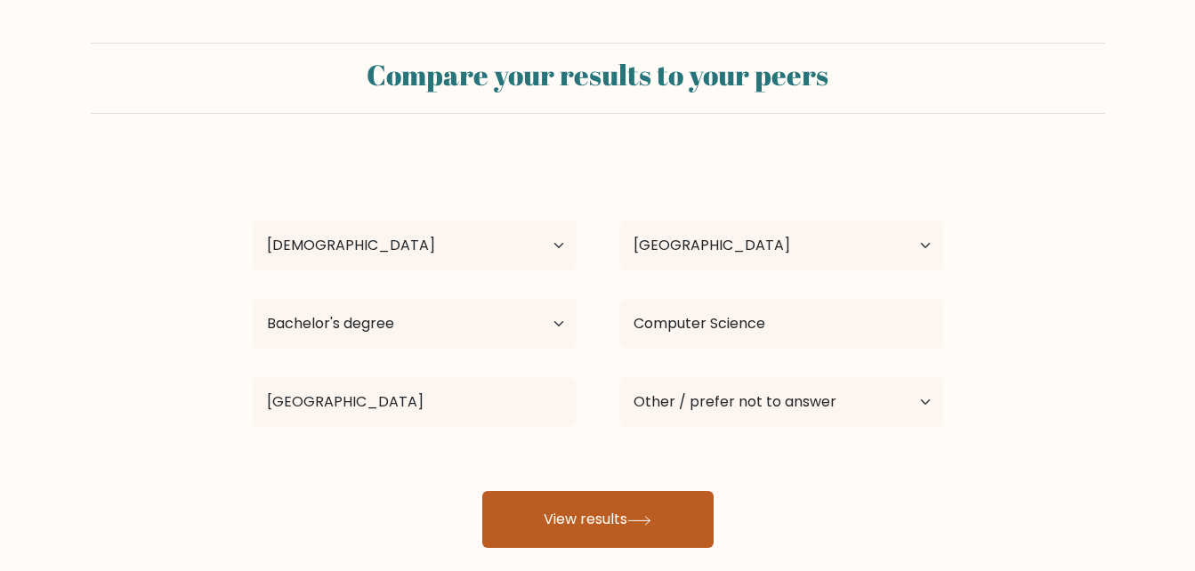
click at [623, 508] on button "View results" at bounding box center [597, 519] width 231 height 57
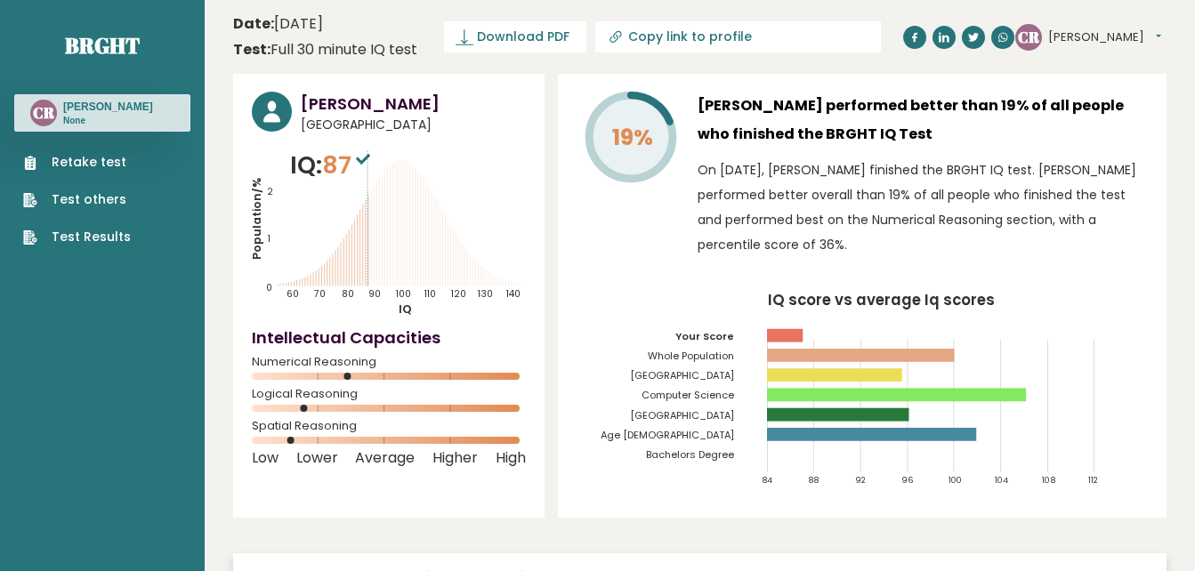
click at [378, 99] on h3 "[PERSON_NAME]" at bounding box center [413, 104] width 225 height 24
click at [539, 41] on span "Download PDF" at bounding box center [523, 37] width 93 height 19
